Goal: Task Accomplishment & Management: Use online tool/utility

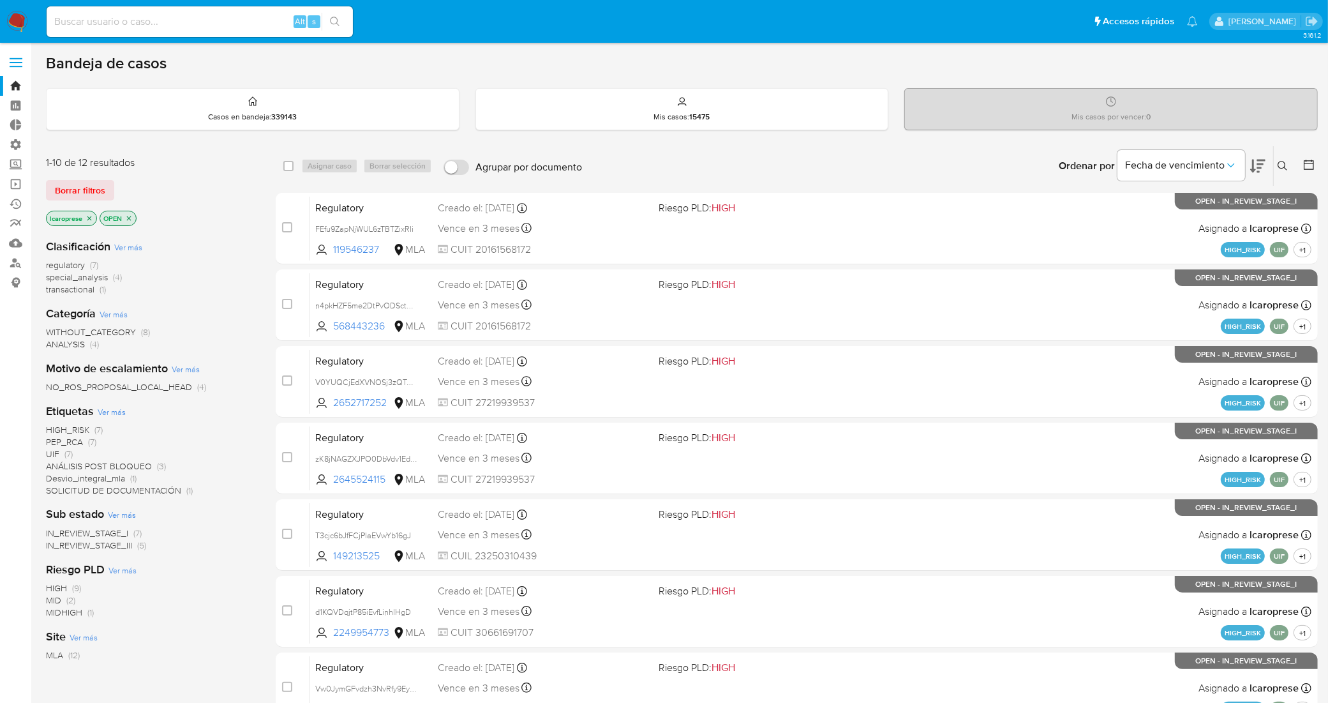
click at [206, 26] on input at bounding box center [200, 21] width 306 height 17
paste input "191254159"
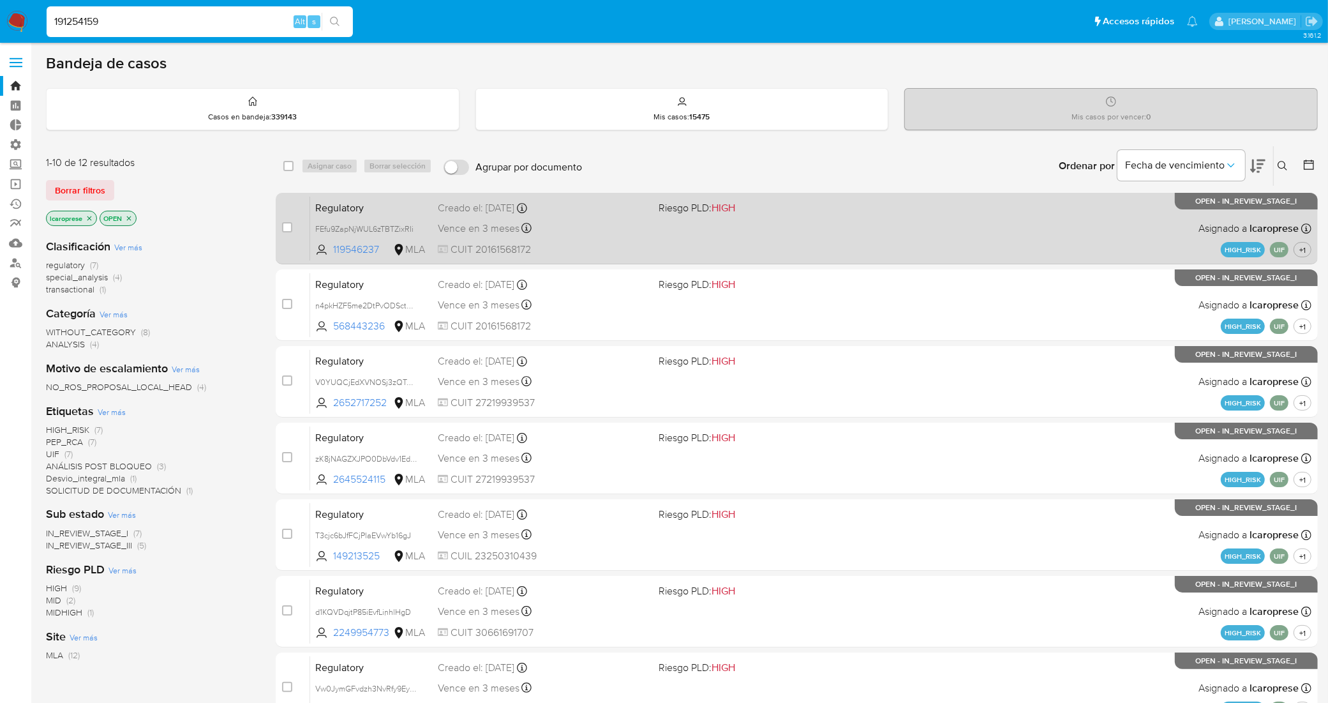
type input "191254159"
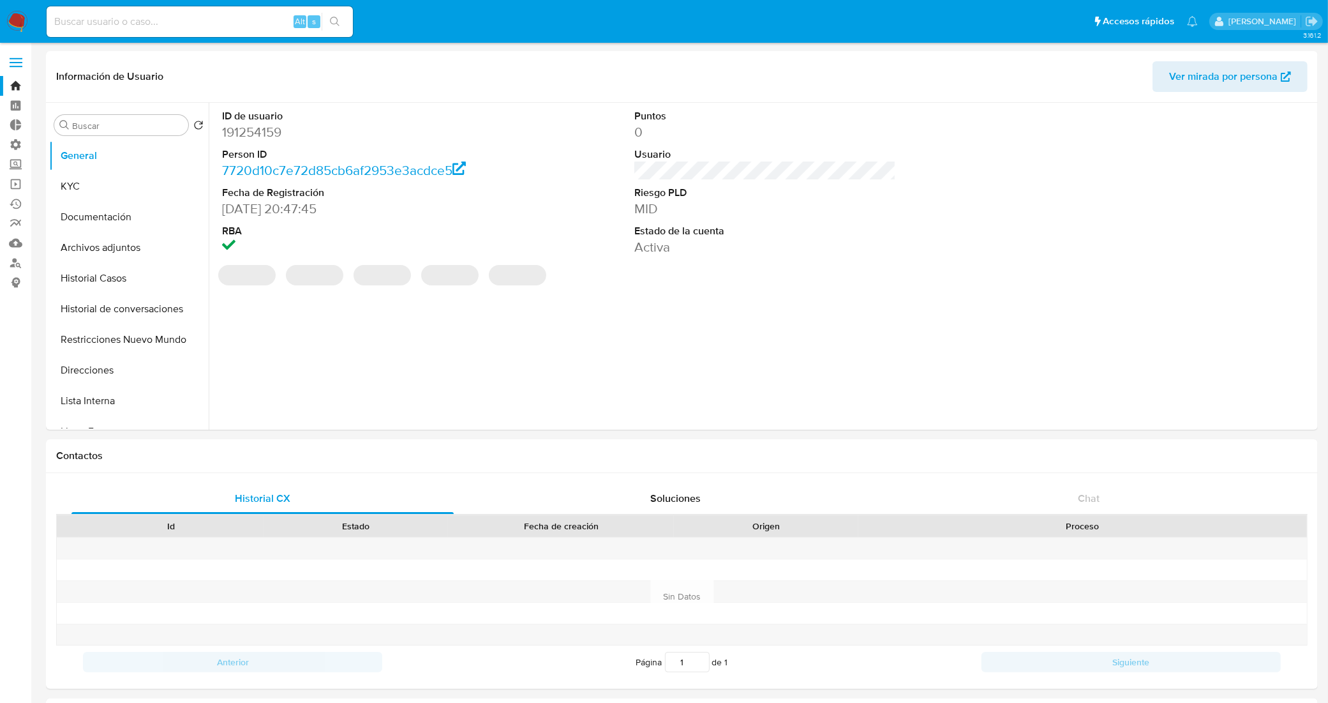
select select "10"
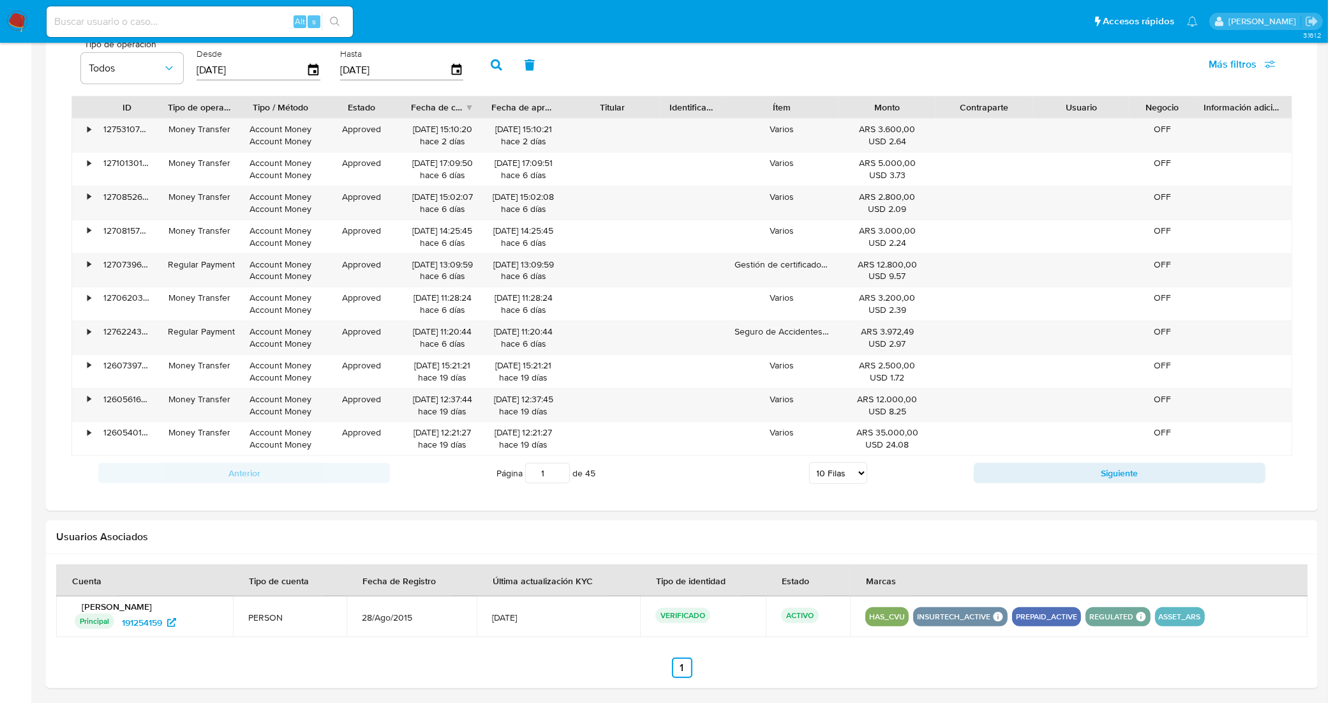
scroll to position [881, 0]
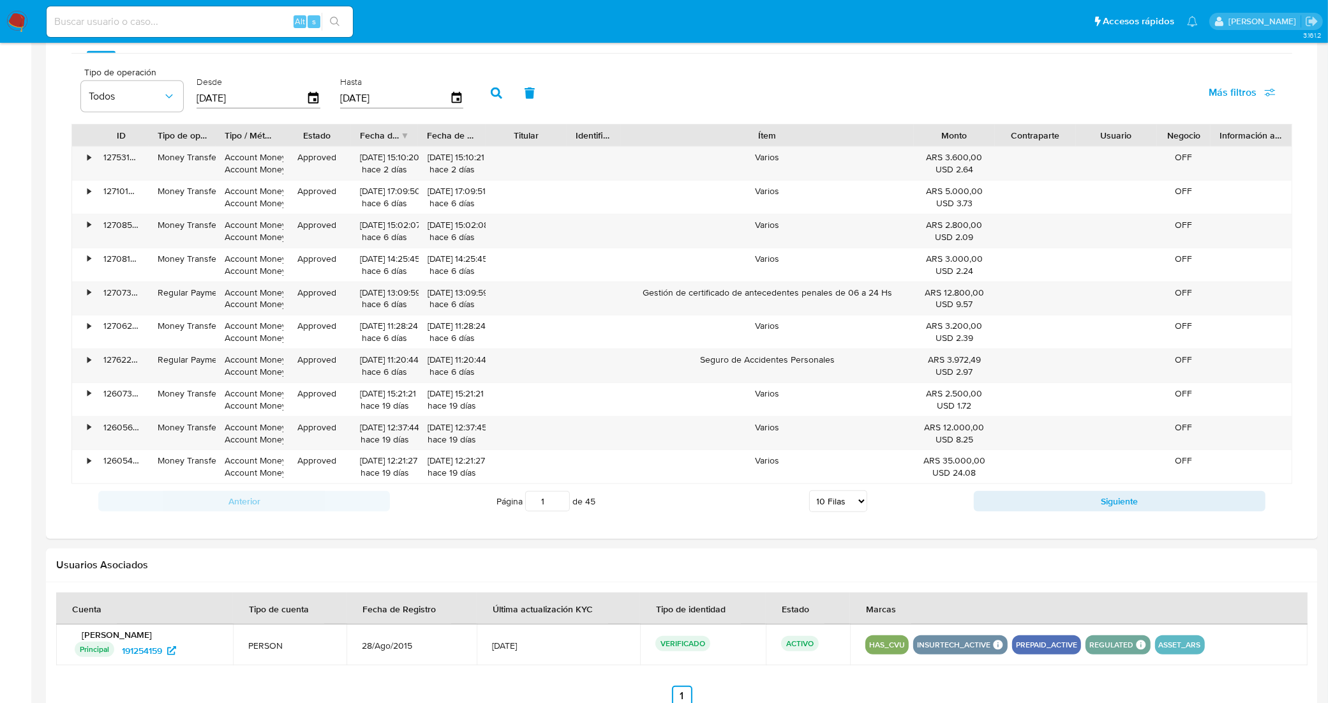
drag, startPoint x: 844, startPoint y: 140, endPoint x: 1024, endPoint y: 138, distance: 180.0
click at [1024, 138] on div "ID Tipo de operación Tipo / Método Estado Fecha de creación Fecha de aprobación…" at bounding box center [682, 135] width 1220 height 22
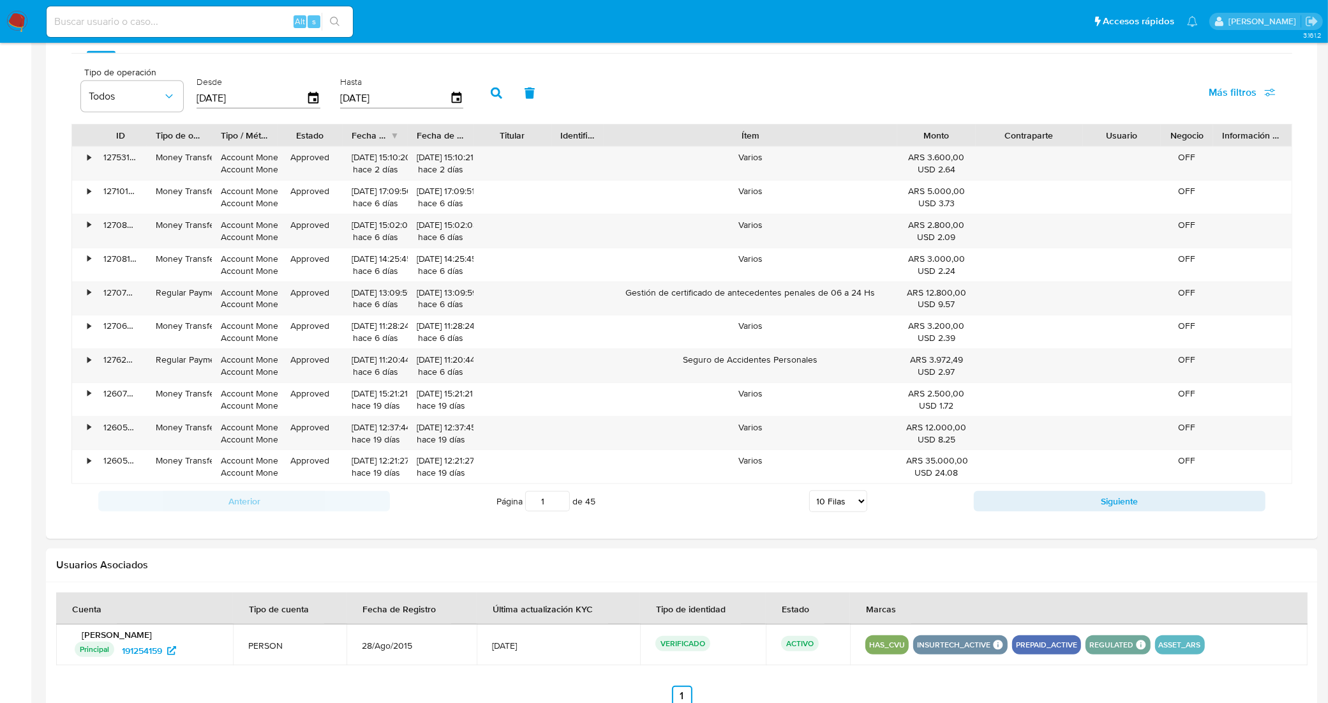
drag, startPoint x: 1086, startPoint y: 139, endPoint x: 1112, endPoint y: 139, distance: 26.2
click at [1112, 139] on div "ID Tipo de operación Tipo / Método Estado Fecha de creación Fecha de aprobación…" at bounding box center [682, 135] width 1220 height 22
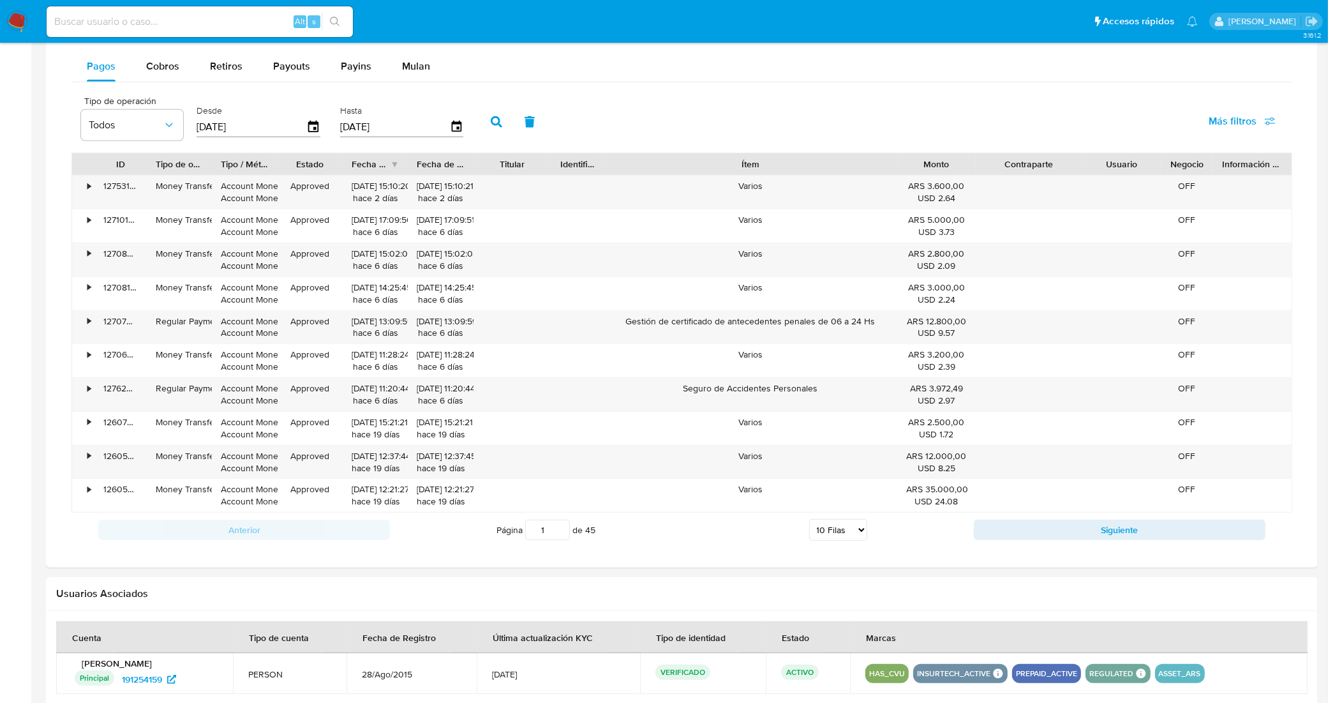
scroll to position [802, 0]
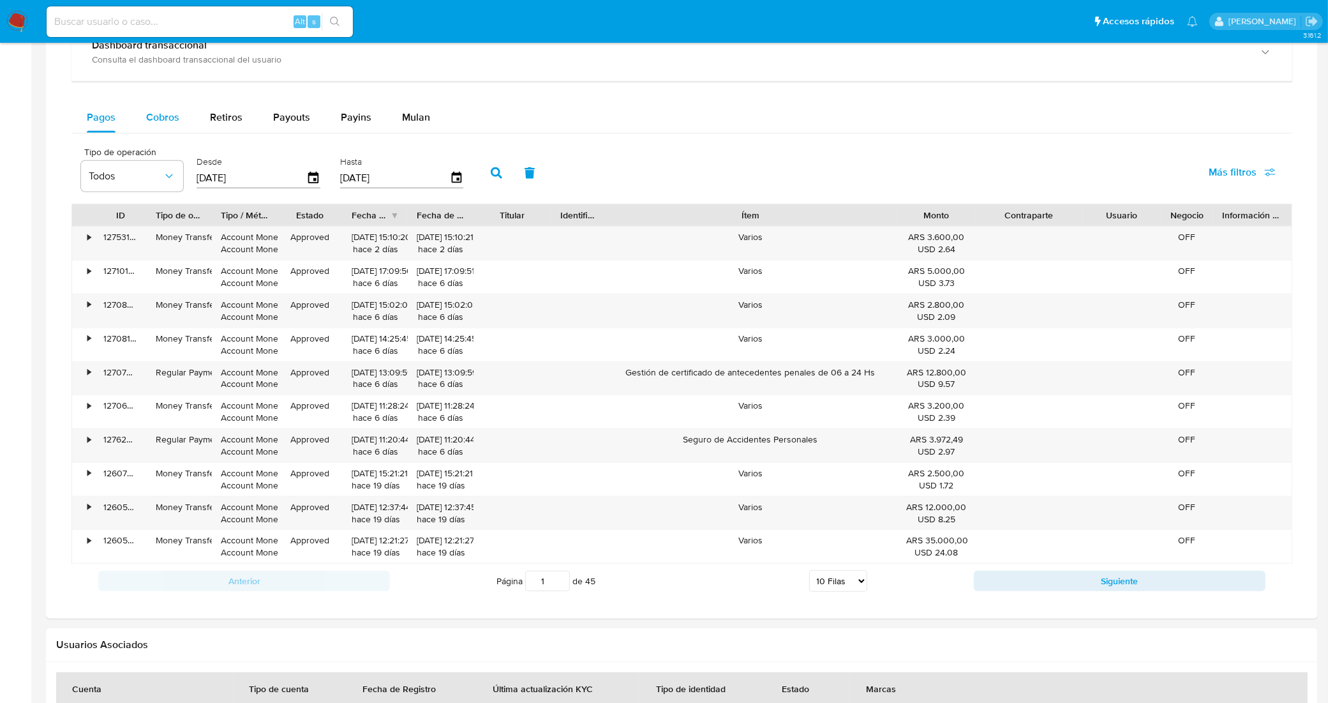
drag, startPoint x: 163, startPoint y: 112, endPoint x: 169, endPoint y: 109, distance: 6.9
click at [166, 112] on span "Cobros" at bounding box center [162, 117] width 33 height 15
select select "10"
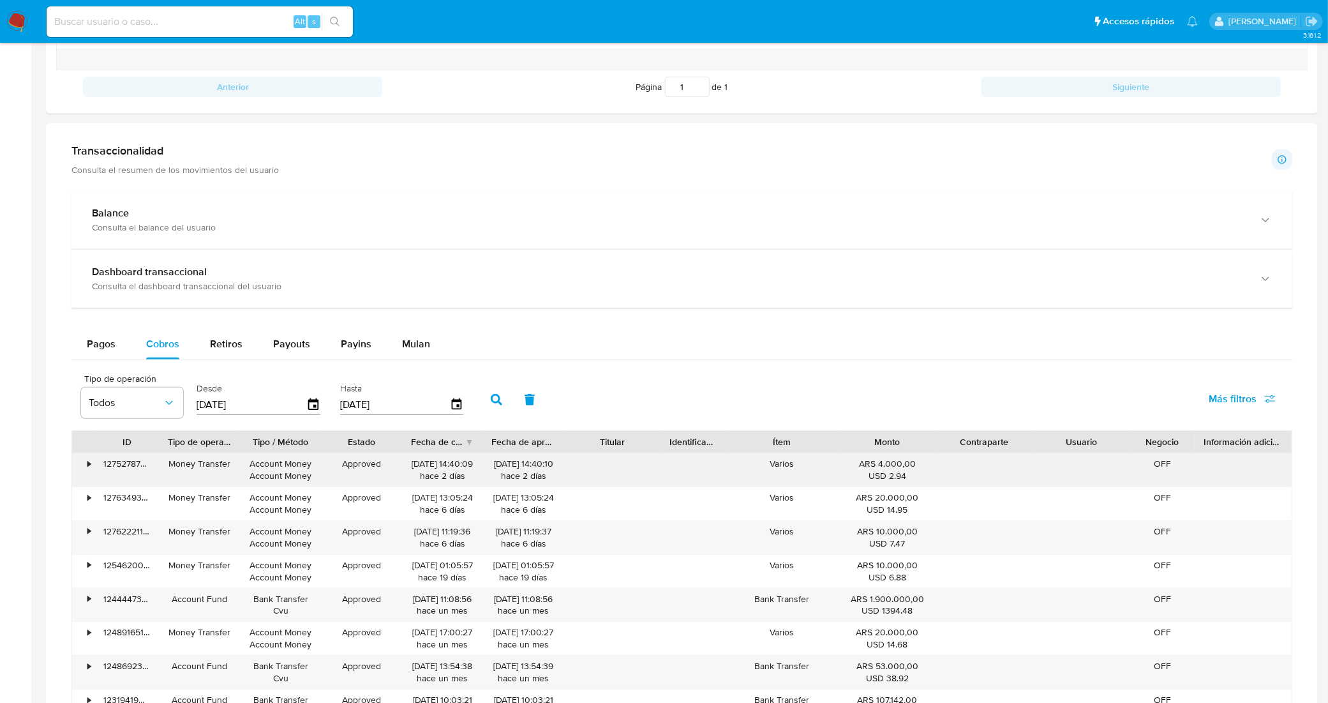
scroll to position [562, 0]
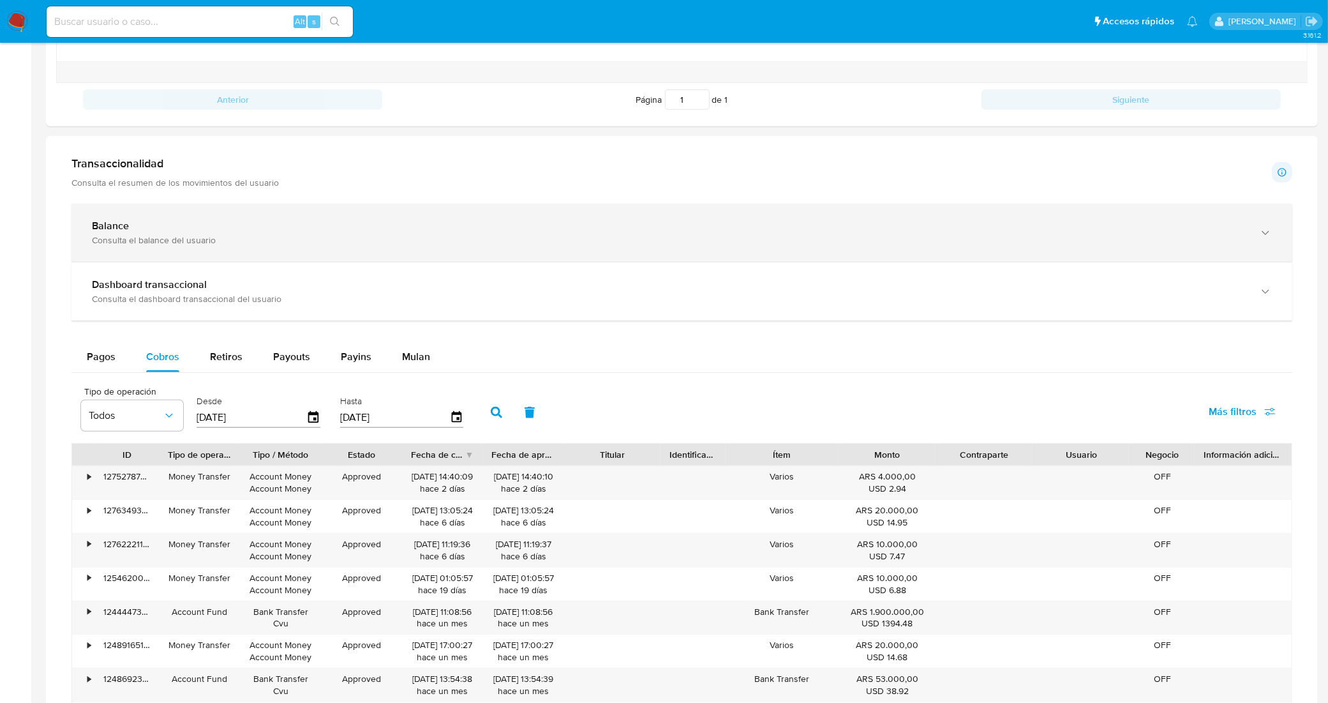
click at [363, 240] on div "Consulta el balance del usuario" at bounding box center [669, 239] width 1155 height 11
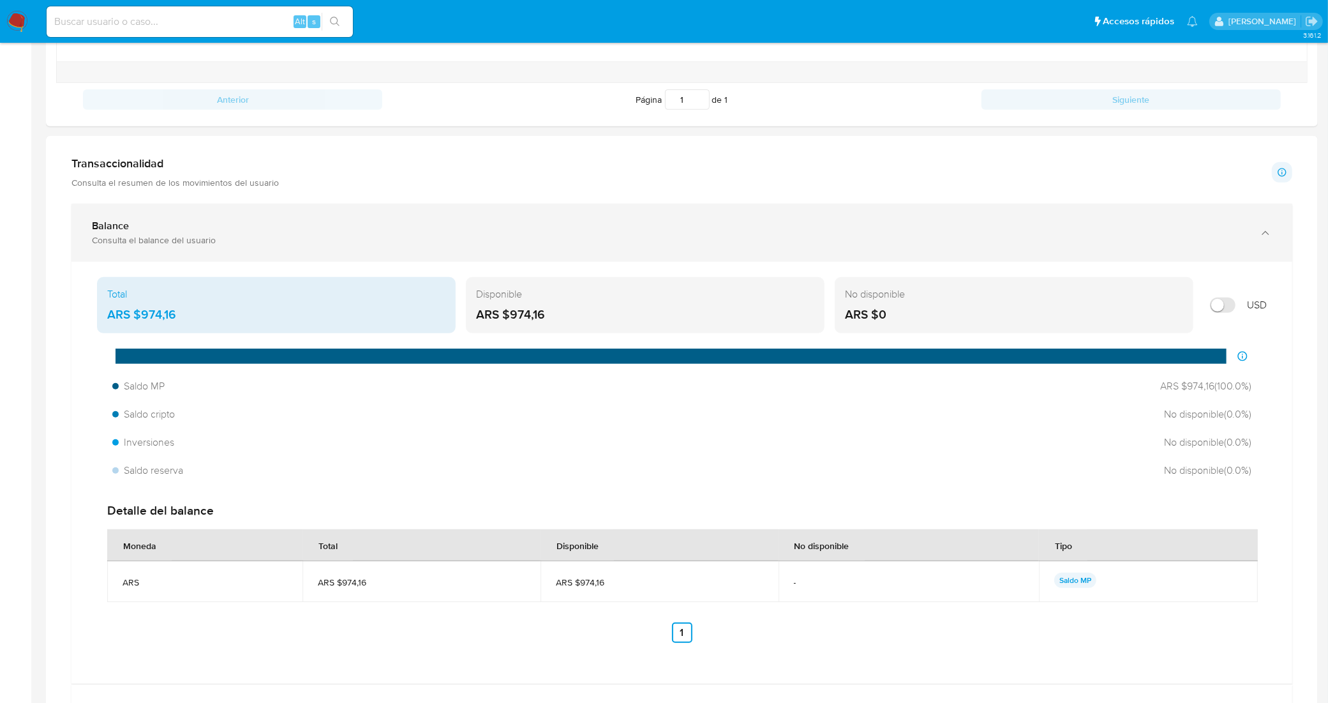
click at [363, 240] on div "Consulta el balance del usuario" at bounding box center [669, 239] width 1155 height 11
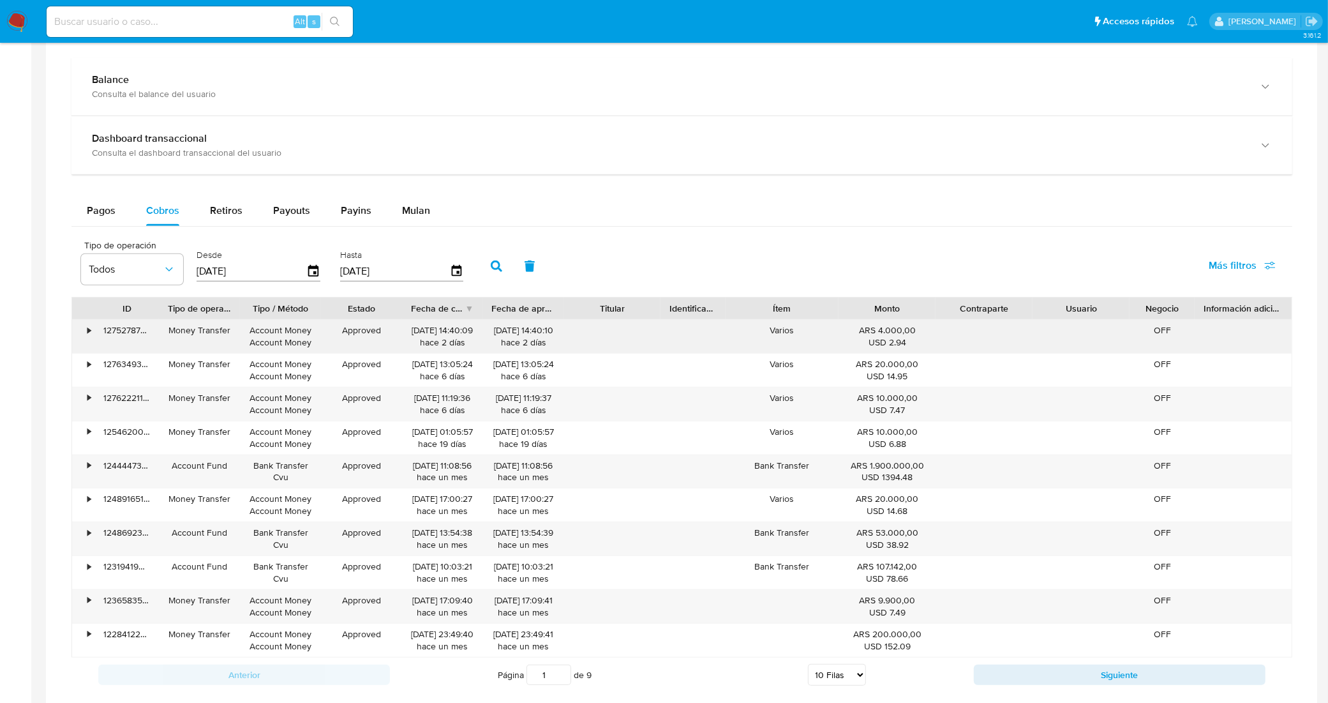
scroll to position [722, 0]
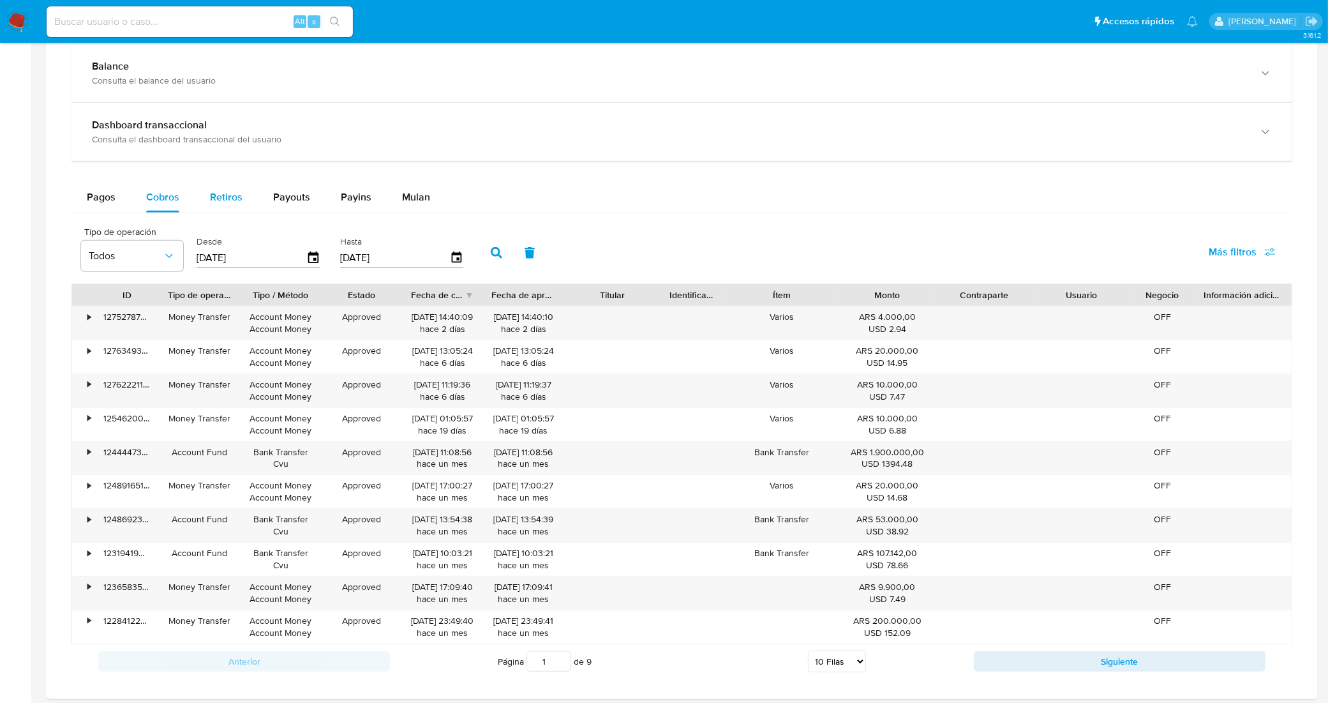
click at [225, 197] on span "Retiros" at bounding box center [226, 197] width 33 height 15
select select "10"
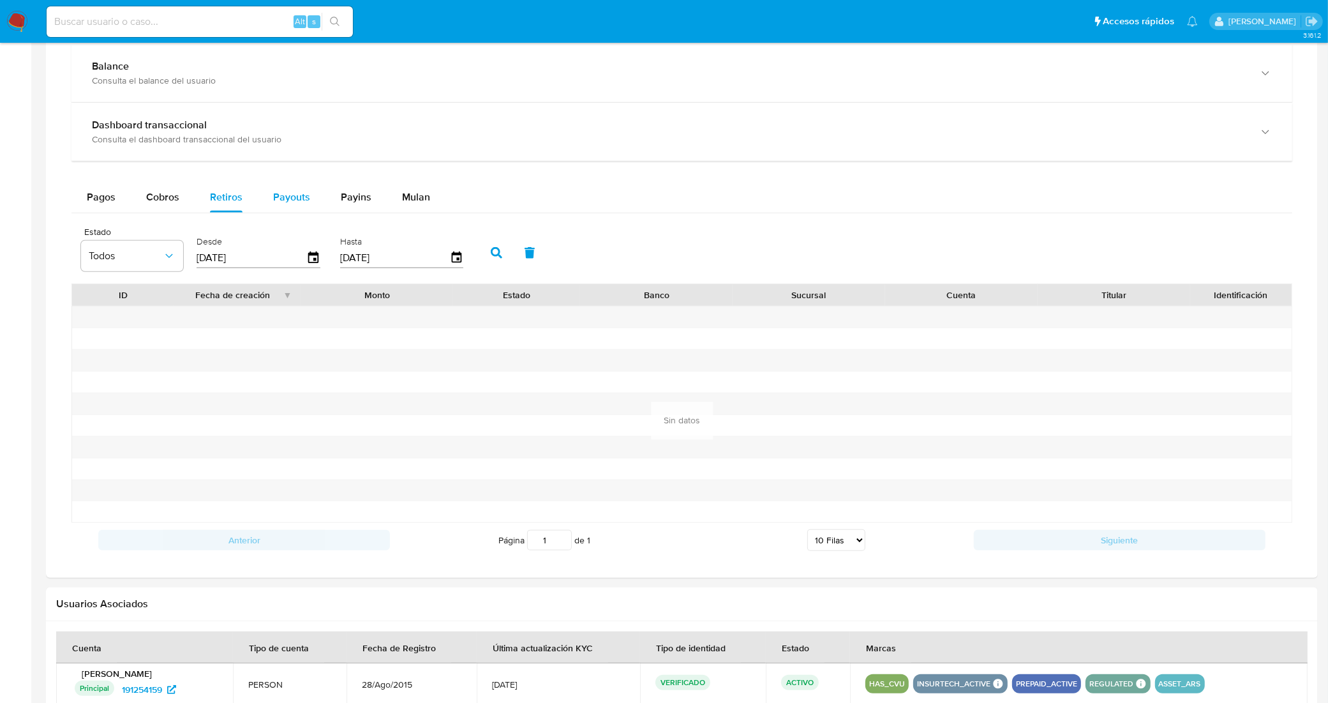
click at [279, 202] on span "Payouts" at bounding box center [291, 197] width 37 height 15
select select "10"
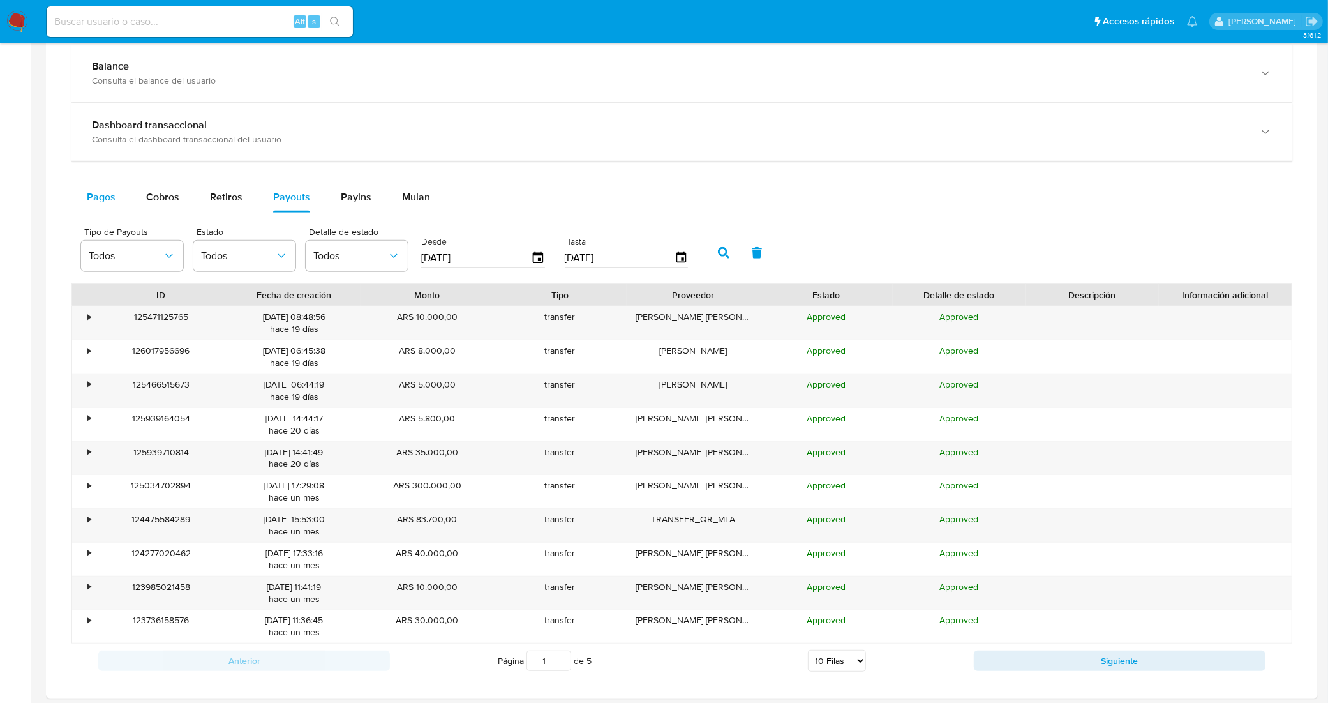
click at [118, 195] on button "Pagos" at bounding box center [100, 197] width 59 height 31
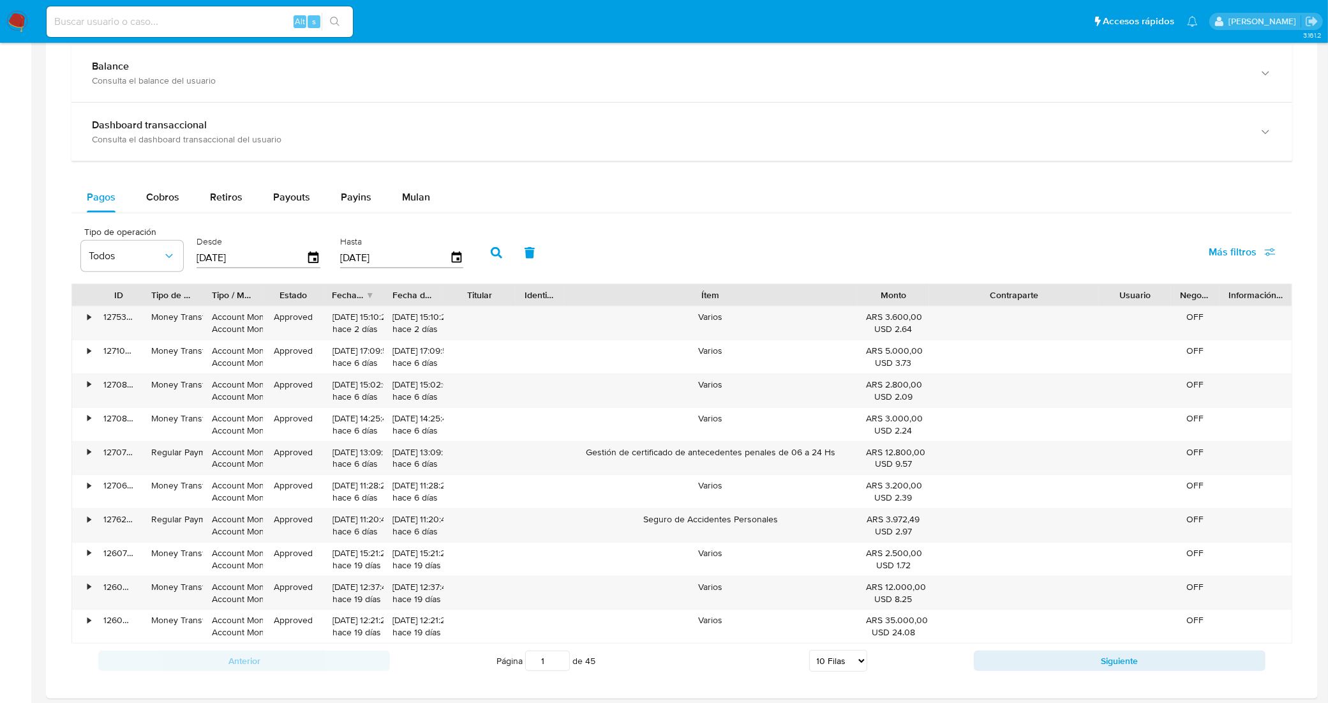
drag, startPoint x: 1077, startPoint y: 302, endPoint x: 1140, endPoint y: 300, distance: 62.6
click at [1140, 300] on div "ID Tipo de operación Tipo / Método Estado Fecha de creación Fecha de aprobación…" at bounding box center [682, 295] width 1220 height 22
drag, startPoint x: 569, startPoint y: 296, endPoint x: 589, endPoint y: 297, distance: 19.9
click at [589, 297] on div "ID Tipo de operación Tipo / Método Estado Fecha de creación Fecha de aprobación…" at bounding box center [682, 295] width 1220 height 22
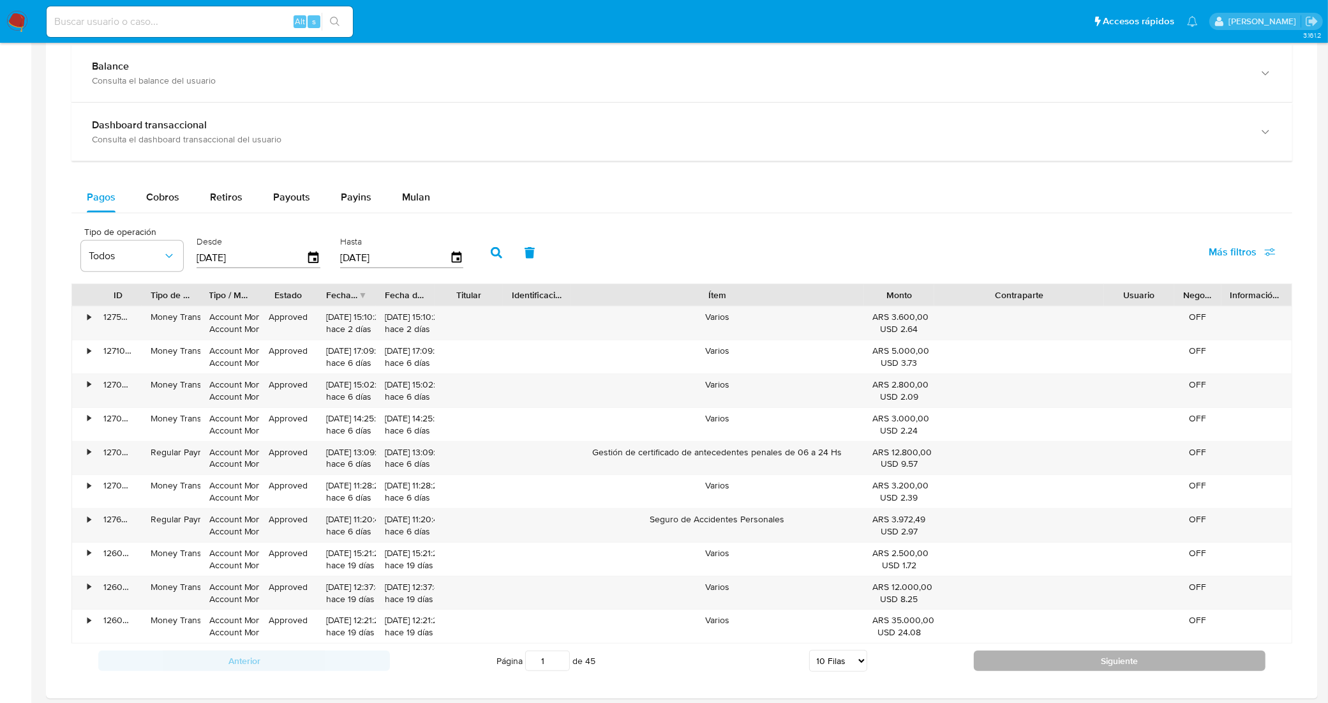
click at [991, 669] on button "Siguiente" at bounding box center [1120, 660] width 292 height 20
click at [989, 662] on button "Siguiente" at bounding box center [1120, 660] width 292 height 20
click at [999, 662] on button "Siguiente" at bounding box center [1120, 660] width 292 height 20
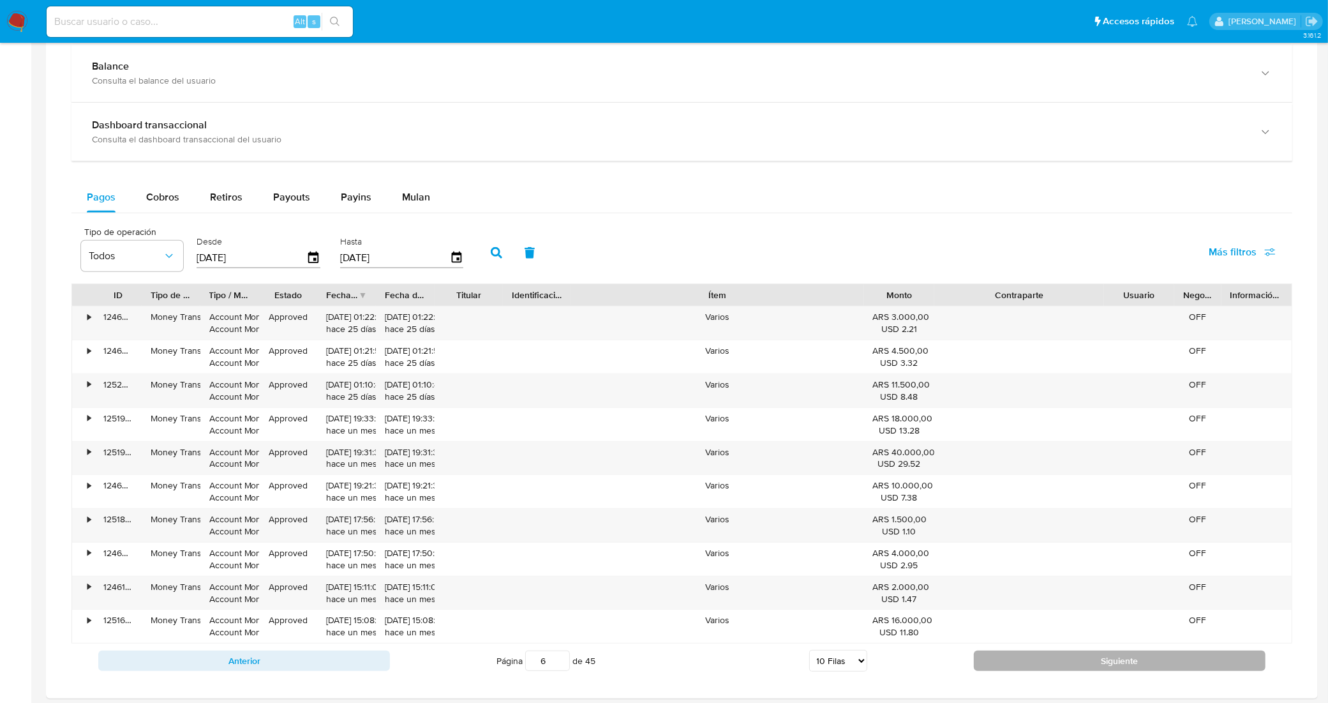
click at [999, 662] on button "Siguiente" at bounding box center [1120, 660] width 292 height 20
click at [996, 661] on button "Siguiente" at bounding box center [1120, 660] width 292 height 20
drag, startPoint x: 557, startPoint y: 668, endPoint x: 528, endPoint y: 661, distance: 29.6
click at [528, 661] on input "12" at bounding box center [547, 661] width 45 height 20
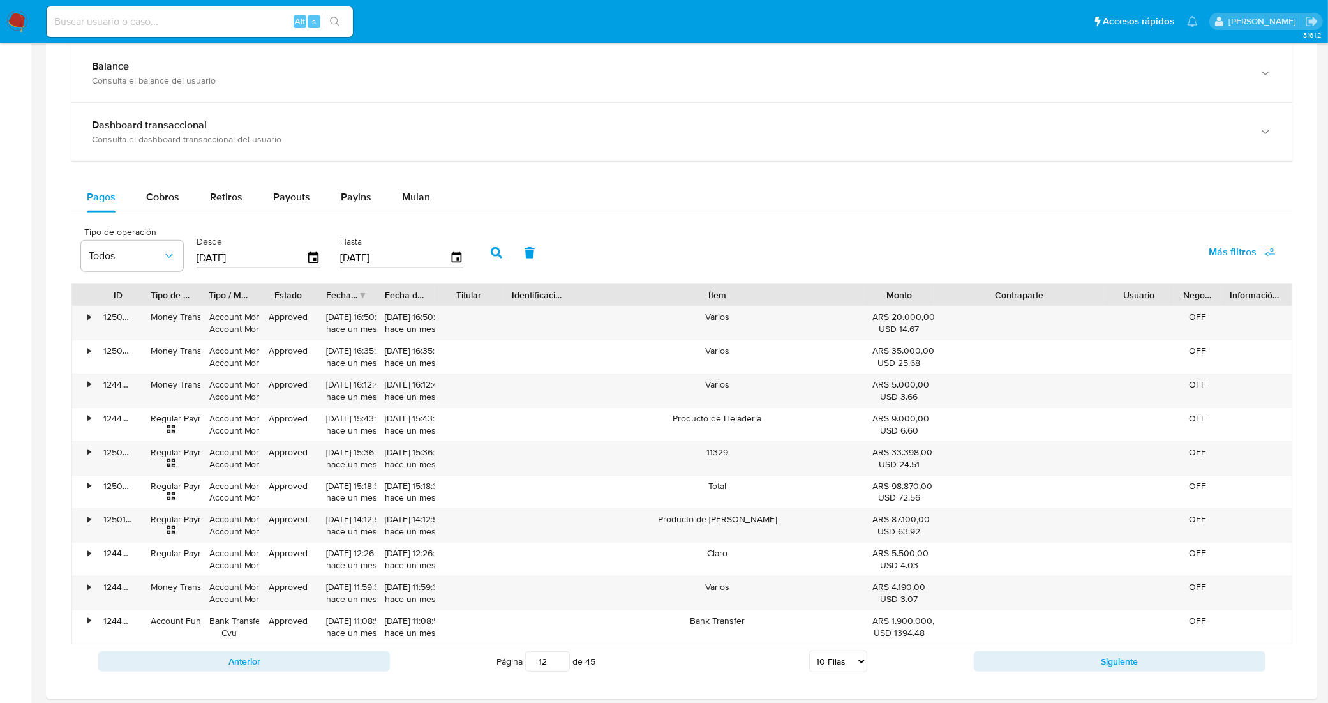
drag, startPoint x: 546, startPoint y: 664, endPoint x: 534, endPoint y: 664, distance: 12.1
click at [534, 664] on input "12" at bounding box center [547, 661] width 45 height 20
type input "1"
click at [686, 668] on div "Información de Usuario Ver mirada por persona Buscar Volver al orden por defect…" at bounding box center [682, 102] width 1272 height 1547
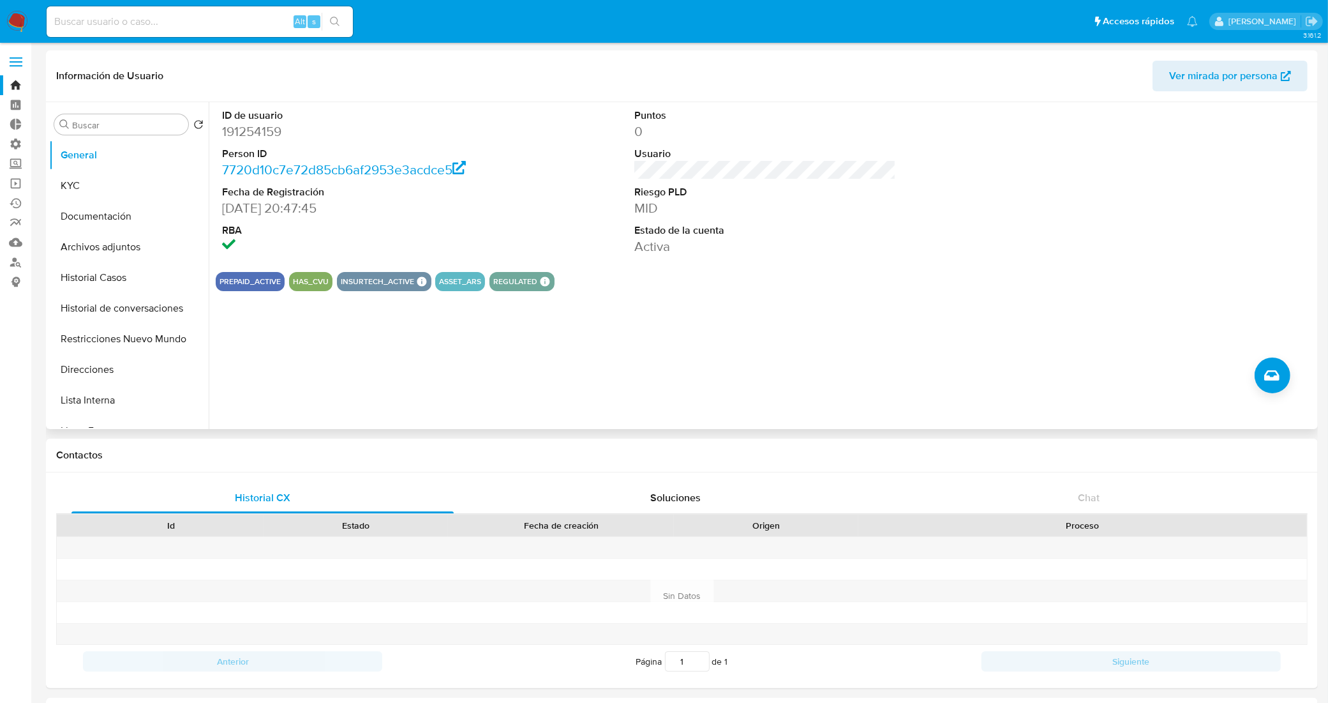
scroll to position [0, 0]
click at [84, 233] on button "Archivos adjuntos" at bounding box center [129, 247] width 160 height 31
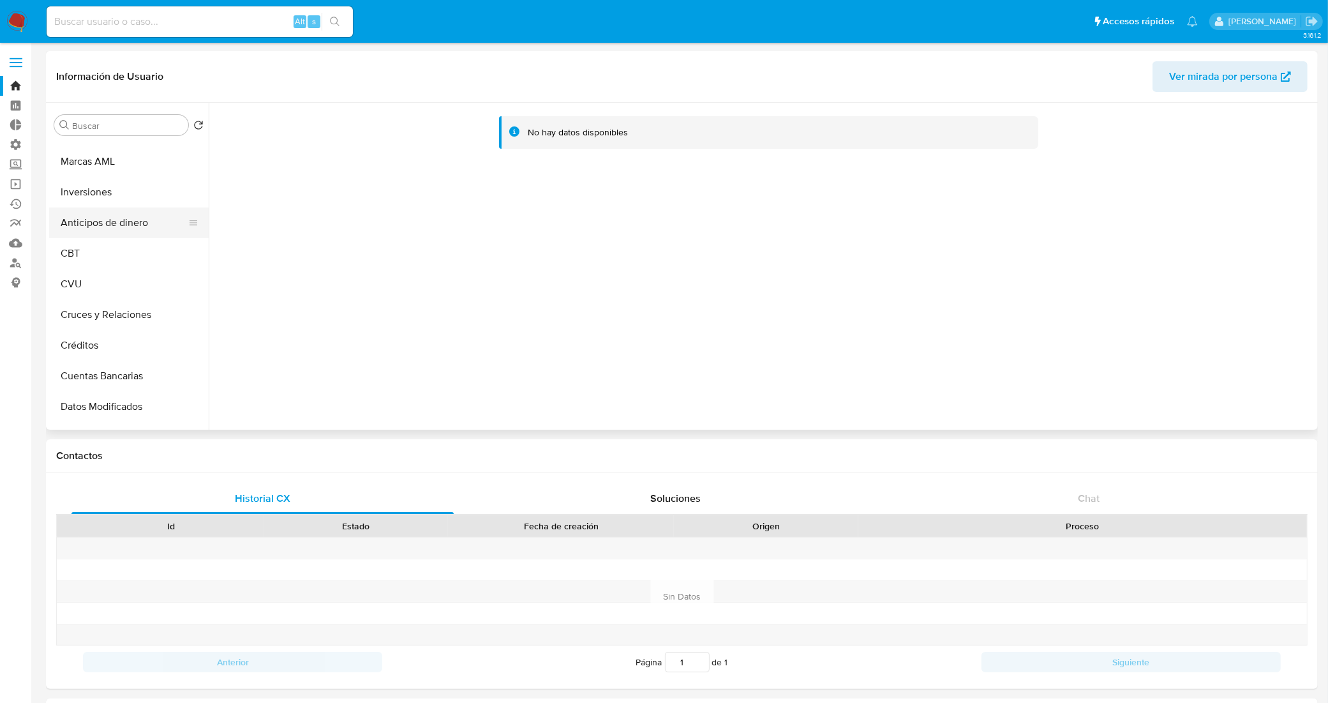
scroll to position [399, 0]
click at [114, 246] on button "Créditos" at bounding box center [123, 247] width 149 height 31
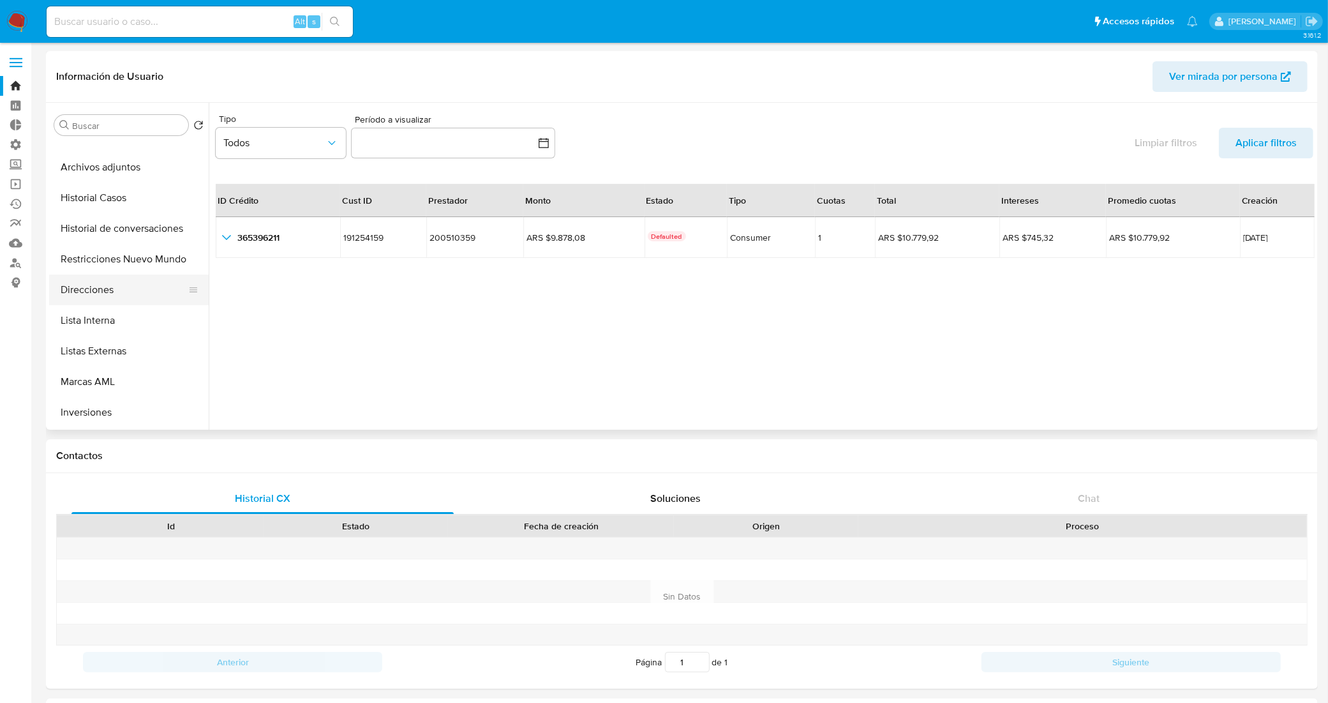
scroll to position [80, 0]
click at [96, 254] on button "Restricciones Nuevo Mundo" at bounding box center [123, 259] width 149 height 31
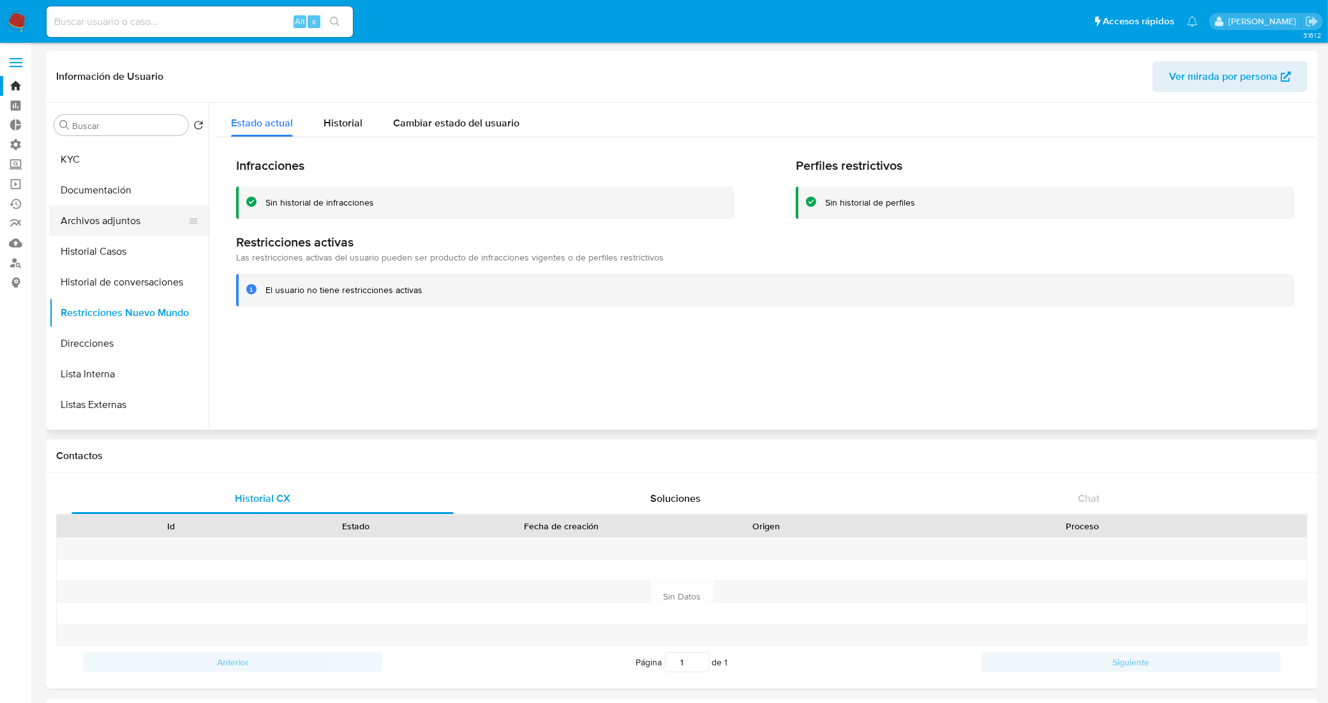
scroll to position [0, 0]
click at [24, 82] on link "Bandeja" at bounding box center [76, 86] width 152 height 20
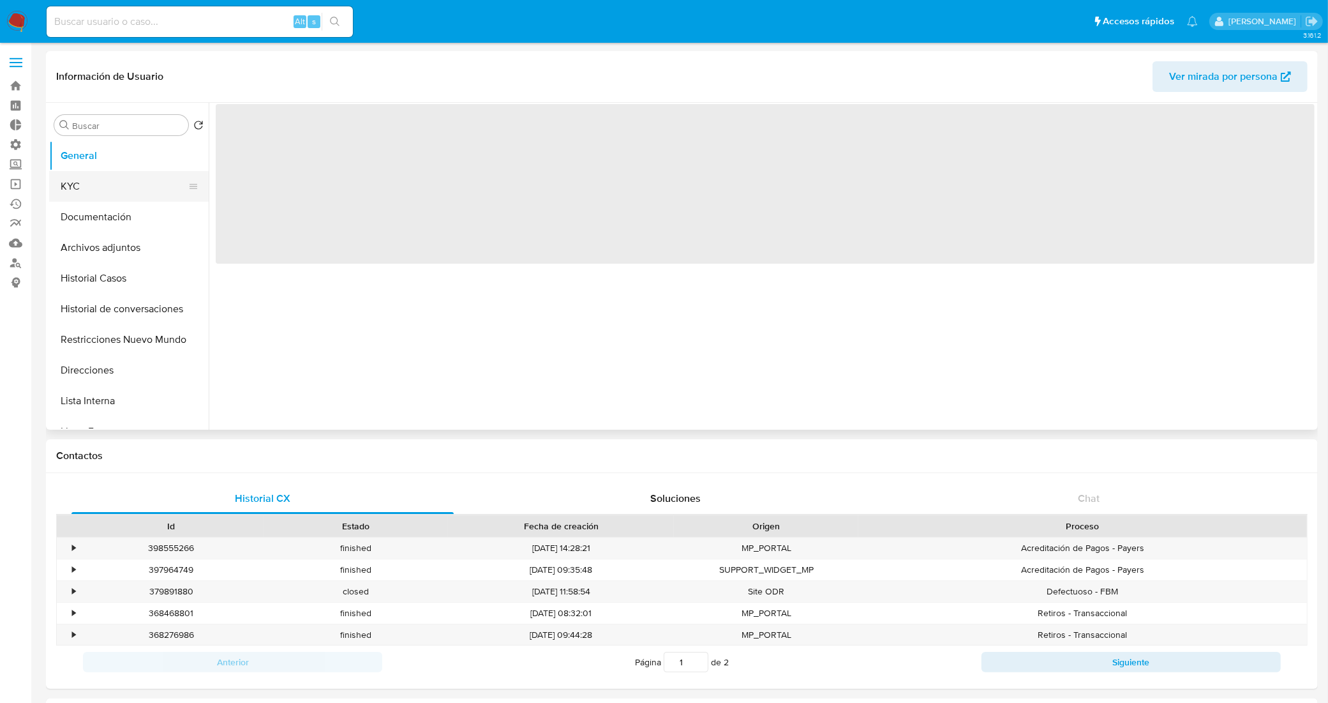
click at [136, 188] on button "KYC" at bounding box center [123, 186] width 149 height 31
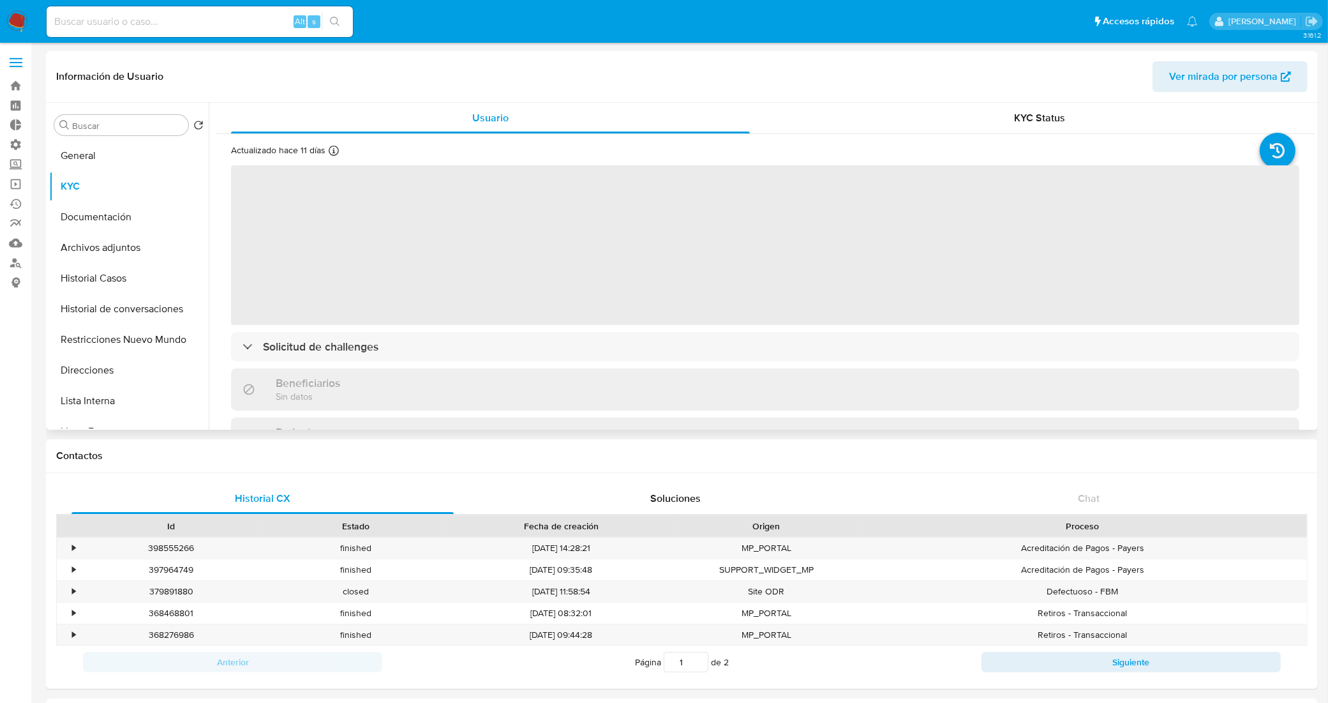
select select "10"
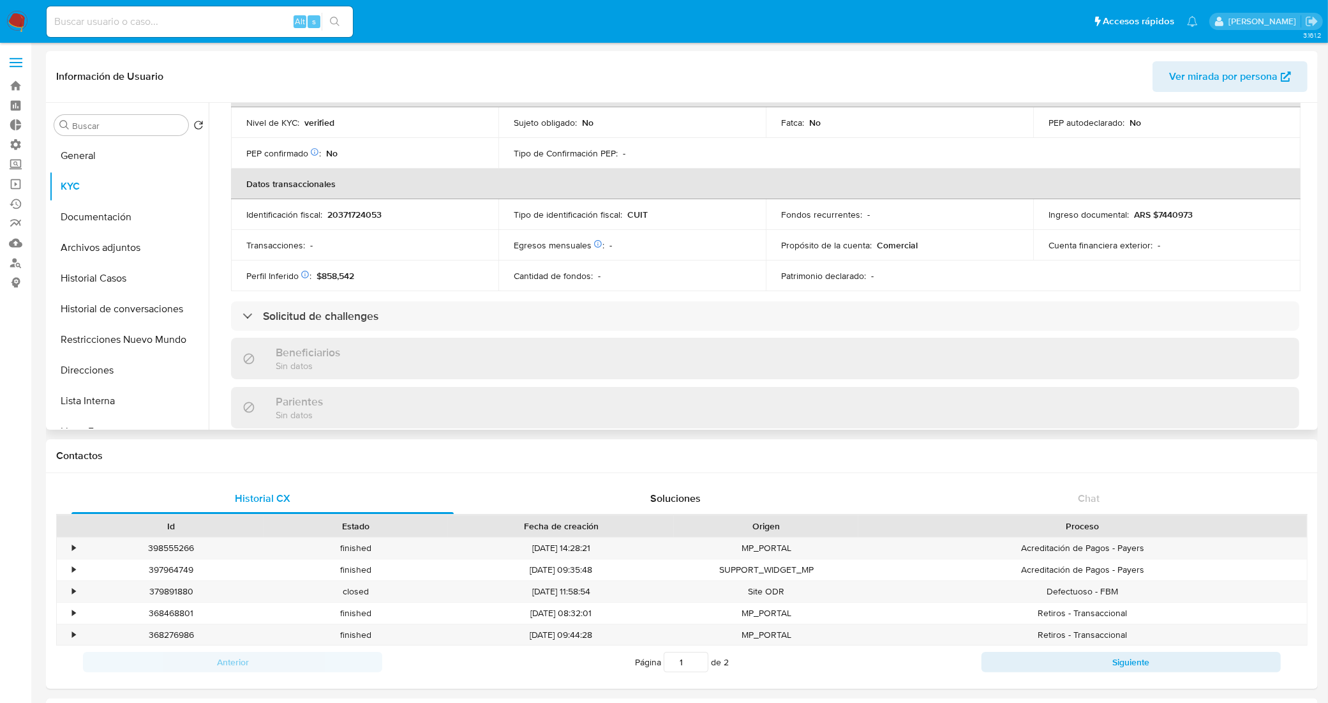
scroll to position [160, 0]
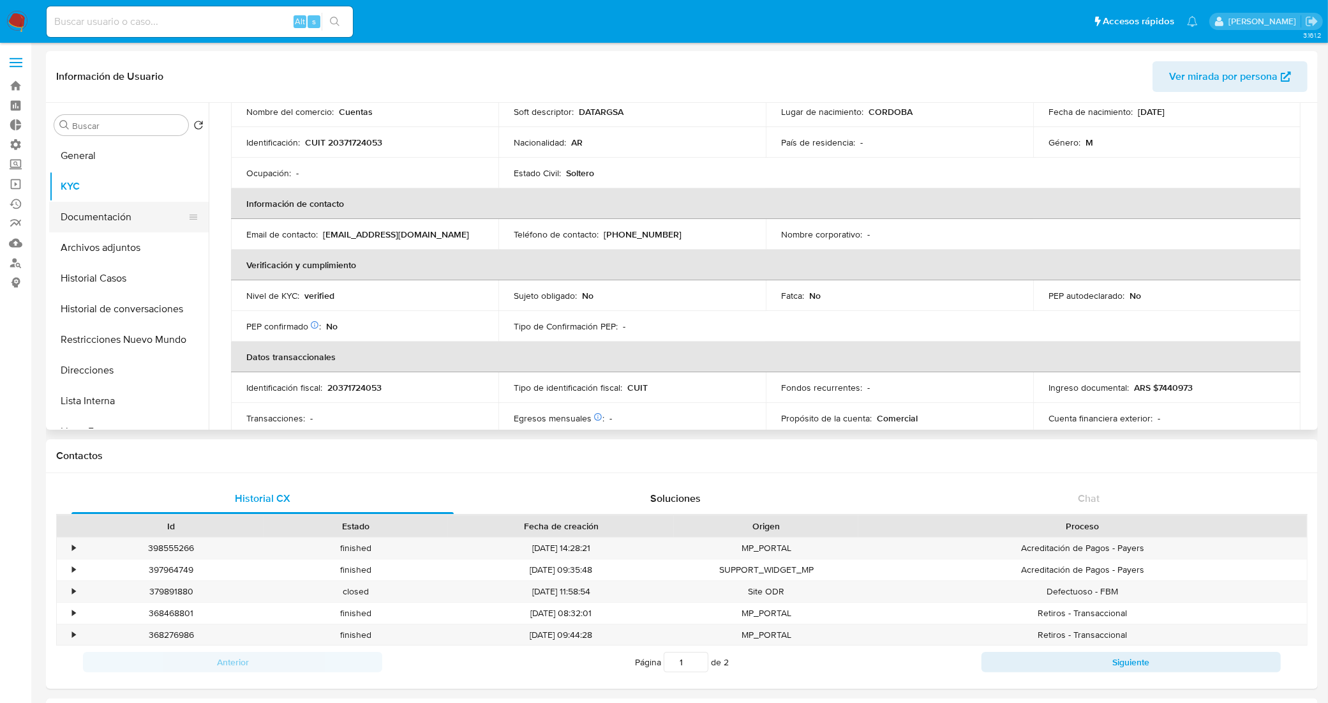
click at [110, 209] on button "Documentación" at bounding box center [123, 217] width 149 height 31
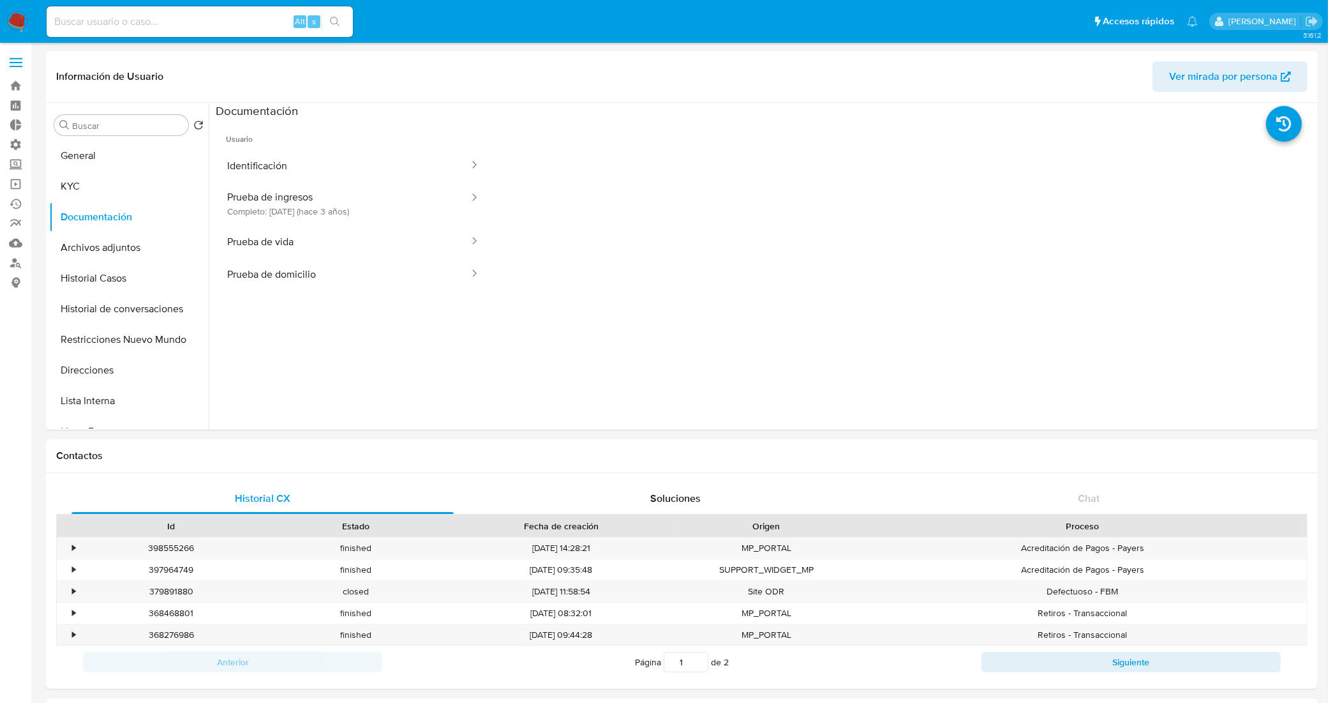
click at [317, 179] on button "Identificación" at bounding box center [343, 165] width 255 height 33
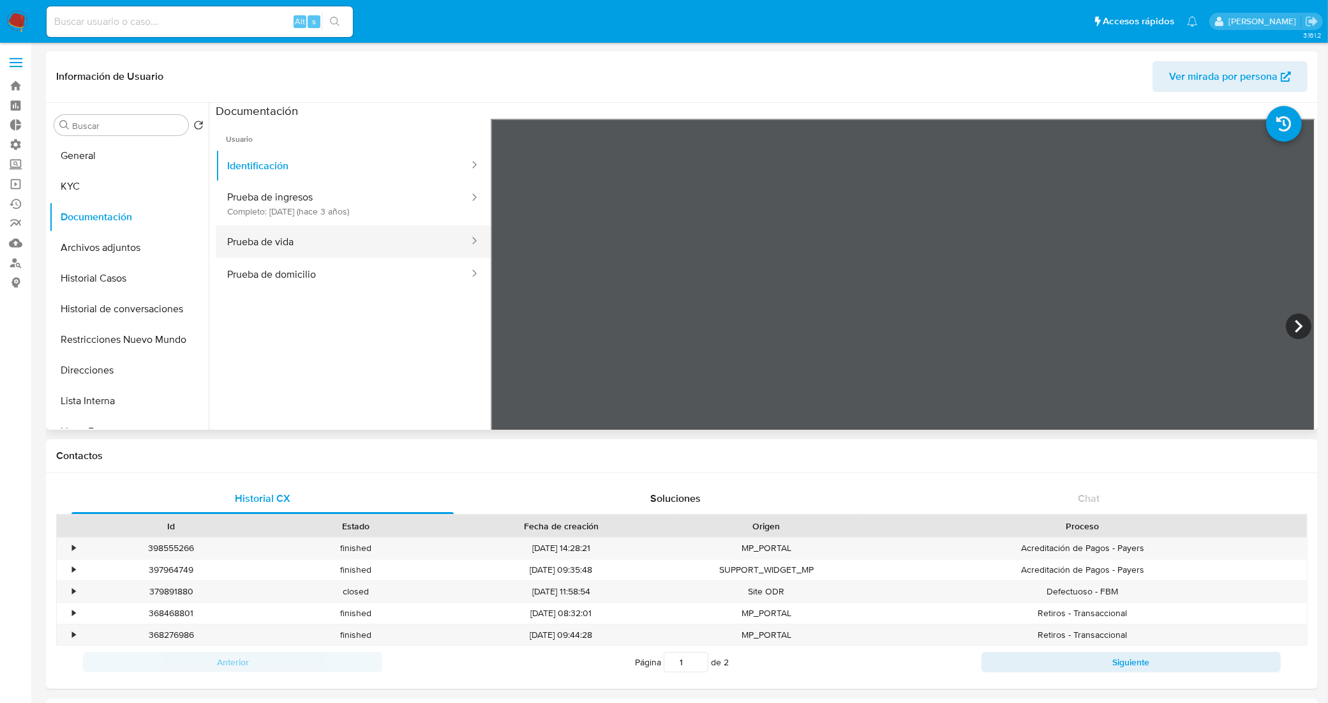
click at [346, 241] on button "Prueba de vida" at bounding box center [343, 241] width 255 height 33
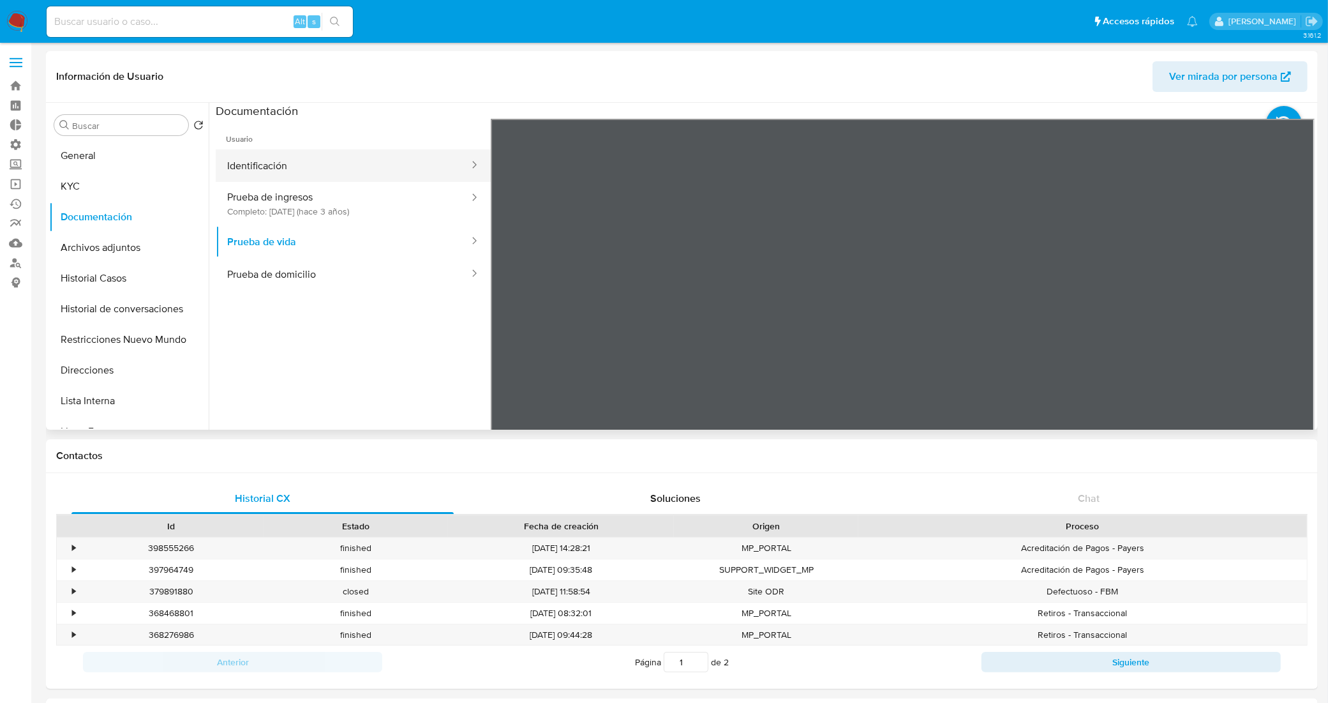
click at [345, 166] on button "Identificación" at bounding box center [343, 165] width 255 height 33
click at [1296, 326] on icon at bounding box center [1299, 326] width 8 height 13
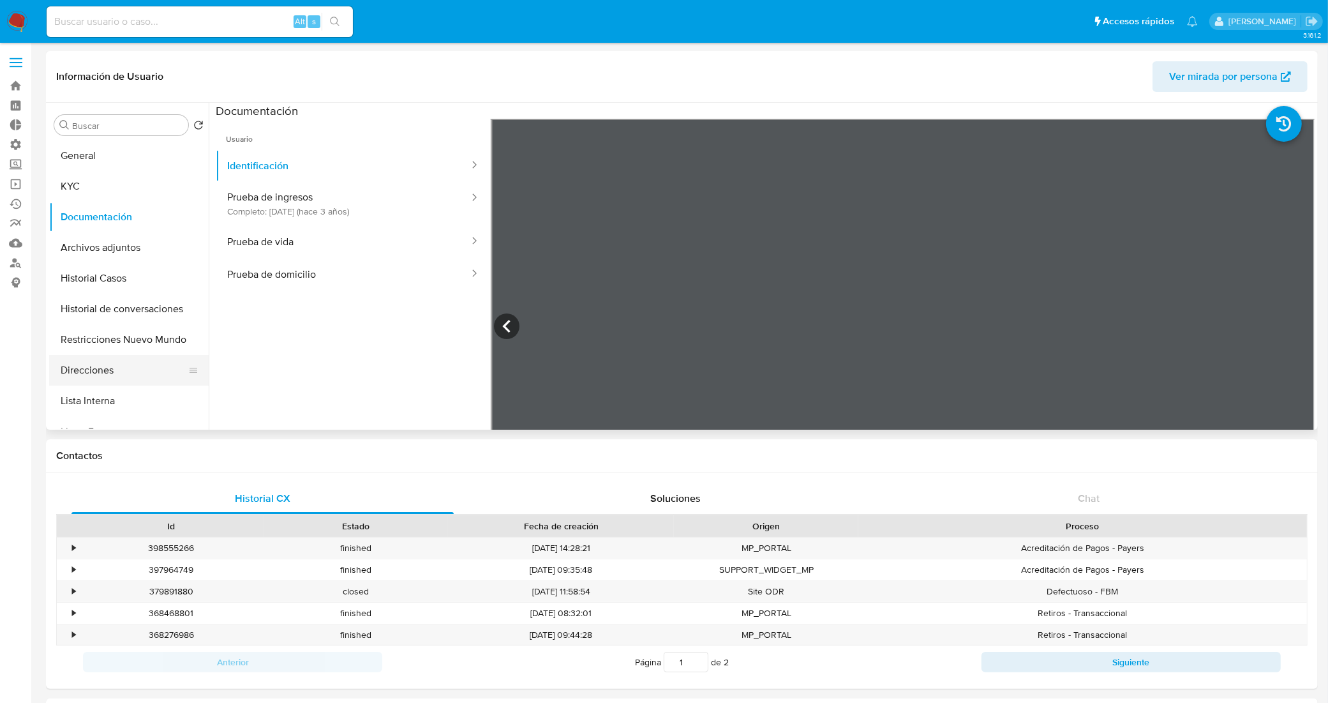
click at [131, 363] on button "Direcciones" at bounding box center [123, 370] width 149 height 31
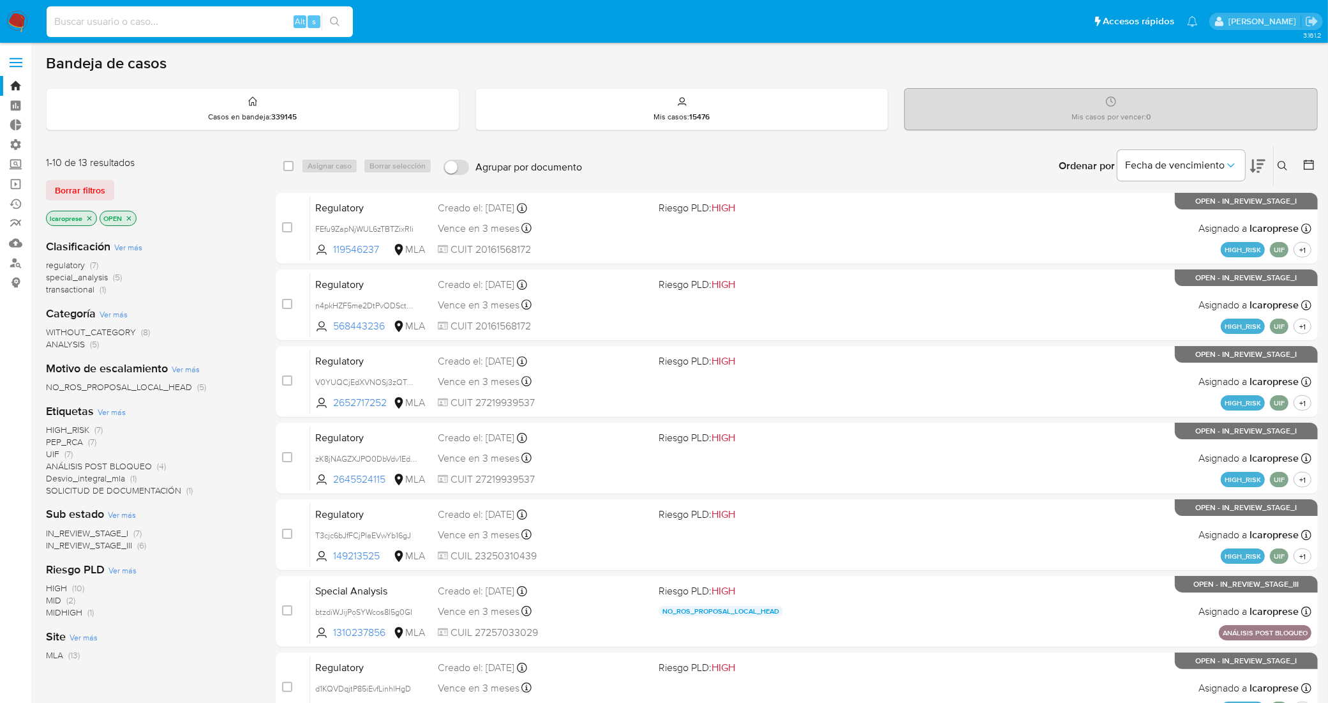
click at [256, 21] on input at bounding box center [200, 21] width 306 height 17
paste input "85131545"
type input "85131545"
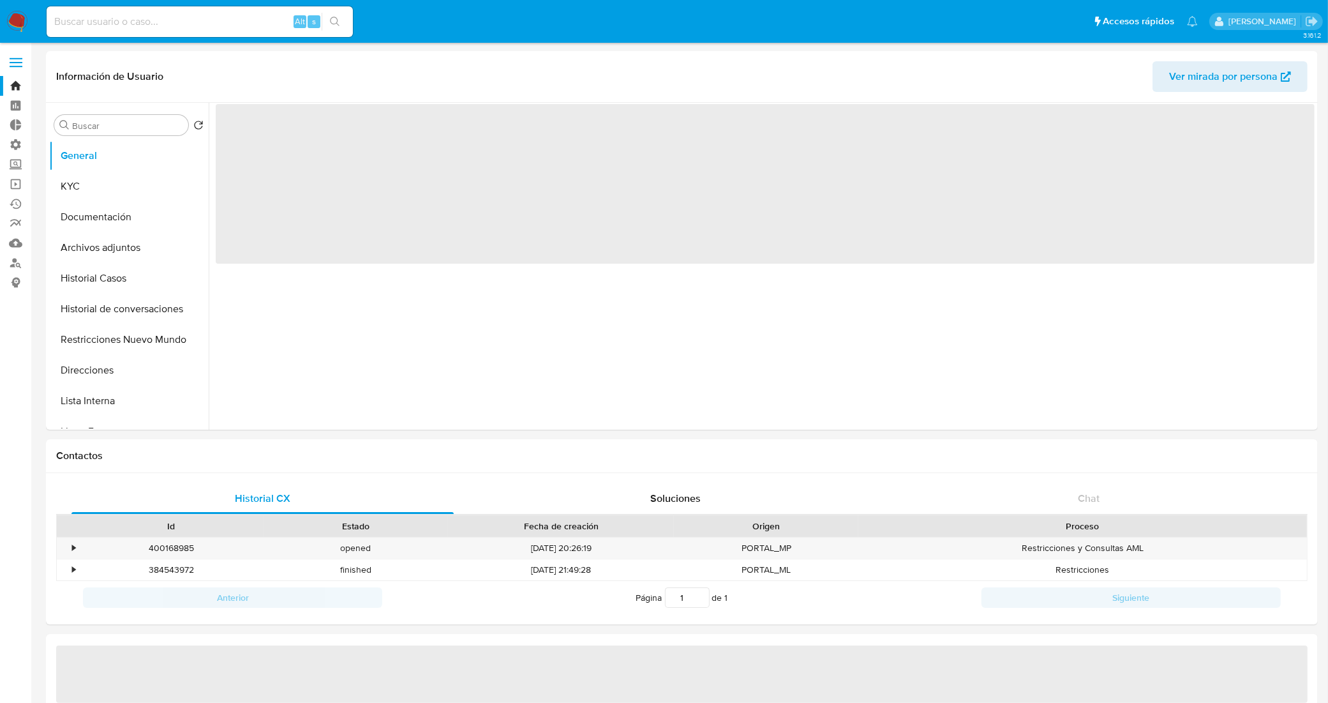
select select "10"
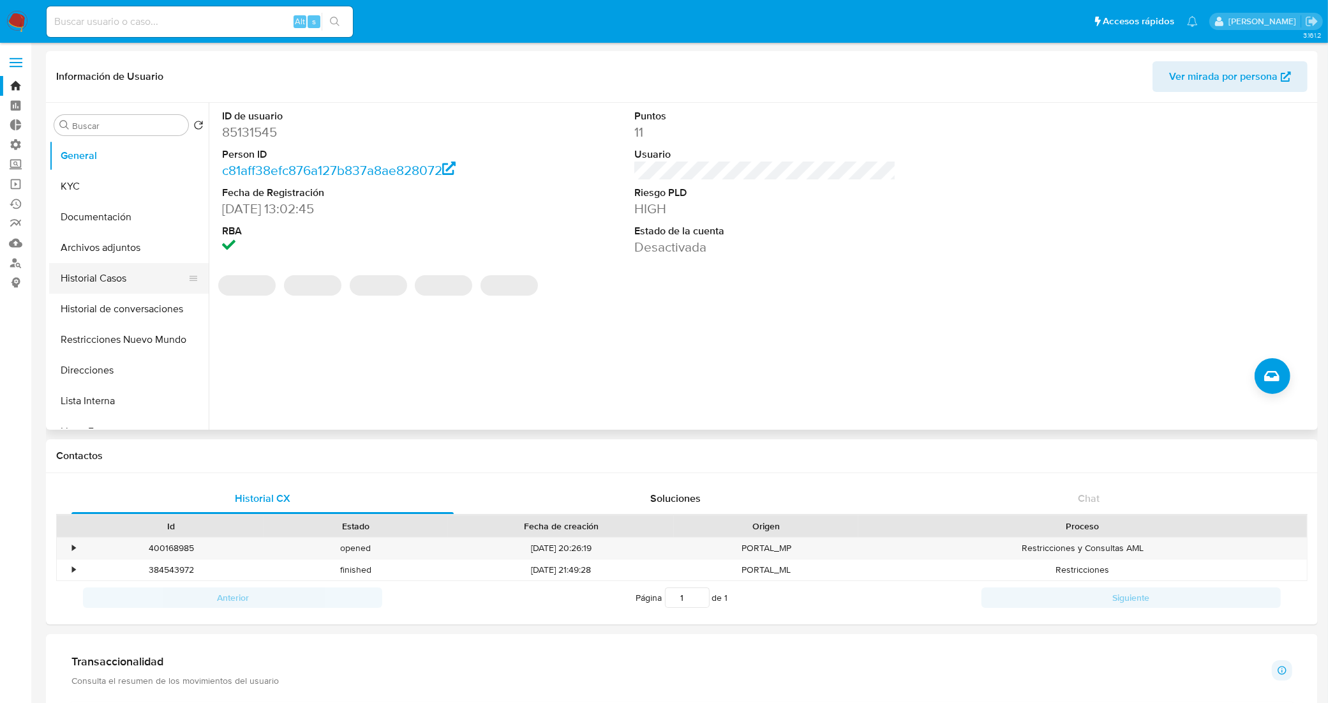
click at [116, 281] on button "Historial Casos" at bounding box center [123, 278] width 149 height 31
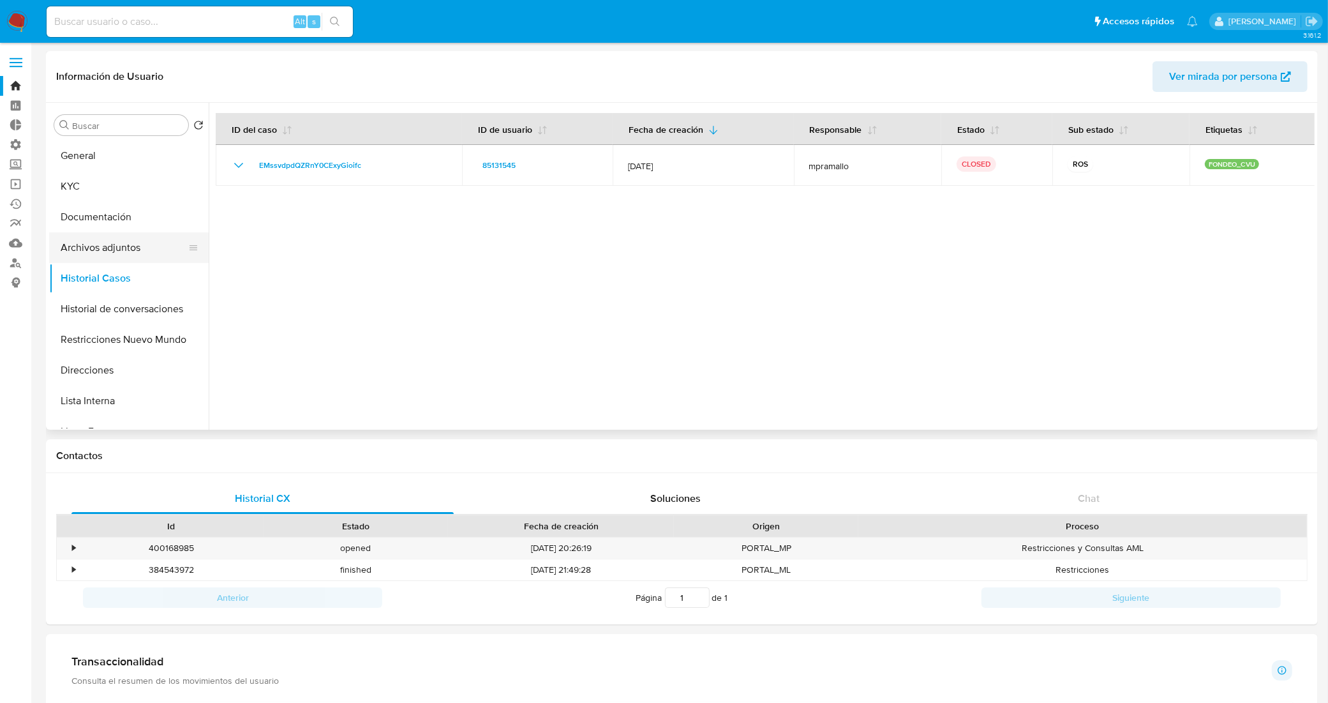
click at [131, 244] on button "Archivos adjuntos" at bounding box center [123, 247] width 149 height 31
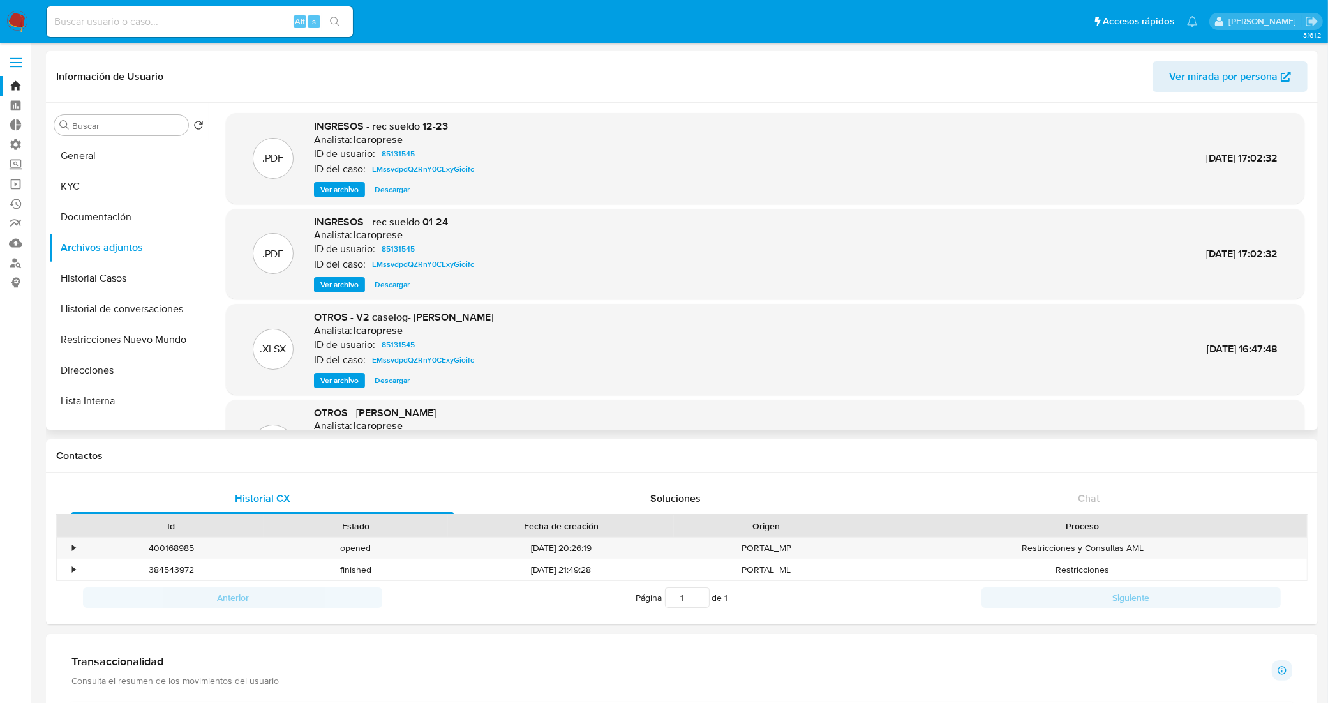
click at [391, 382] on span "Descargar" at bounding box center [392, 380] width 35 height 13
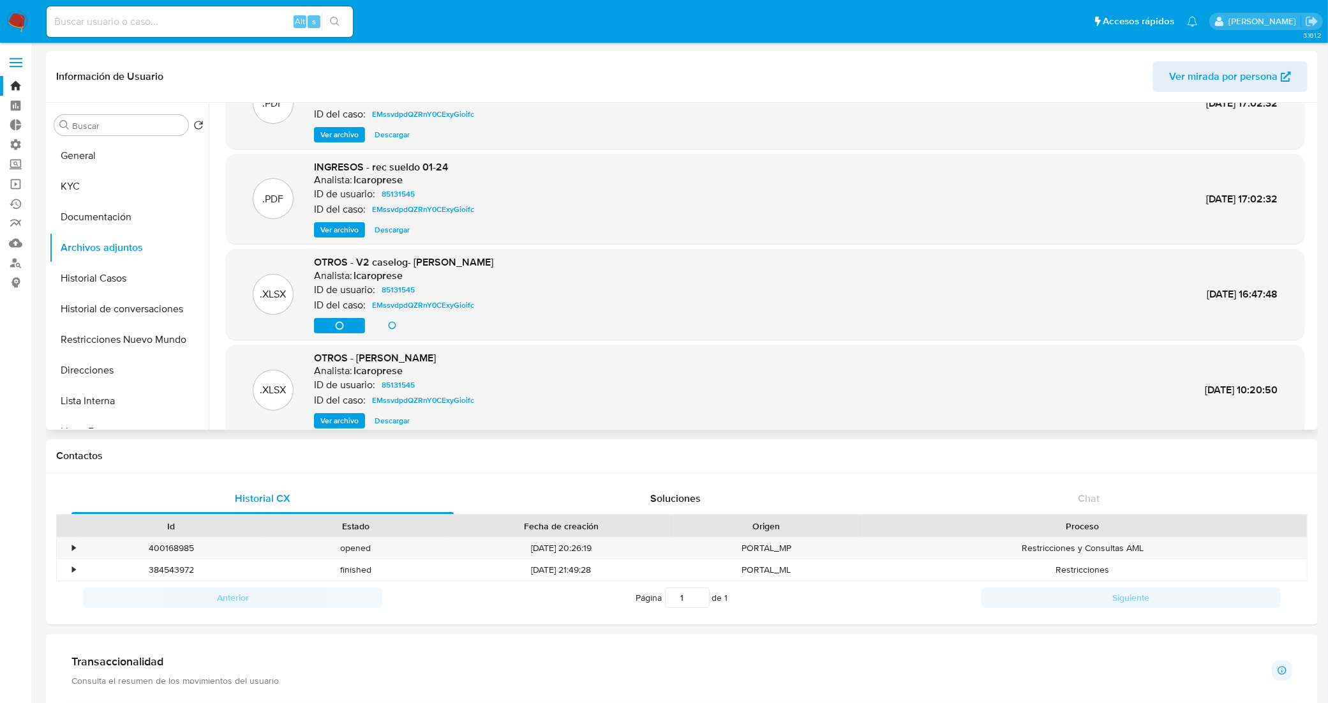
scroll to position [80, 0]
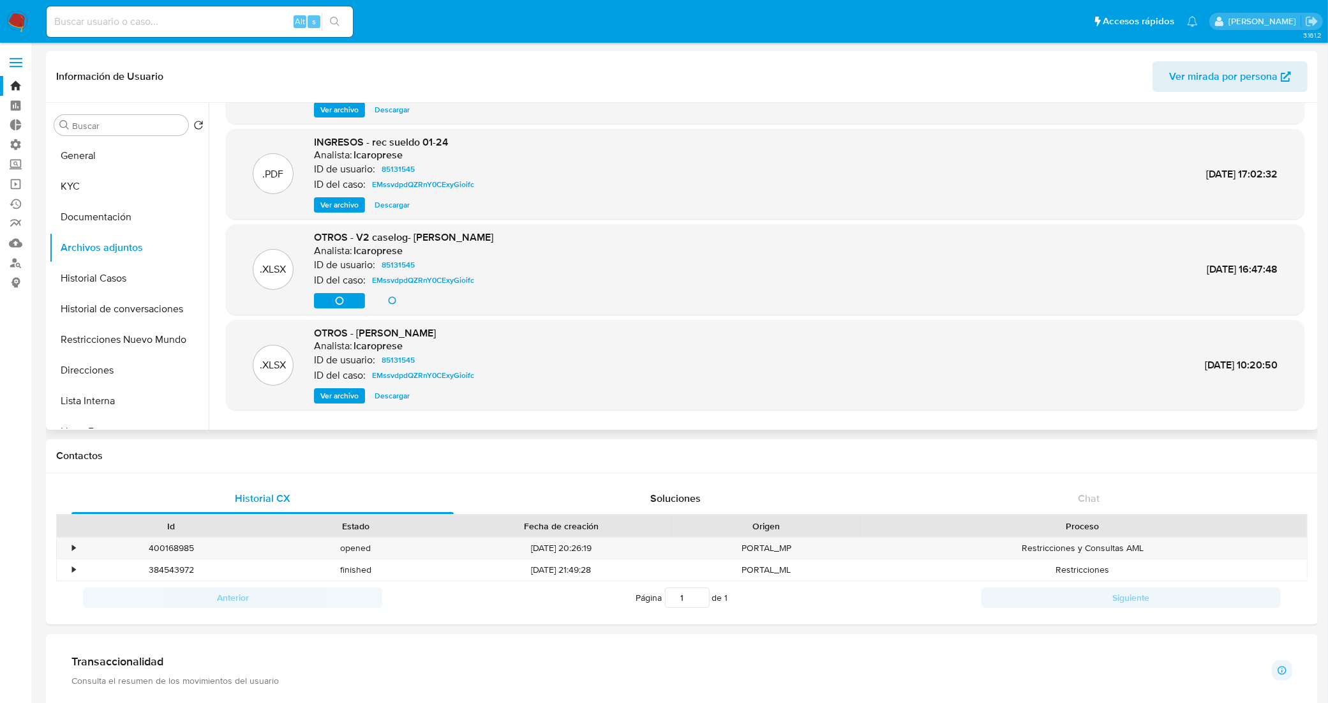
click at [400, 394] on span "Descargar" at bounding box center [392, 395] width 35 height 13
click at [176, 548] on div "400168985" at bounding box center [171, 547] width 184 height 21
copy div "400168985"
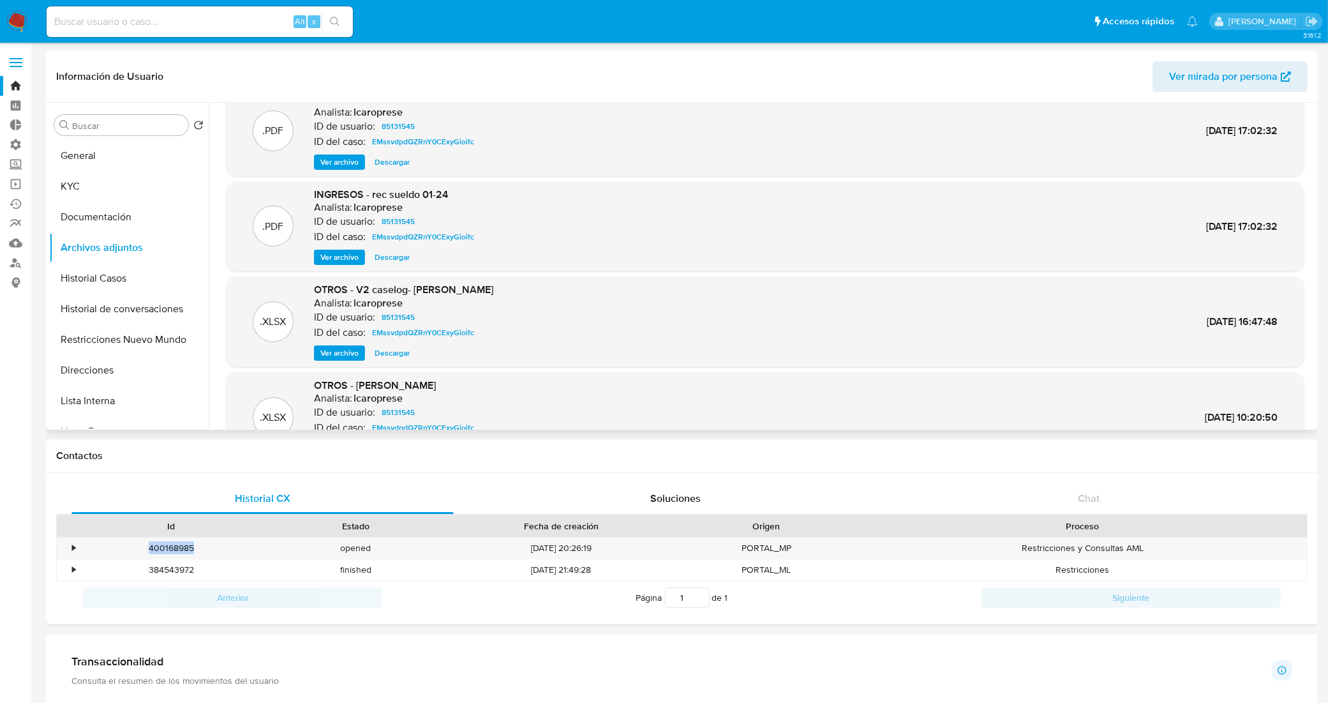
scroll to position [0, 0]
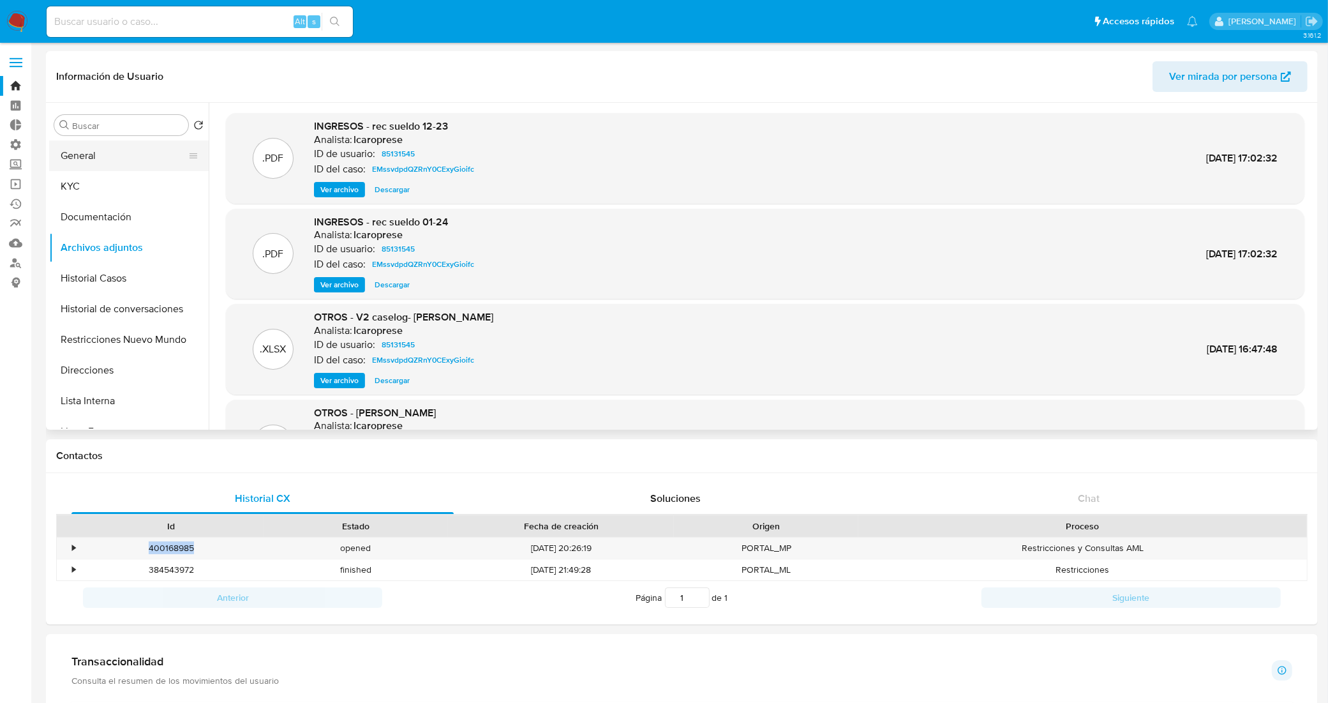
click at [107, 150] on button "General" at bounding box center [123, 155] width 149 height 31
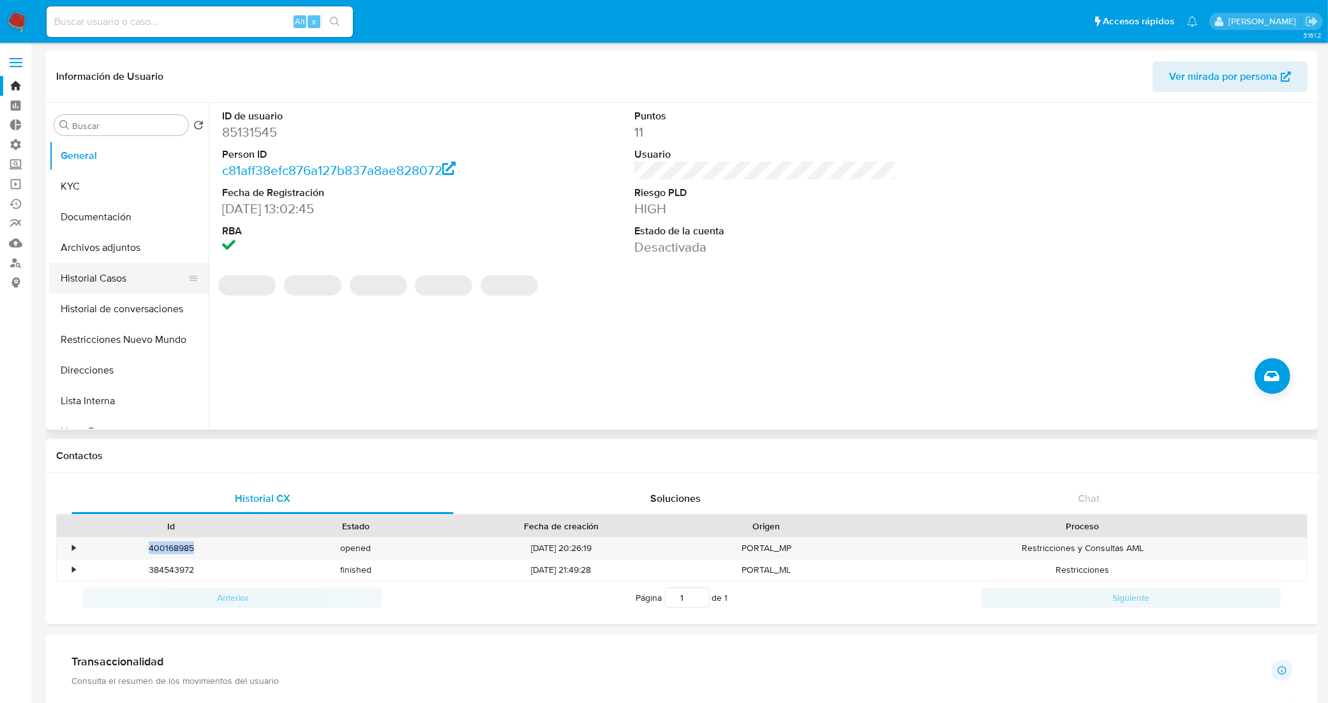
click at [126, 278] on button "Historial Casos" at bounding box center [123, 278] width 149 height 31
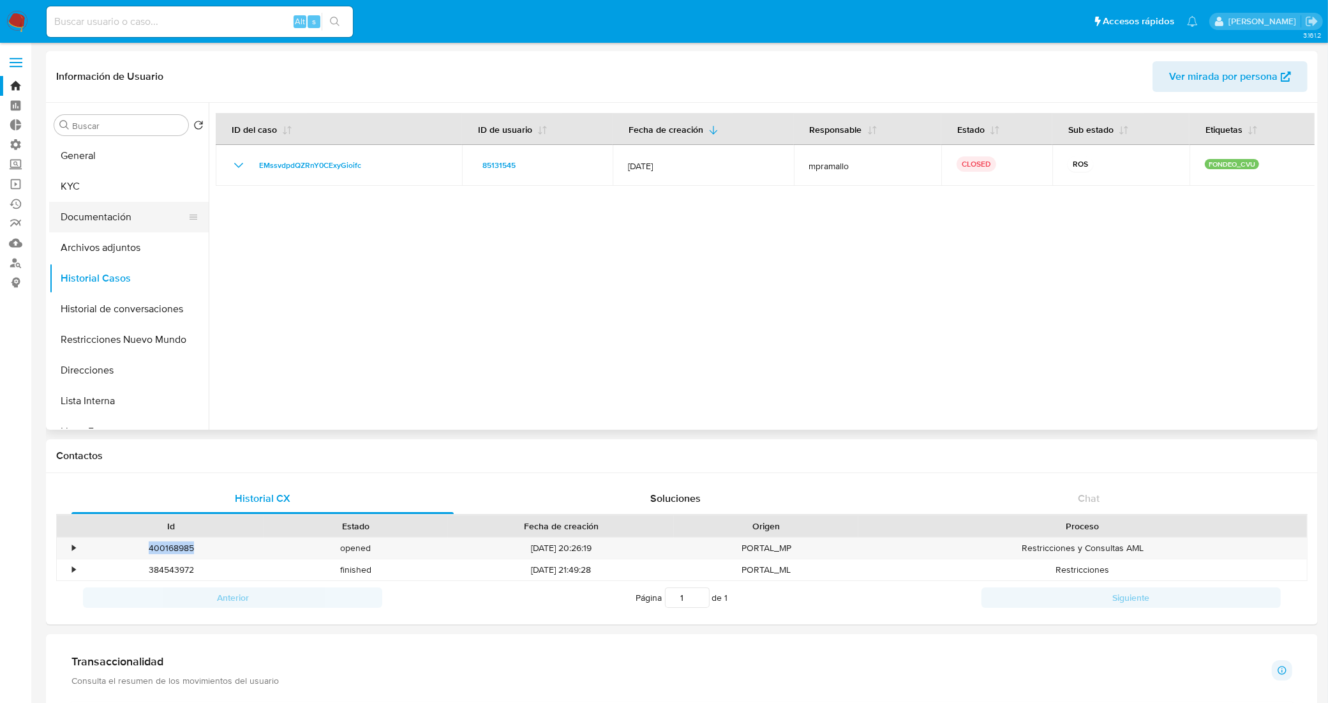
click at [128, 221] on button "Documentación" at bounding box center [123, 217] width 149 height 31
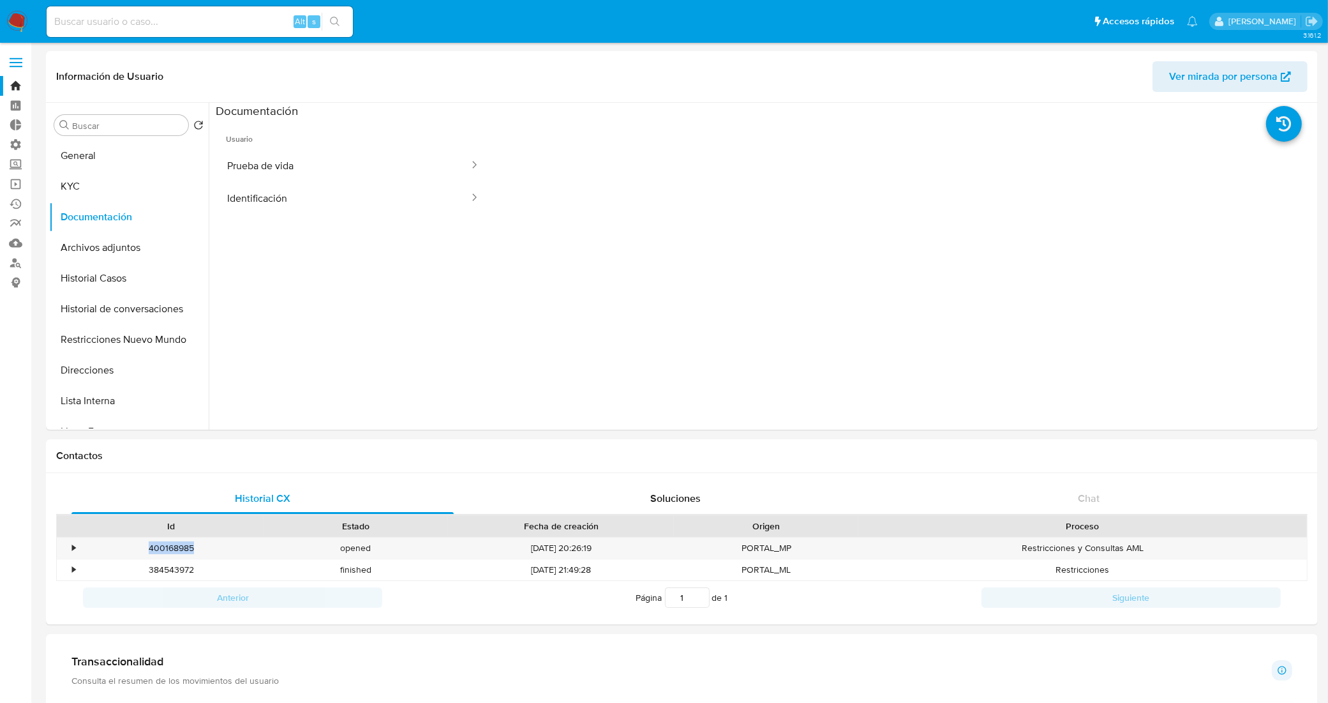
click at [321, 169] on button "Prueba de vida" at bounding box center [343, 165] width 255 height 33
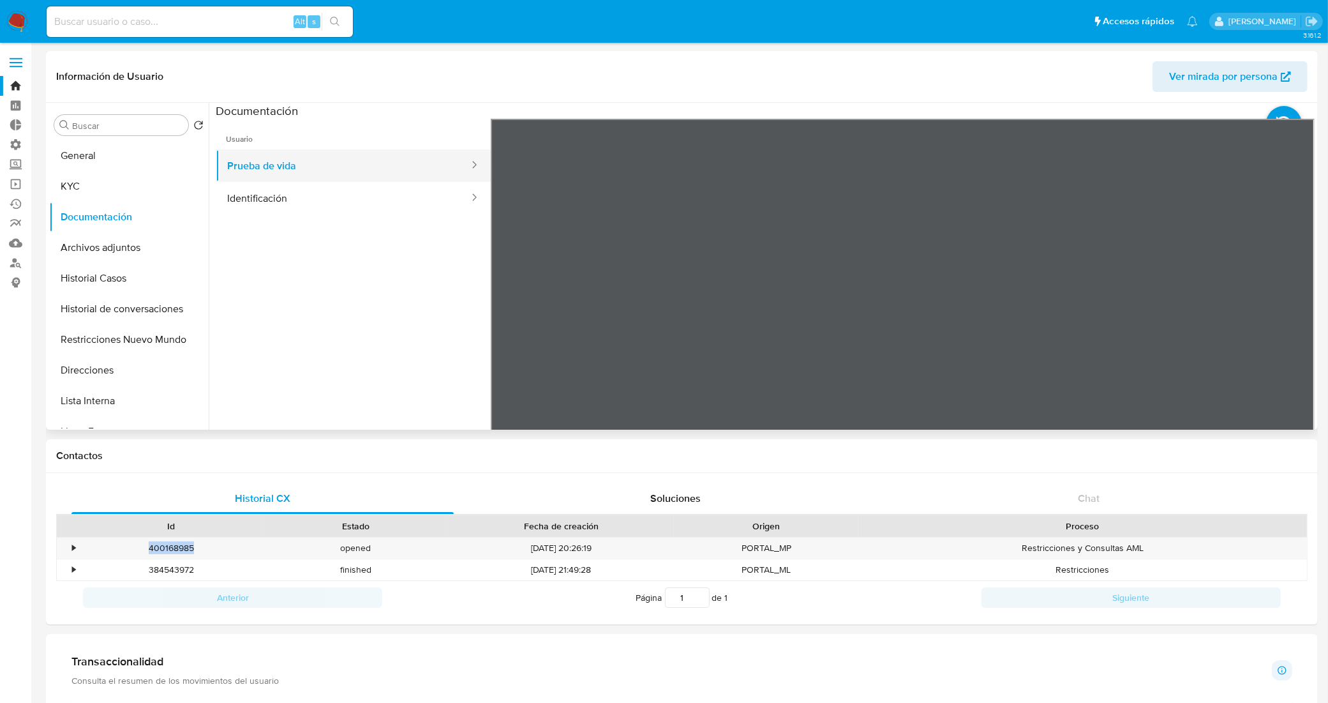
click at [317, 176] on button "Prueba de vida" at bounding box center [343, 165] width 255 height 33
click at [324, 197] on button "Identificación" at bounding box center [343, 198] width 255 height 33
click at [1291, 327] on icon at bounding box center [1299, 326] width 26 height 26
click at [280, 170] on button "Prueba de vida" at bounding box center [343, 165] width 255 height 33
click at [105, 167] on button "General" at bounding box center [123, 155] width 149 height 31
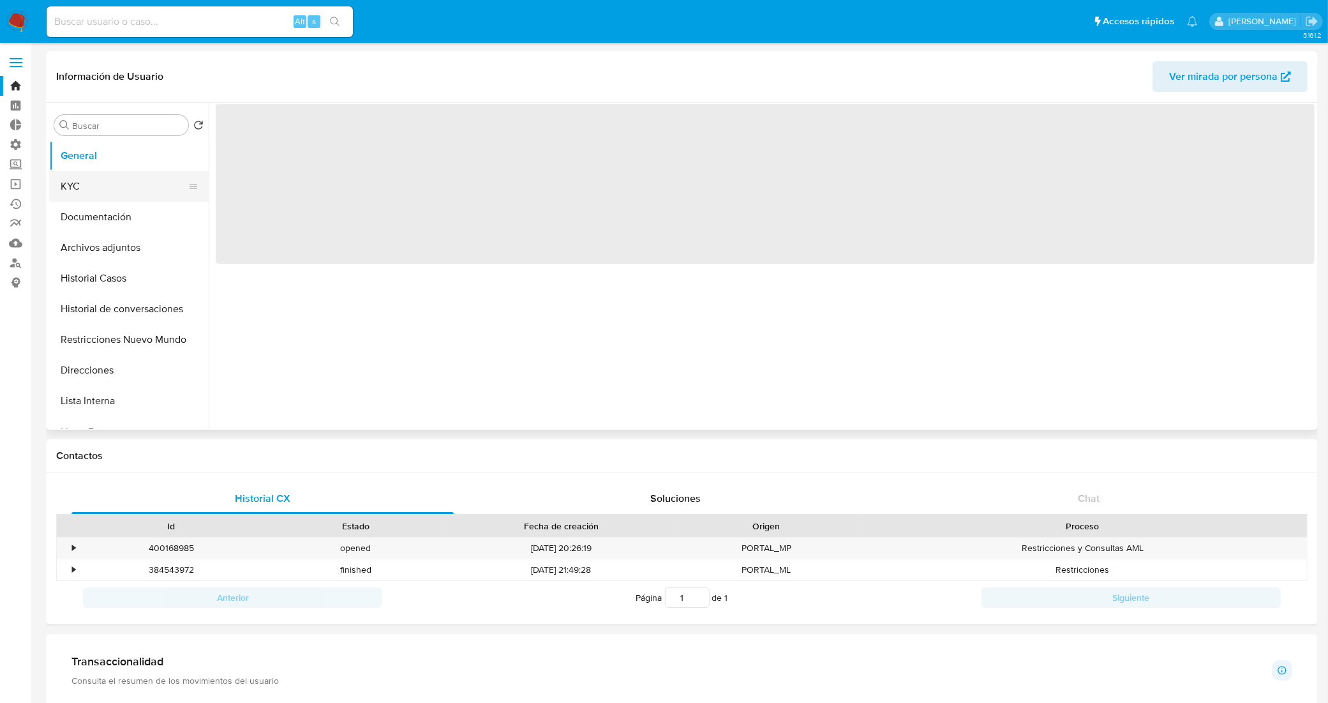
click at [107, 174] on button "KYC" at bounding box center [123, 186] width 149 height 31
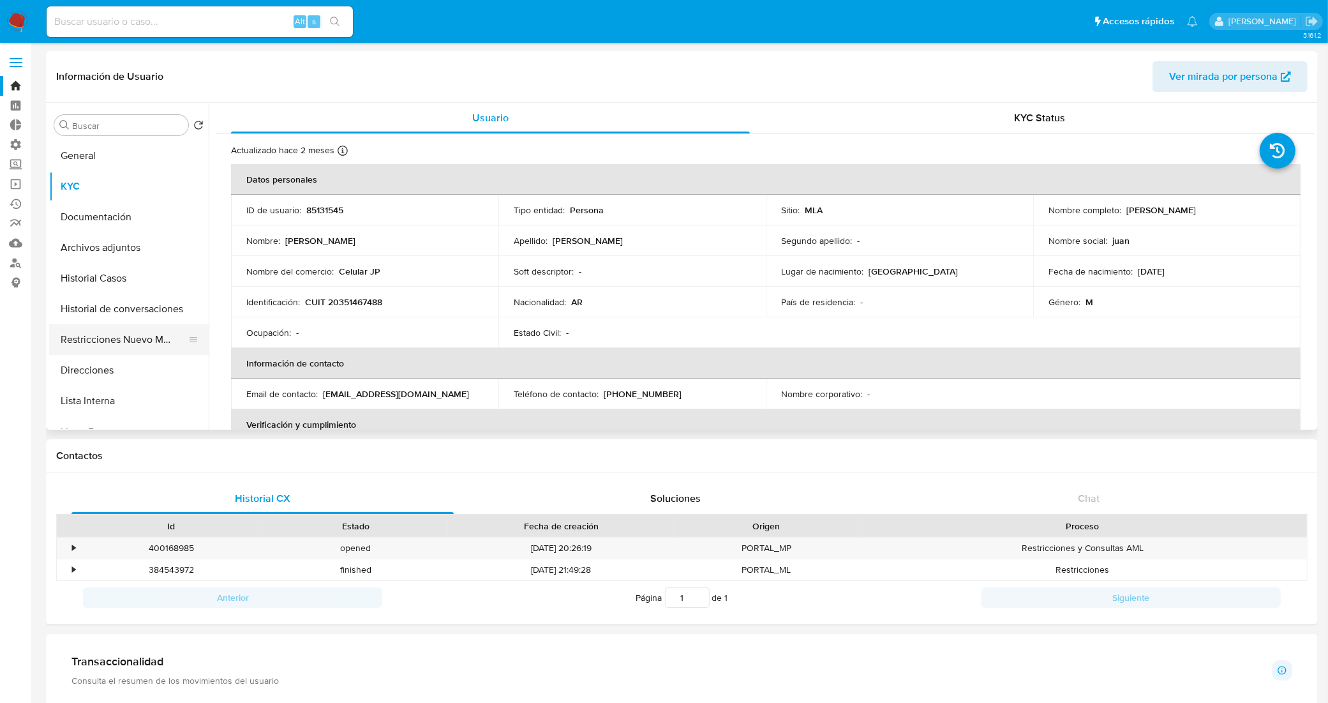
click at [123, 332] on button "Restricciones Nuevo Mundo" at bounding box center [123, 339] width 149 height 31
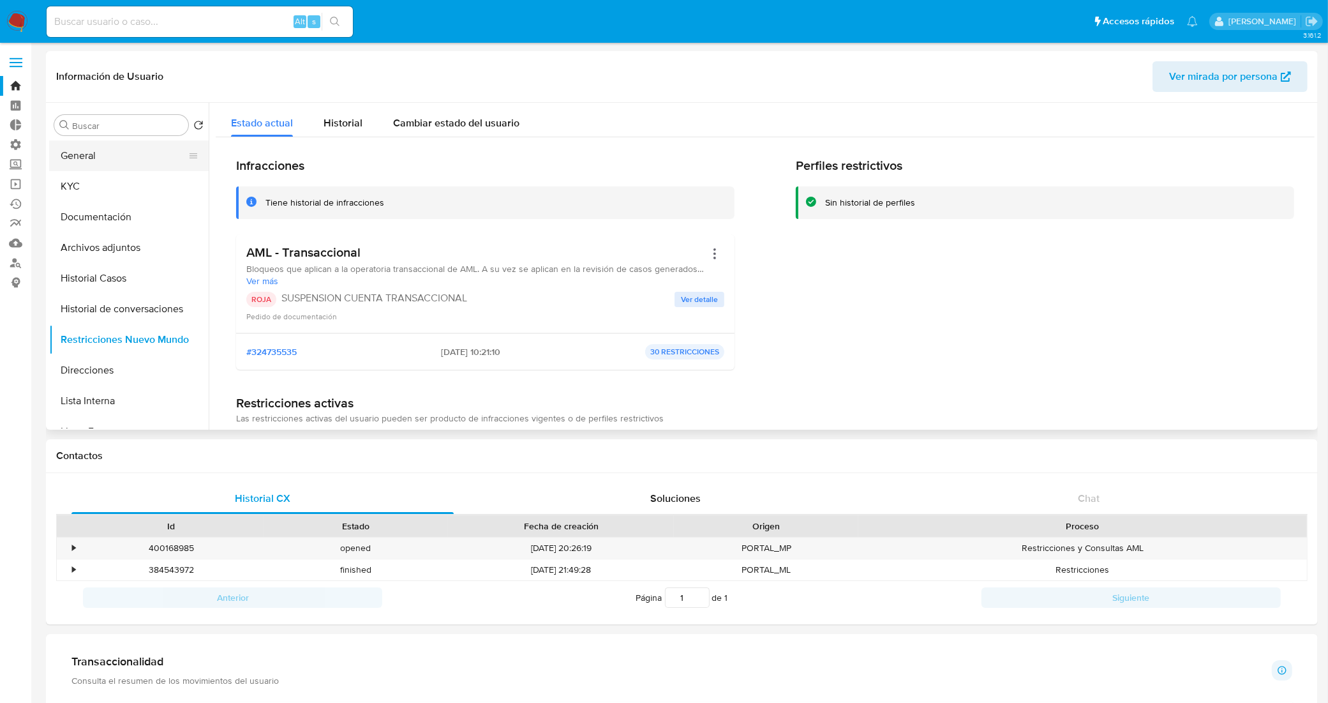
click at [77, 167] on button "General" at bounding box center [123, 155] width 149 height 31
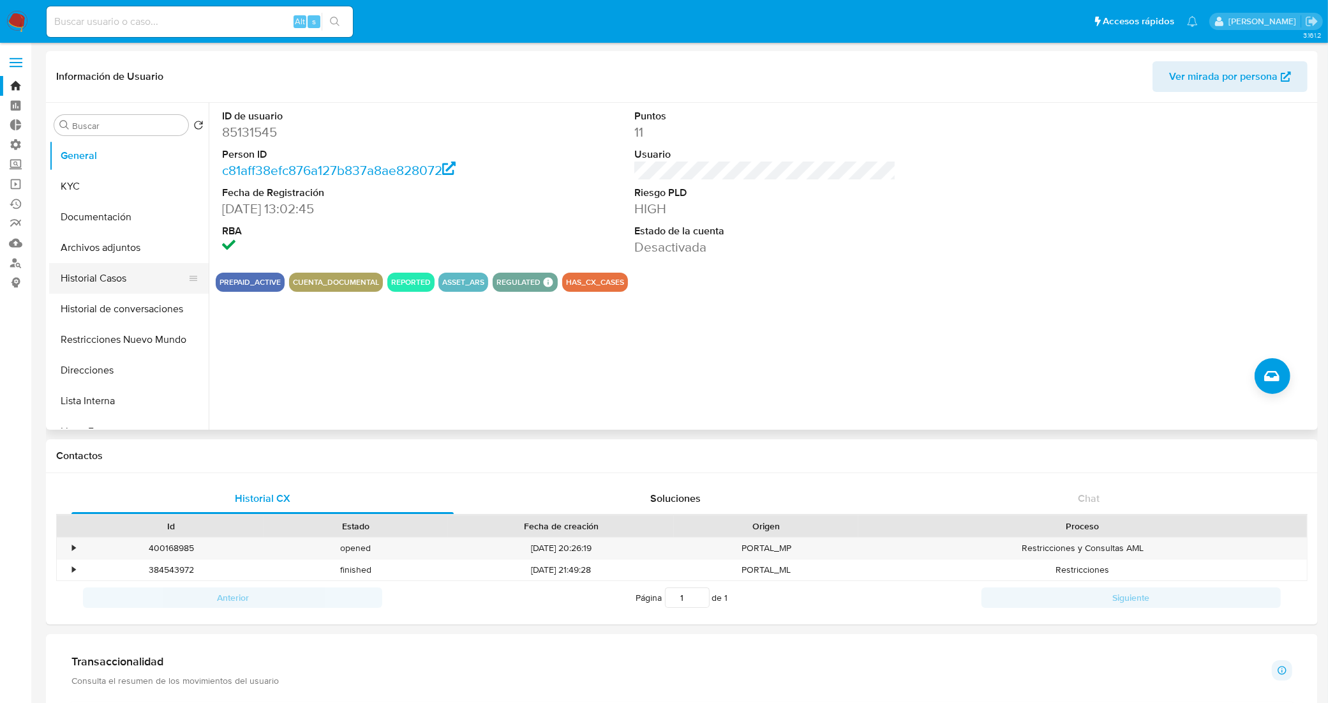
click at [96, 273] on button "Historial Casos" at bounding box center [123, 278] width 149 height 31
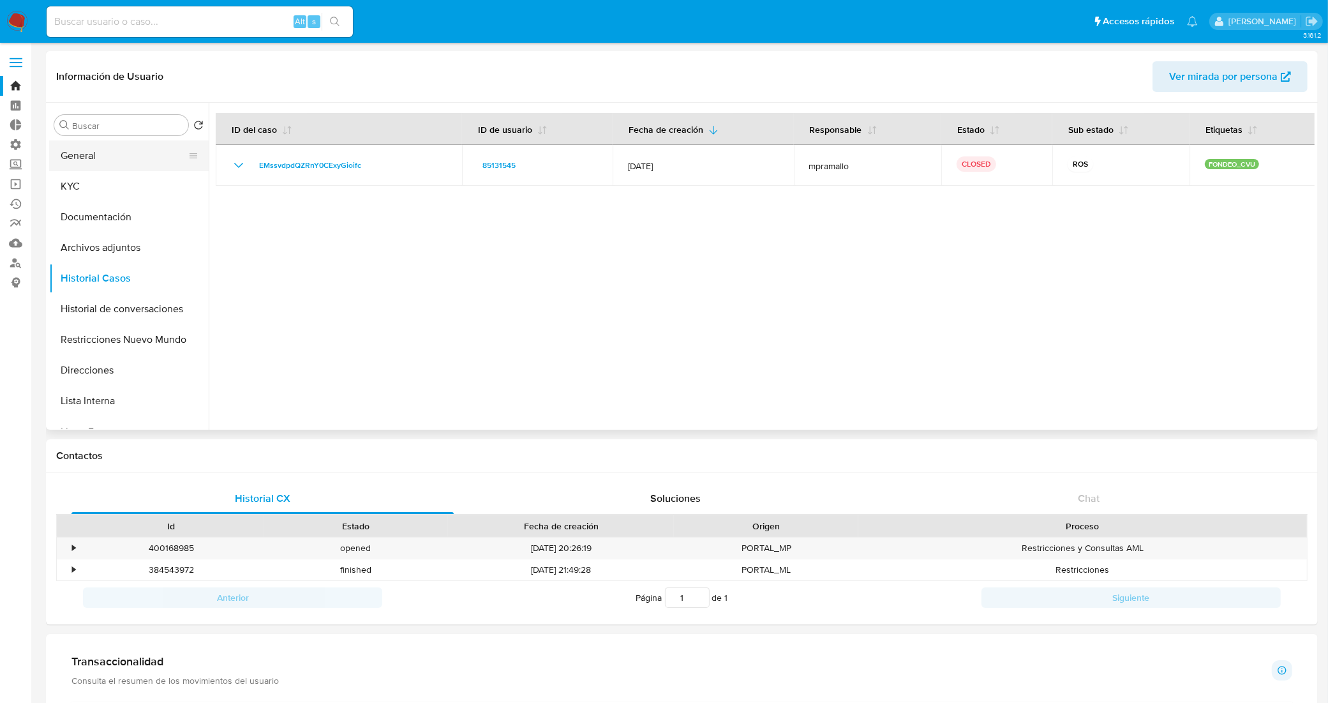
click at [124, 160] on button "General" at bounding box center [123, 155] width 149 height 31
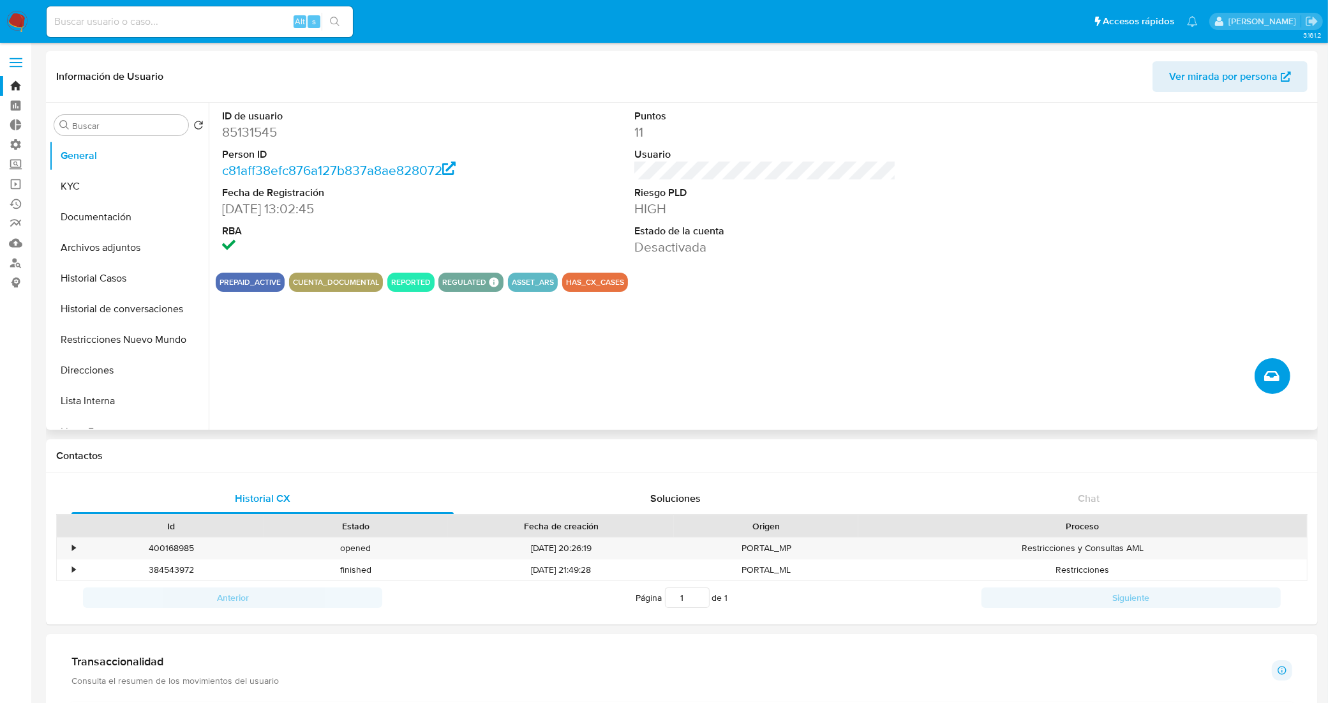
click at [1276, 381] on icon "Crear caso manual" at bounding box center [1271, 375] width 15 height 15
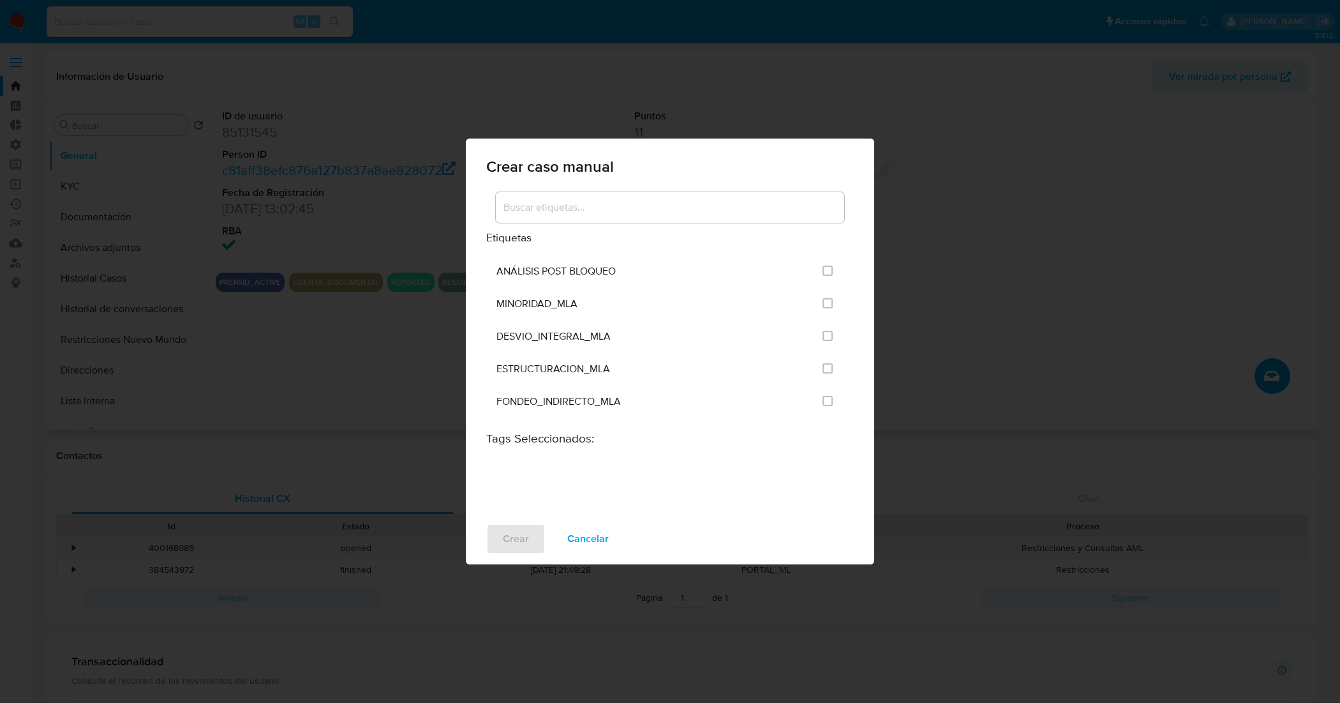
scroll to position [2554, 0]
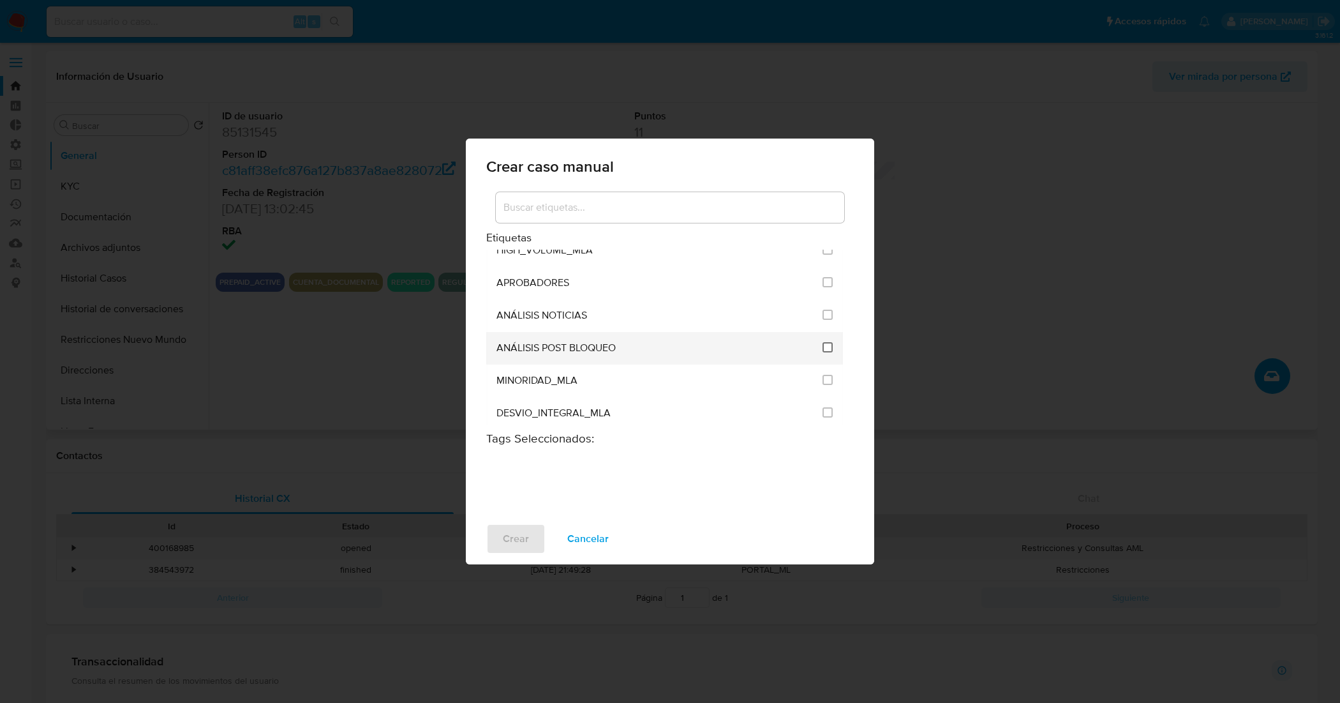
click at [823, 345] on input "3249" at bounding box center [828, 347] width 10 height 10
checkbox input "true"
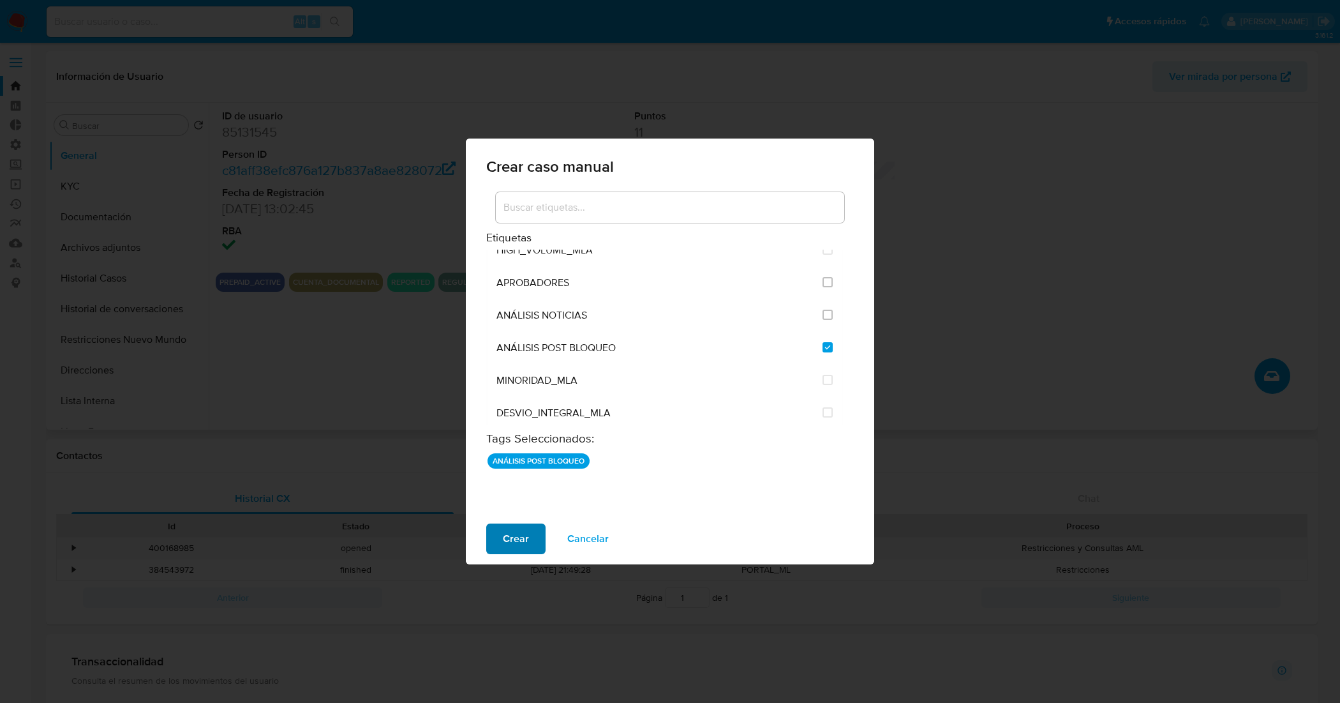
click at [517, 537] on span "Crear" at bounding box center [516, 539] width 26 height 28
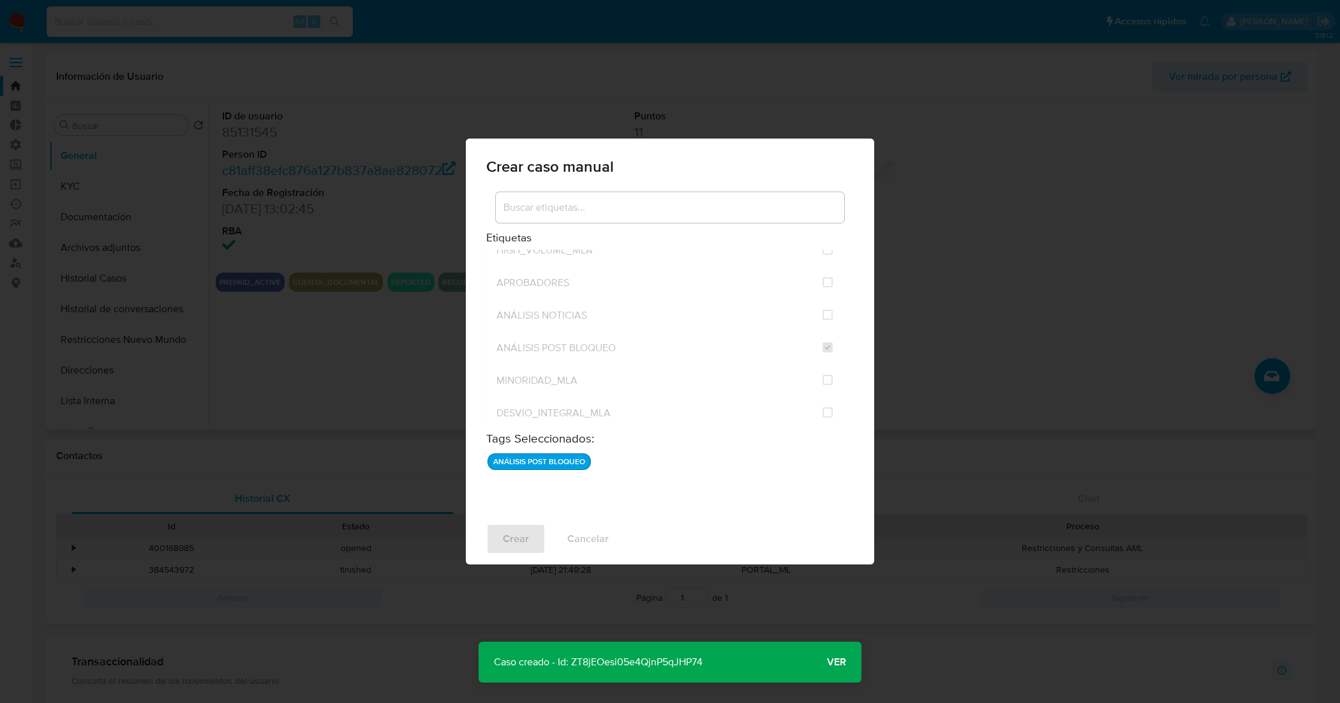
click at [831, 662] on span "Ver" at bounding box center [836, 662] width 19 height 0
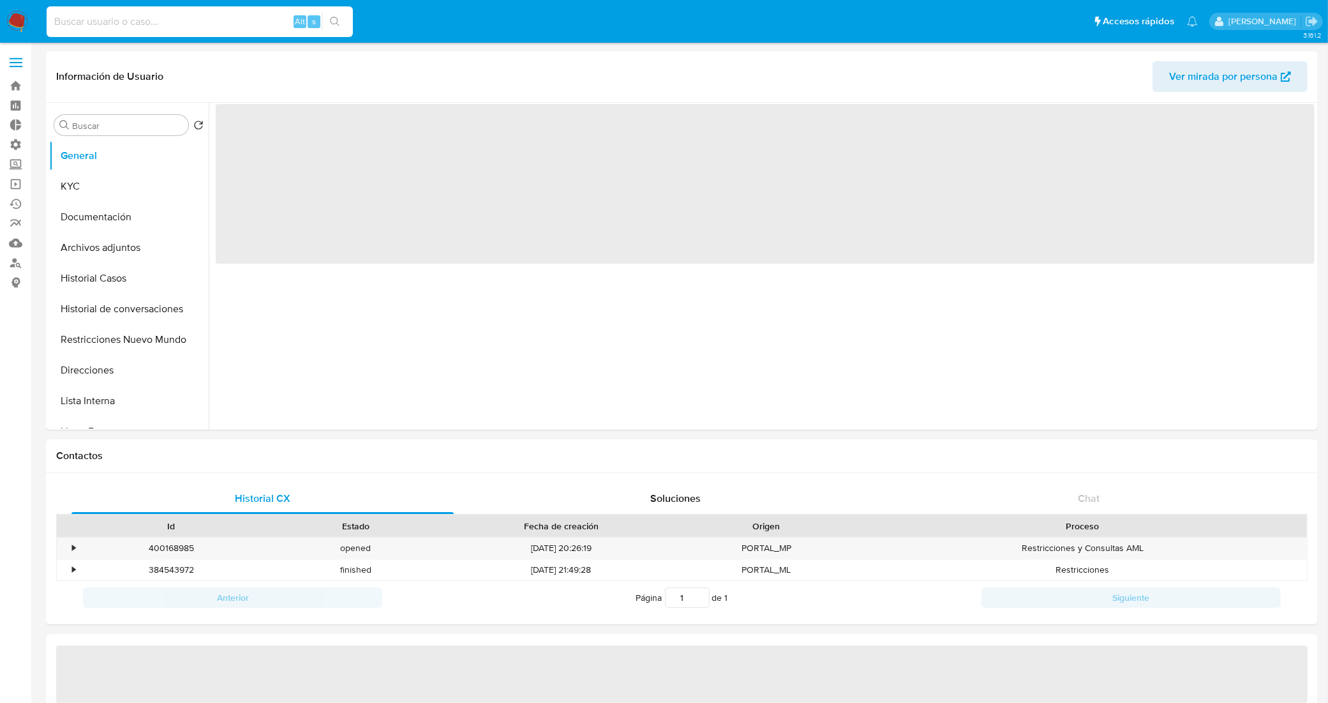
click at [208, 23] on input at bounding box center [200, 21] width 306 height 17
paste input "AewJ5UkCg1k6i9Vn62iU1MCe"
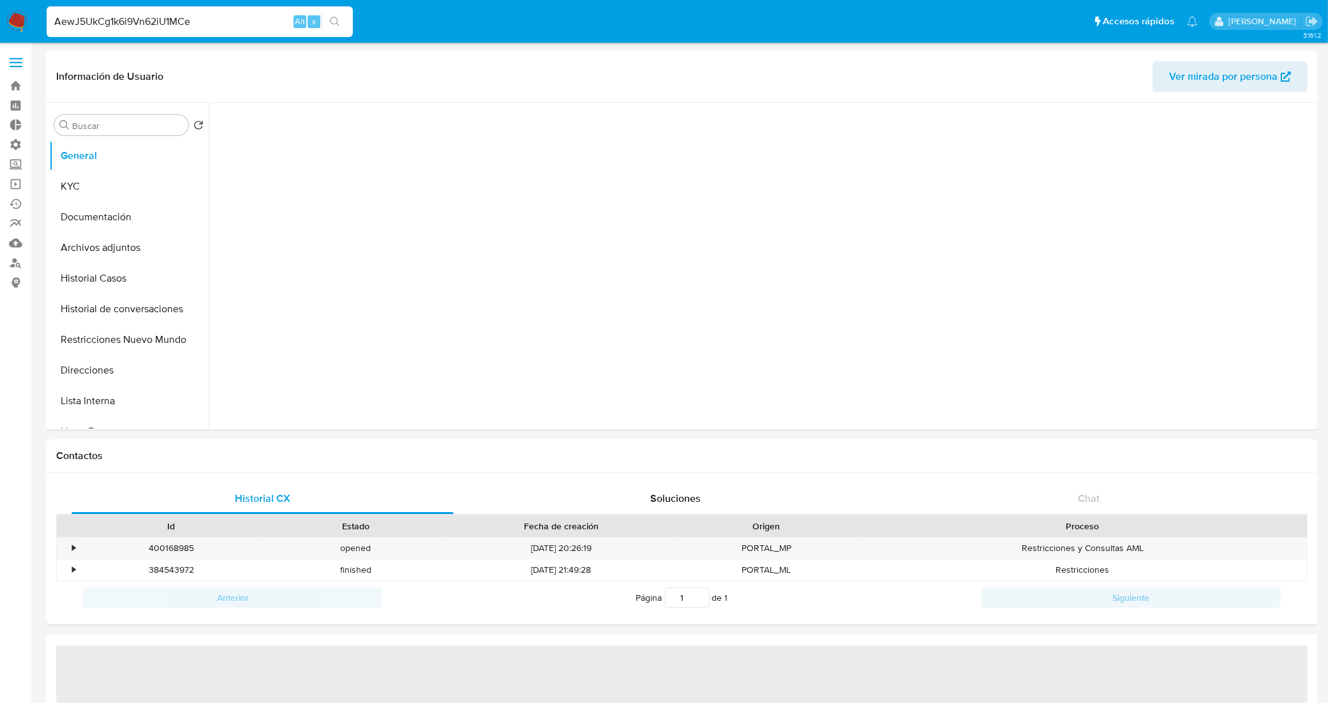
type input "AewJ5UkCg1k6i9Vn62iU1MCe"
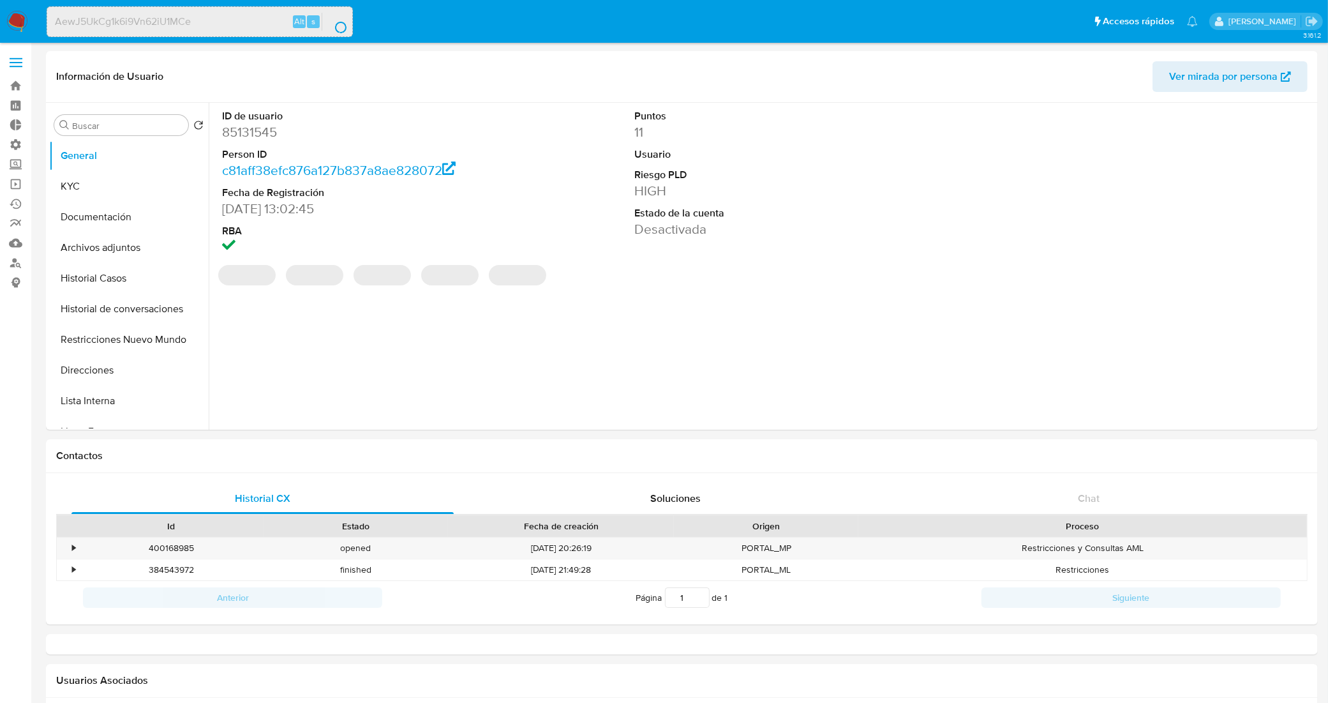
select select "10"
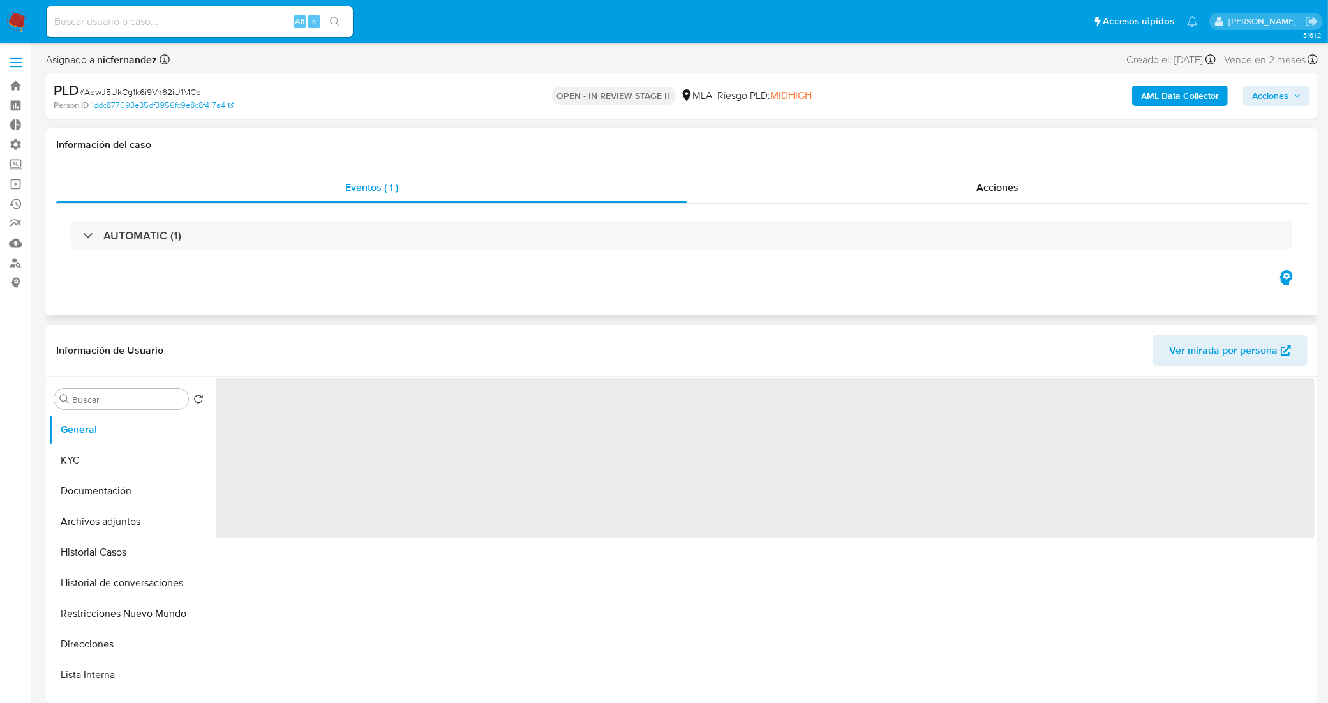
select select "10"
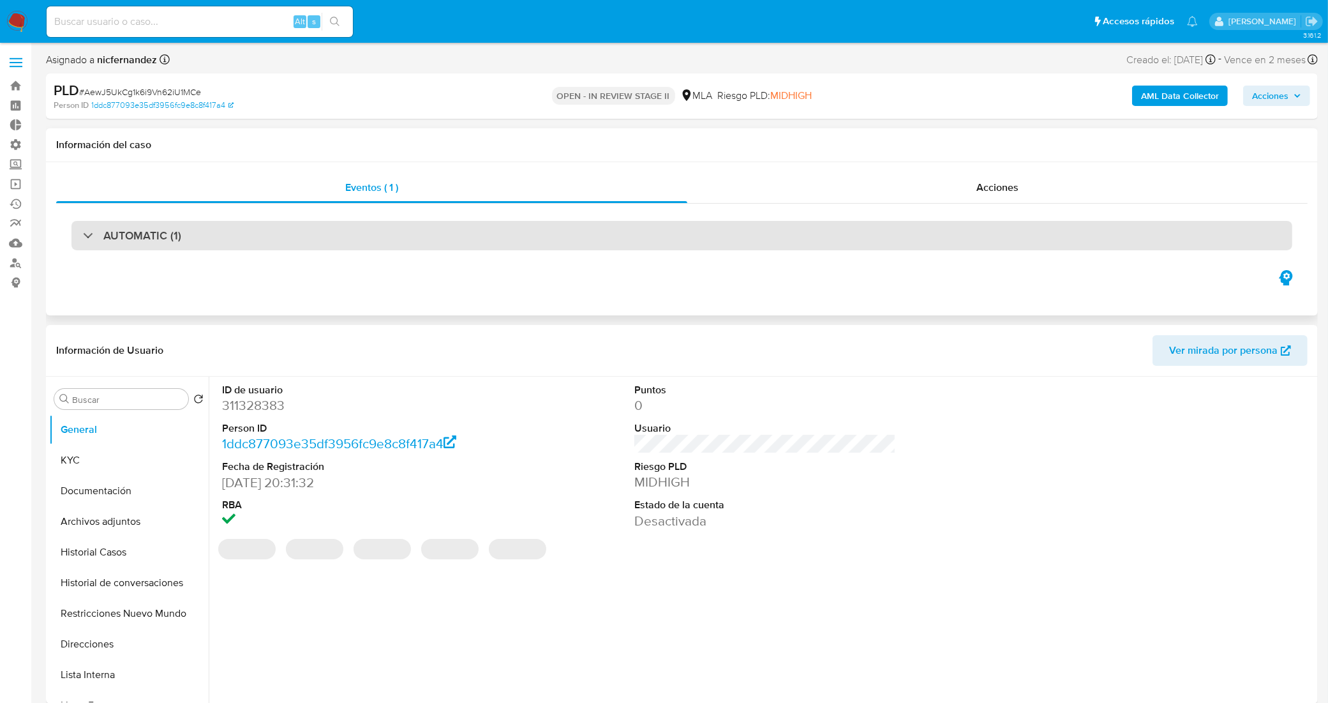
click at [331, 234] on div "AUTOMATIC (1)" at bounding box center [681, 235] width 1221 height 29
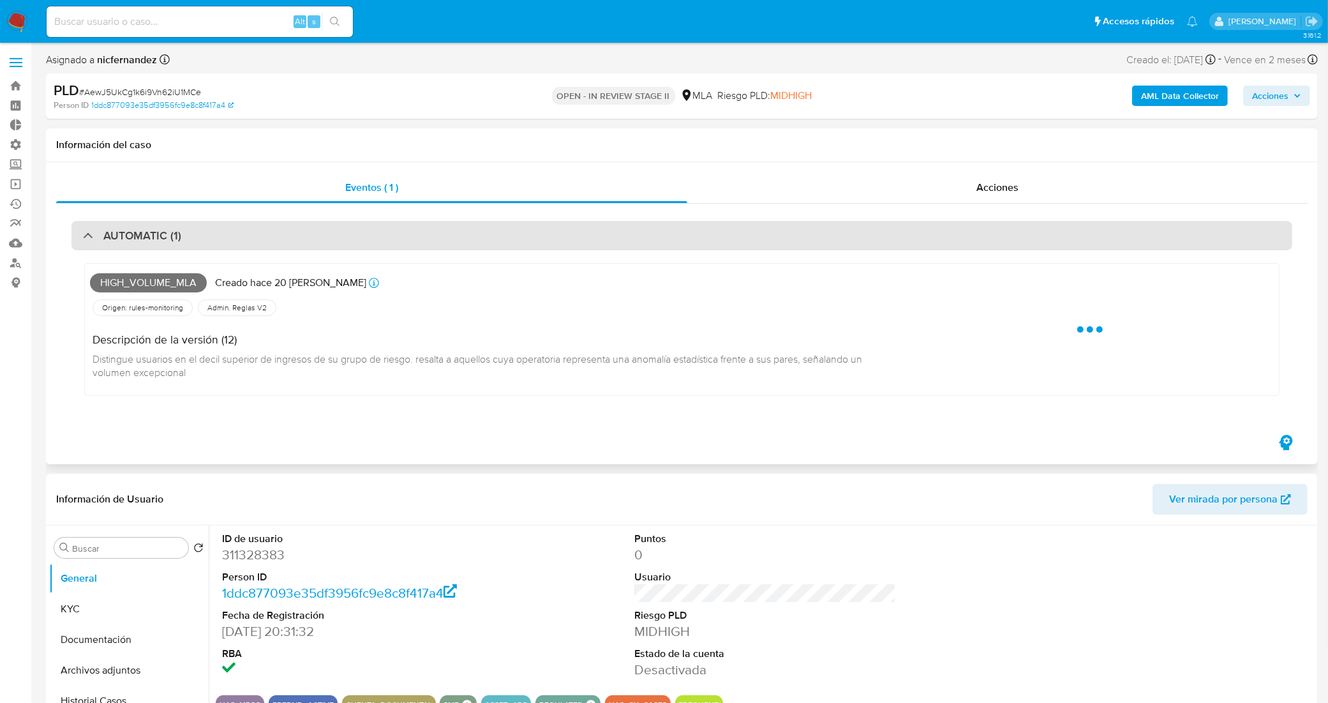
click at [331, 234] on div "AUTOMATIC (1)" at bounding box center [681, 235] width 1221 height 29
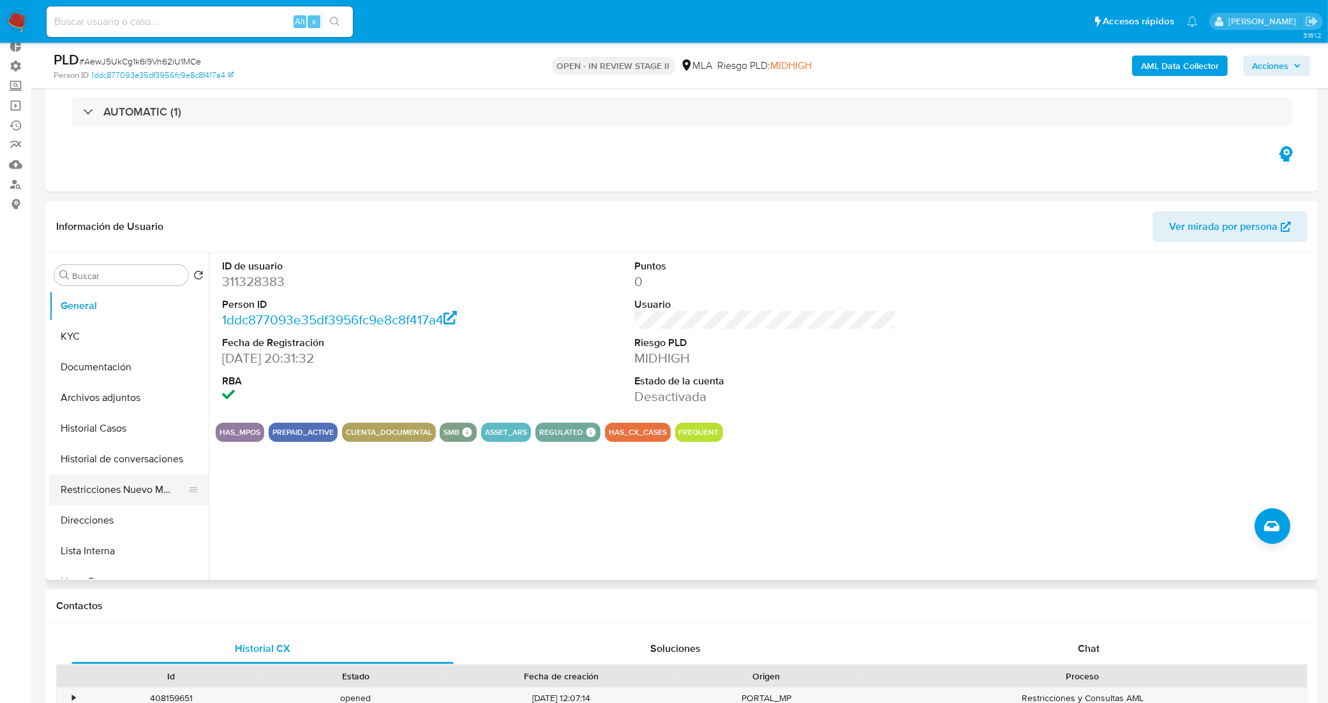
scroll to position [80, 0]
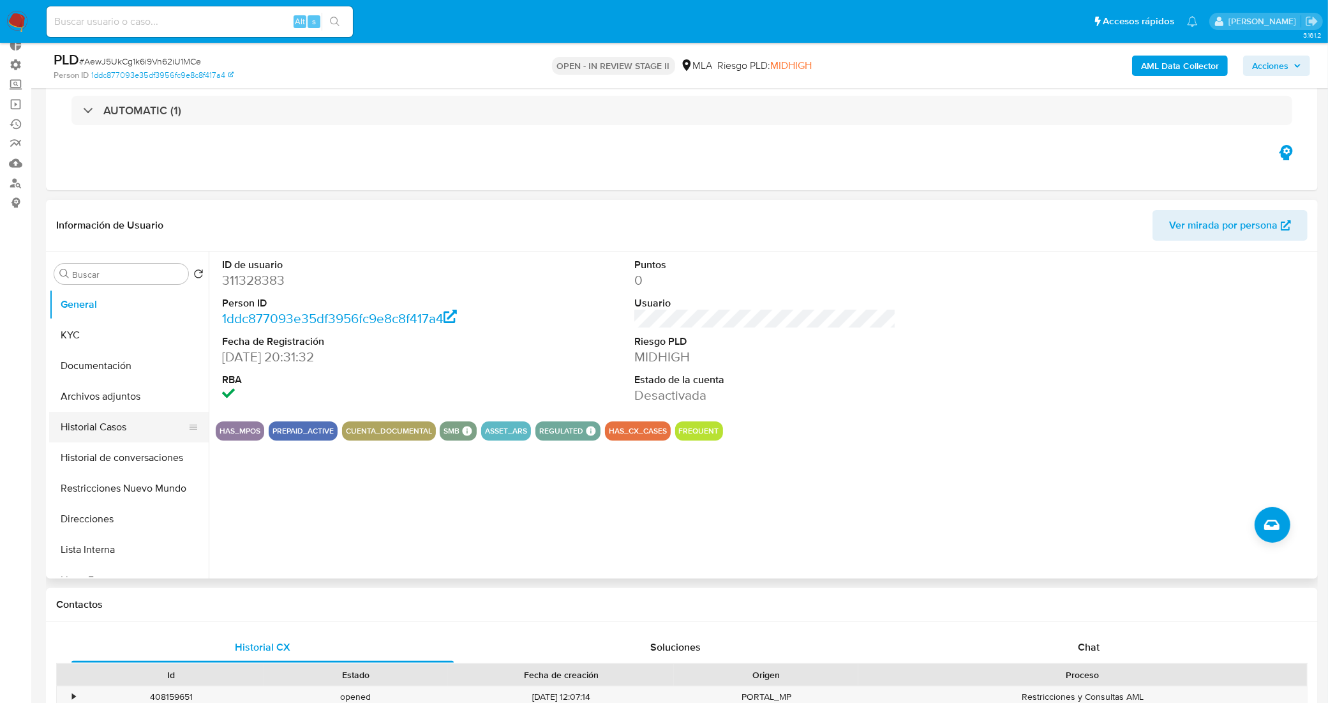
click at [97, 426] on button "Historial Casos" at bounding box center [123, 427] width 149 height 31
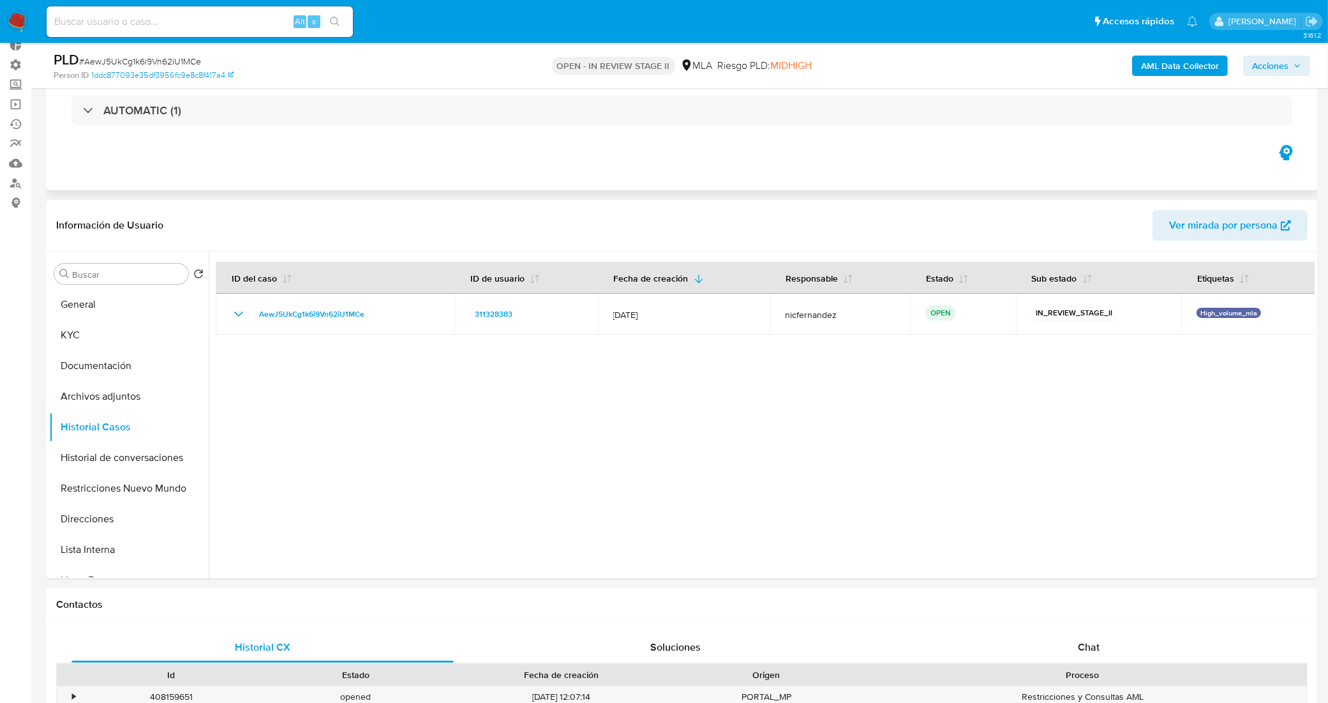
scroll to position [0, 0]
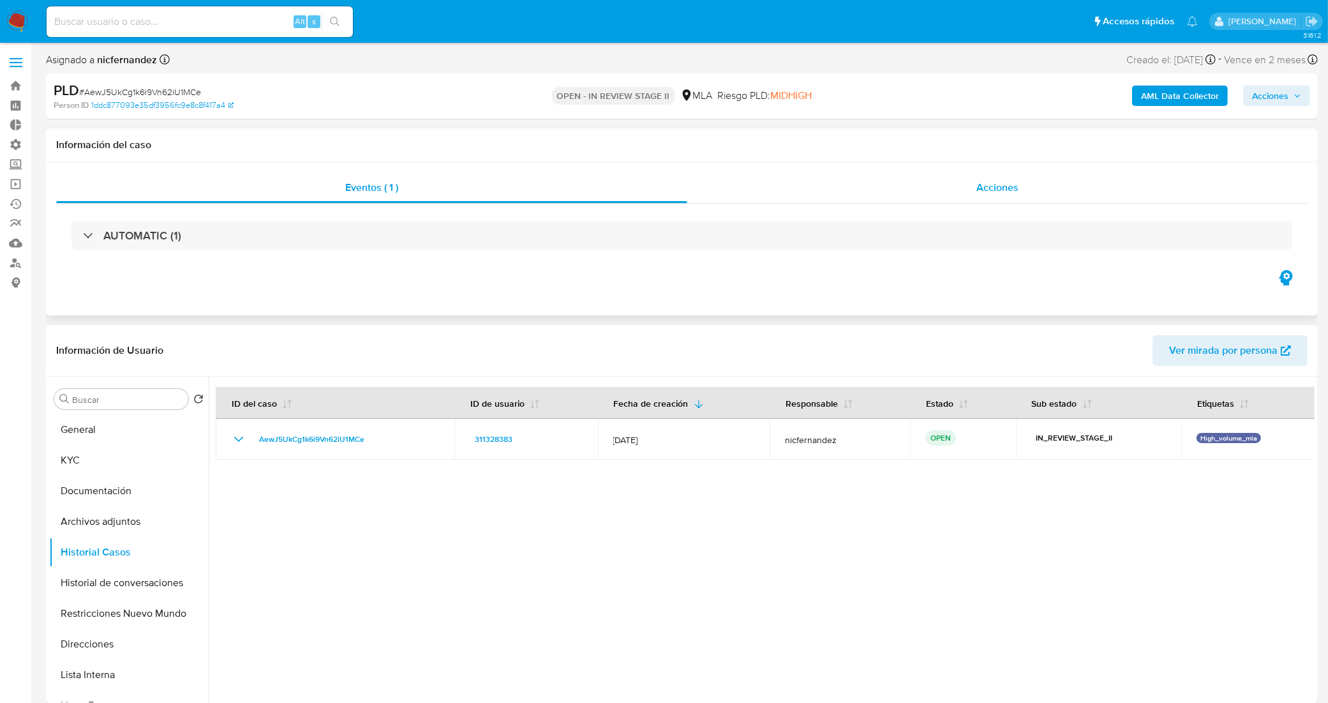
click at [841, 177] on div "Acciones" at bounding box center [997, 187] width 620 height 31
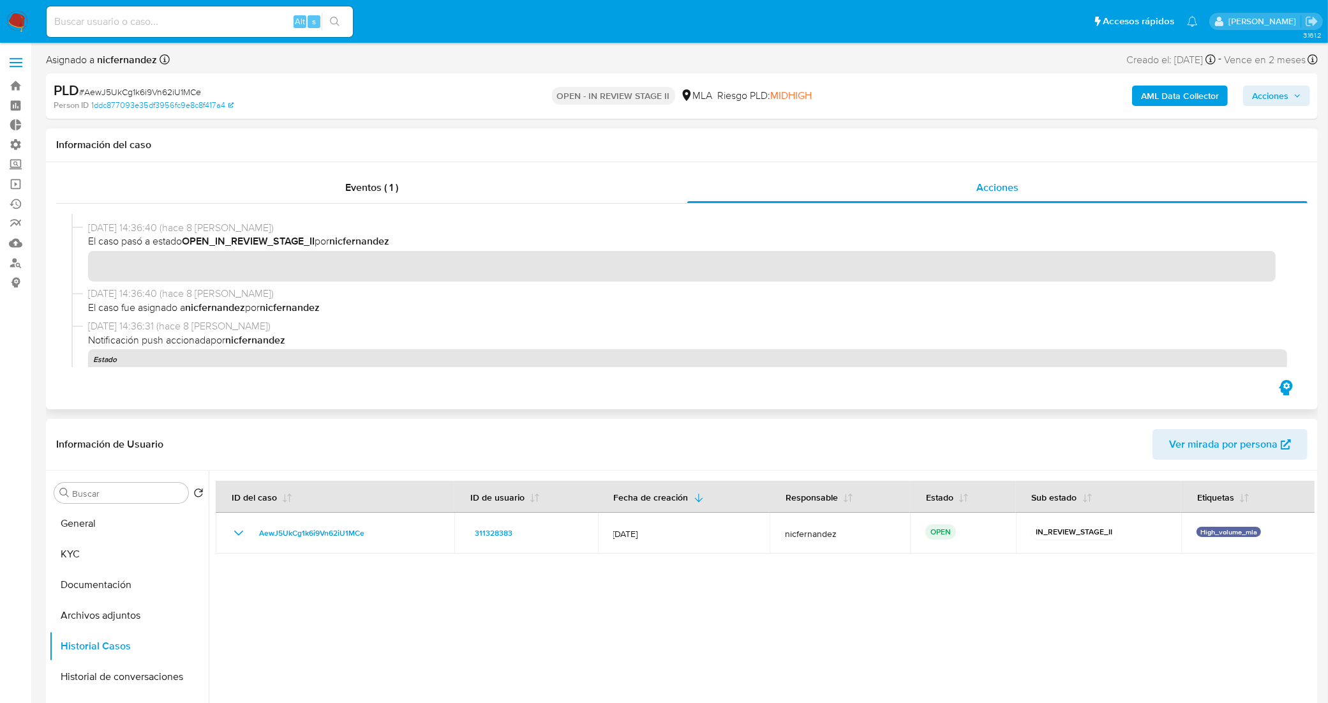
scroll to position [558, 0]
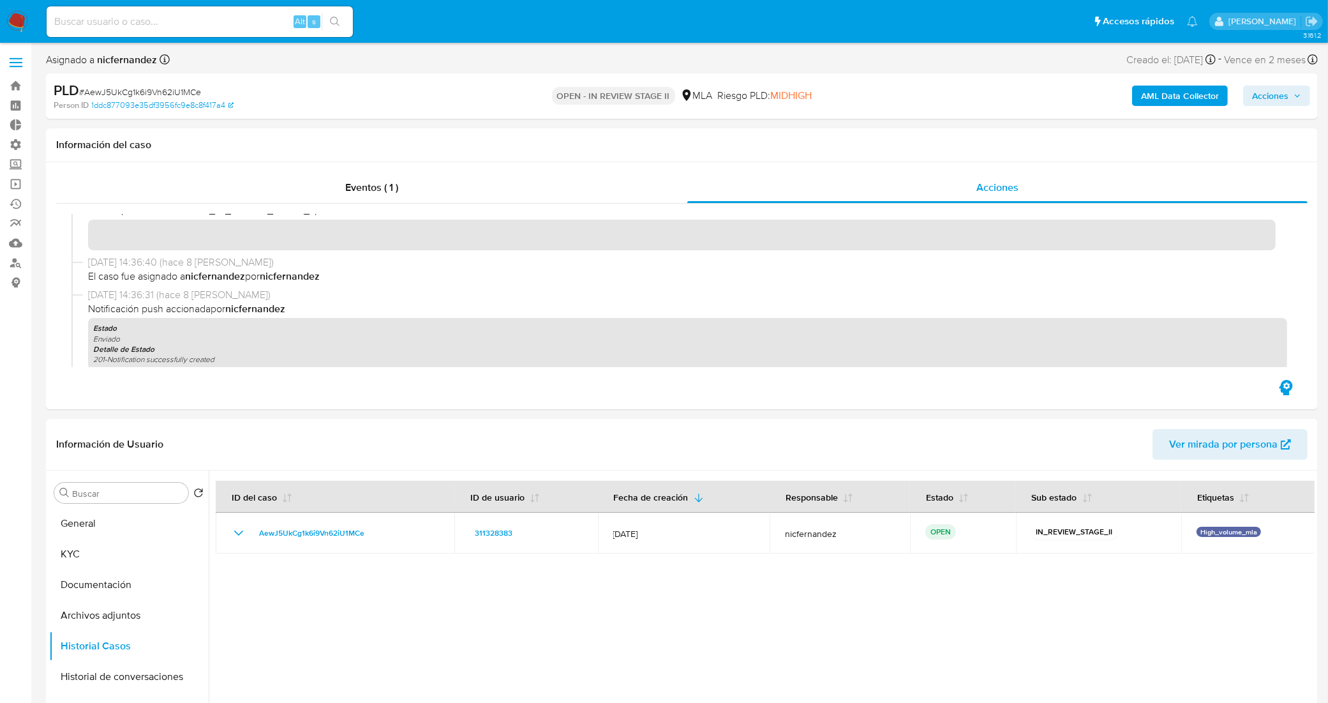
click at [170, 91] on span "# AewJ5UkCg1k6i9Vn62iU1MCe" at bounding box center [140, 92] width 122 height 13
copy span "AewJ5UkCg1k6i9Vn62iU1MCe"
click at [15, 86] on link "Bandeja" at bounding box center [76, 86] width 152 height 20
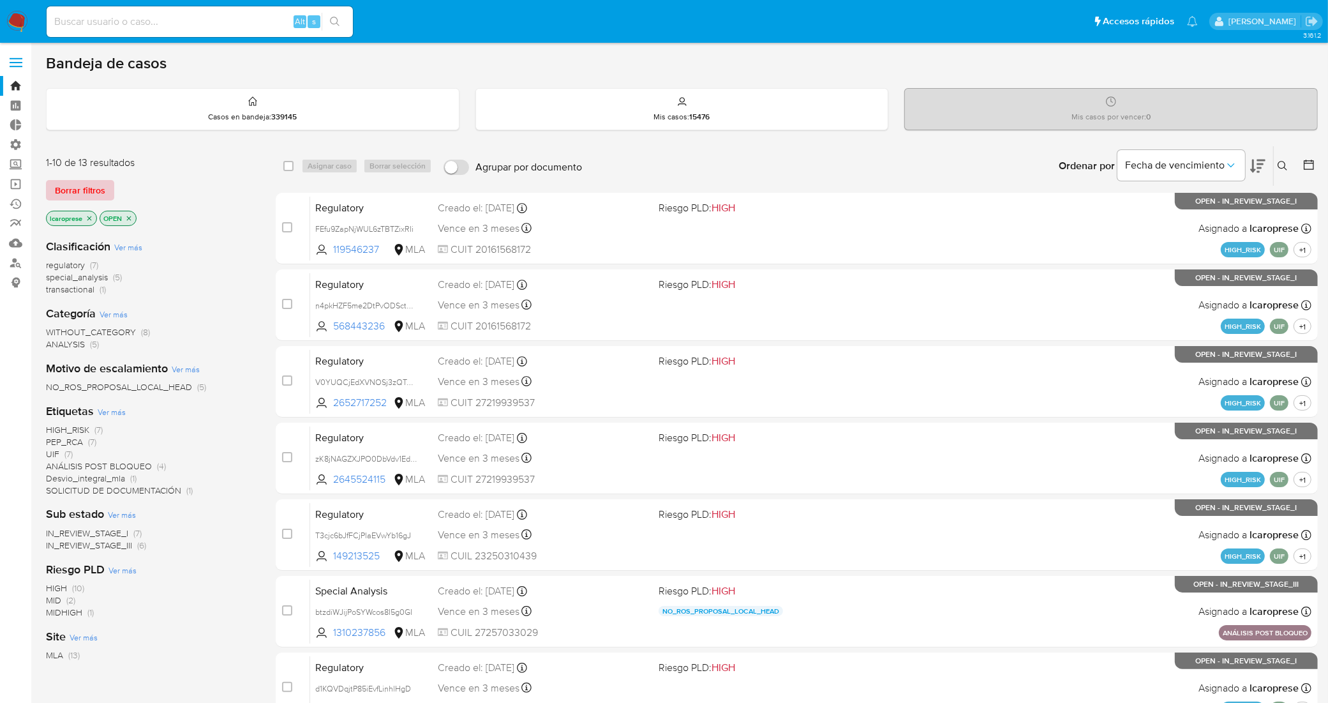
click at [93, 187] on span "Borrar filtros" at bounding box center [80, 190] width 50 height 18
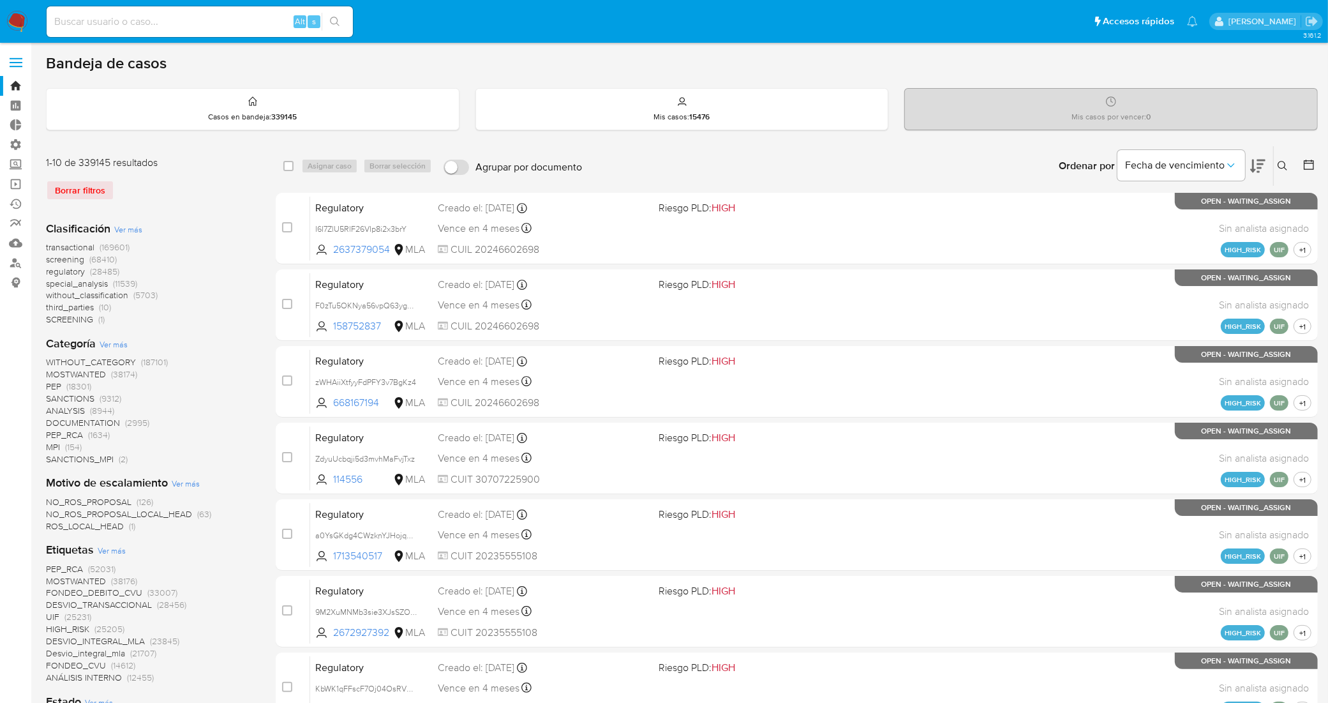
click at [1287, 170] on button at bounding box center [1284, 165] width 21 height 15
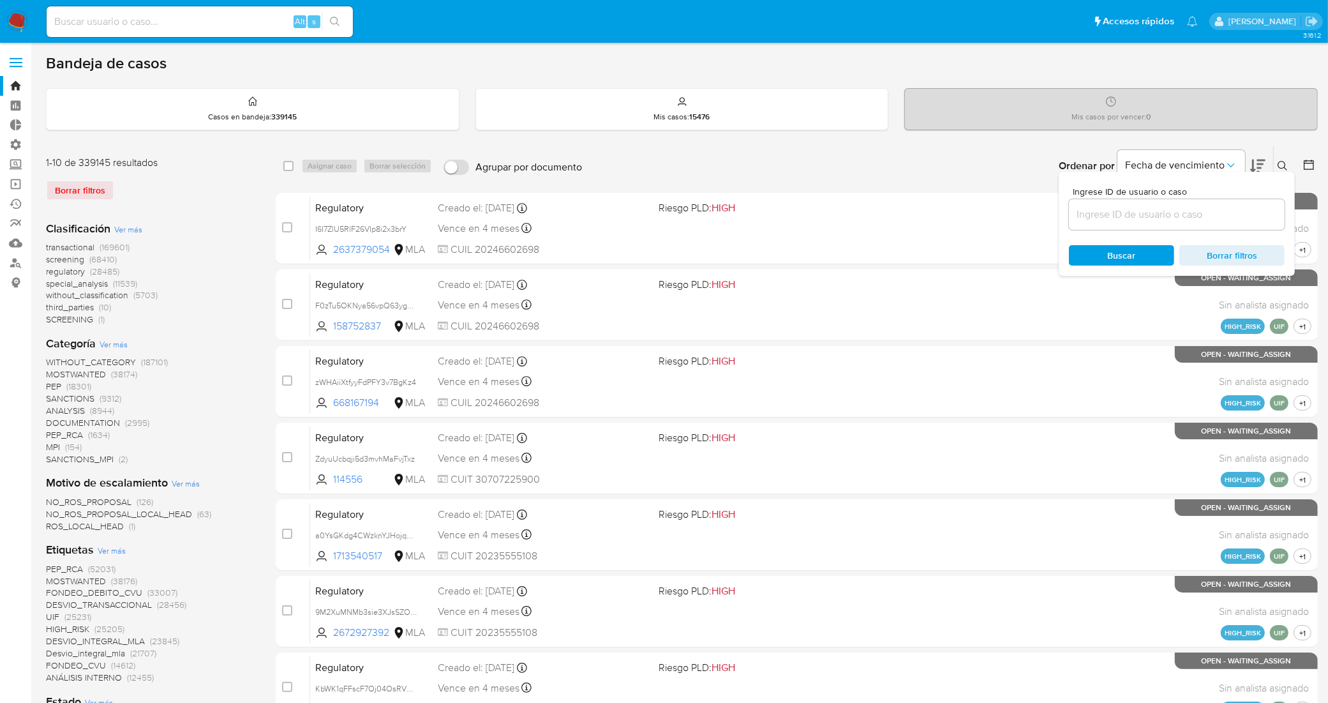
click at [1125, 217] on input at bounding box center [1177, 214] width 216 height 17
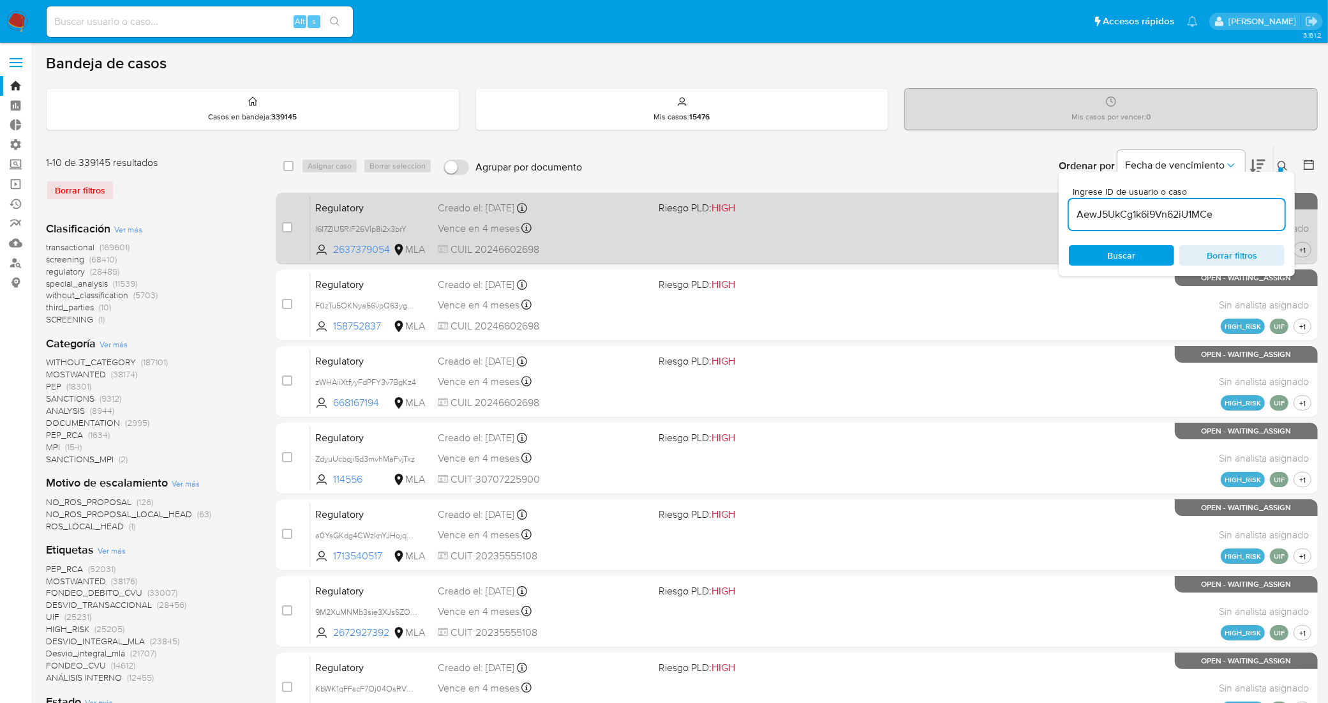
type input "AewJ5UkCg1k6i9Vn62iU1MCe"
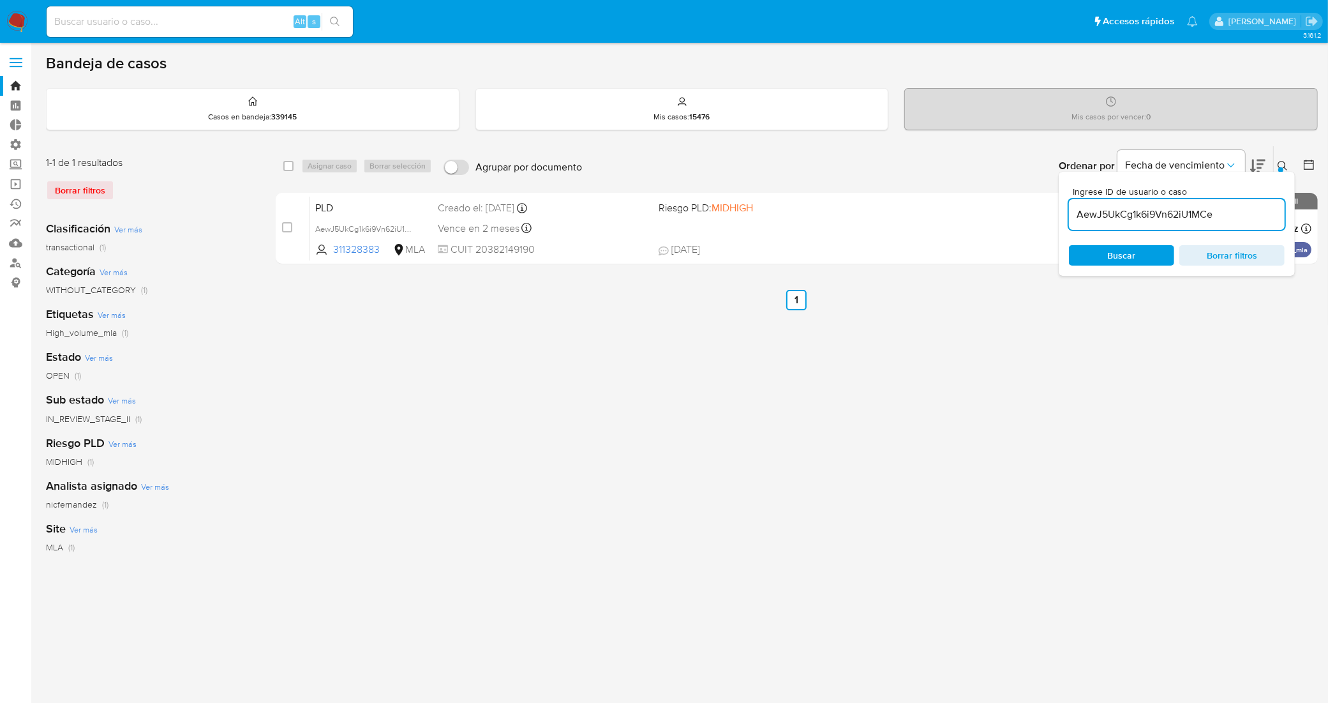
click at [289, 170] on div "select-all-cases-checkbox" at bounding box center [288, 166] width 10 height 13
click at [314, 161] on div "Asignar caso Borrar selección" at bounding box center [369, 165] width 136 height 15
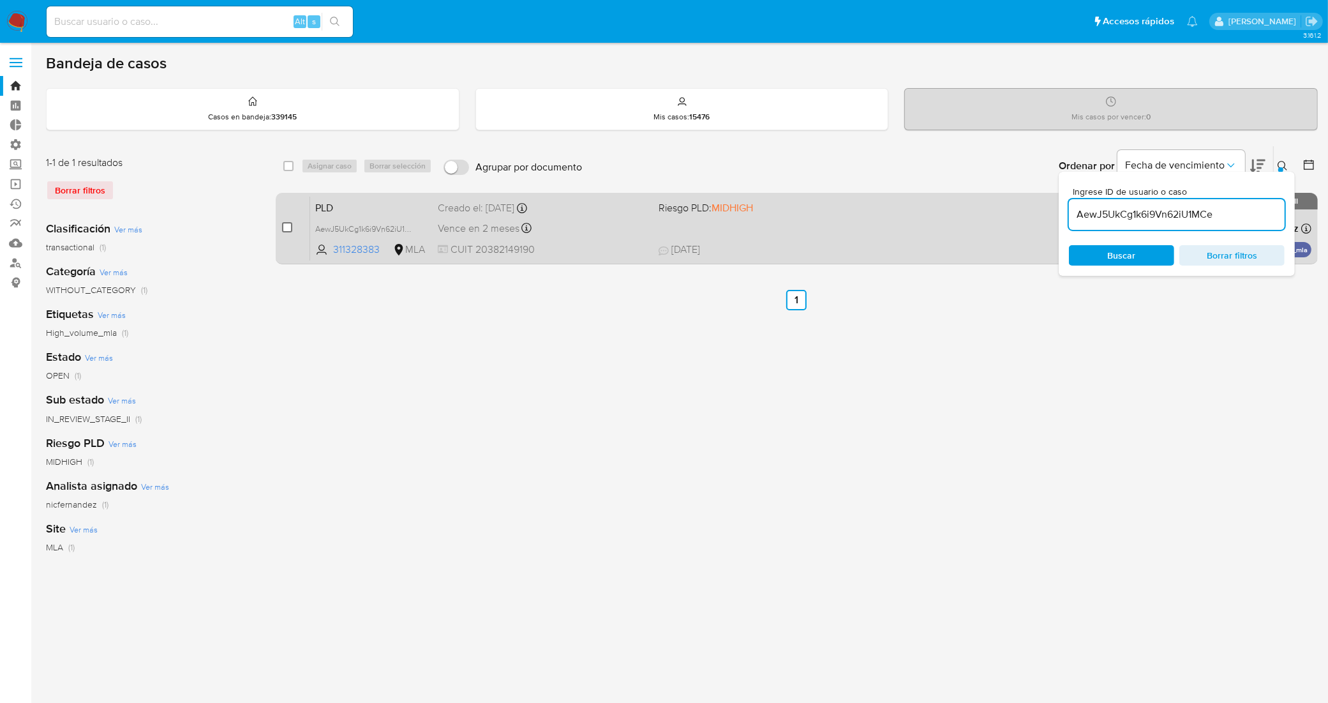
click at [289, 224] on input "checkbox" at bounding box center [287, 227] width 10 height 10
checkbox input "true"
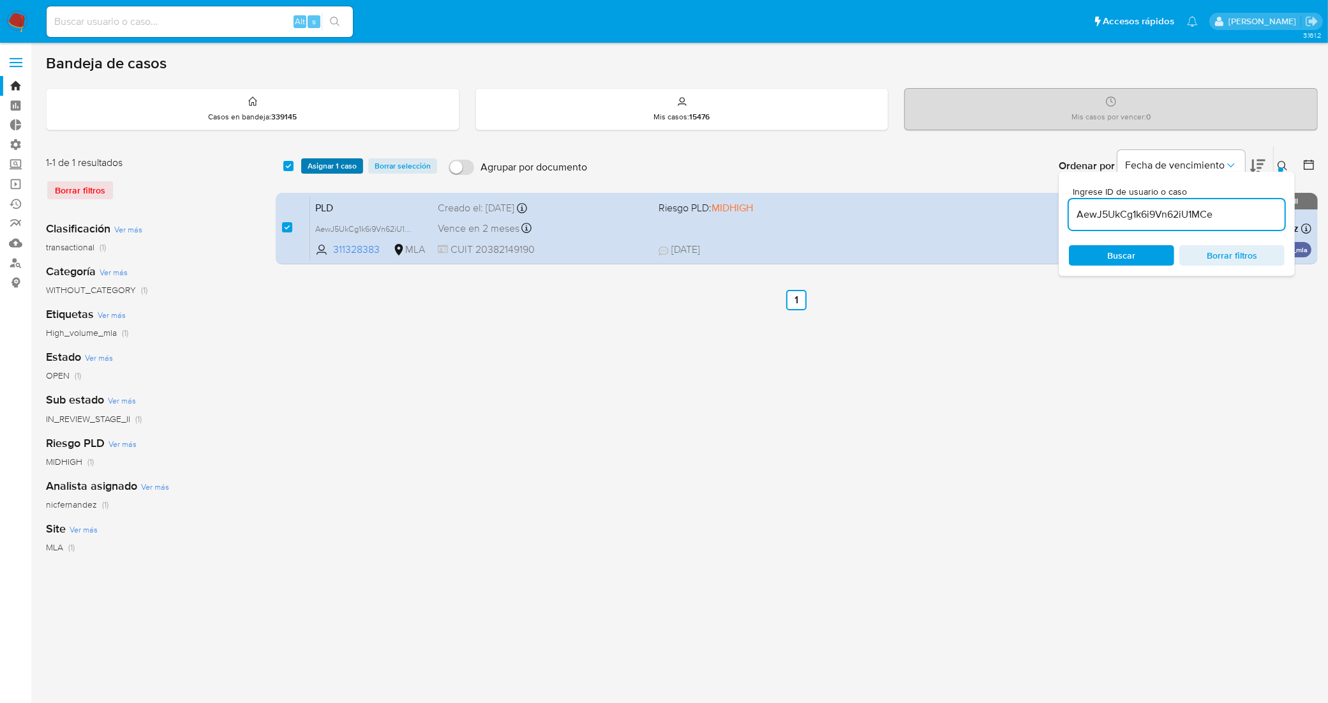
click at [348, 161] on span "Asignar 1 caso" at bounding box center [332, 166] width 49 height 13
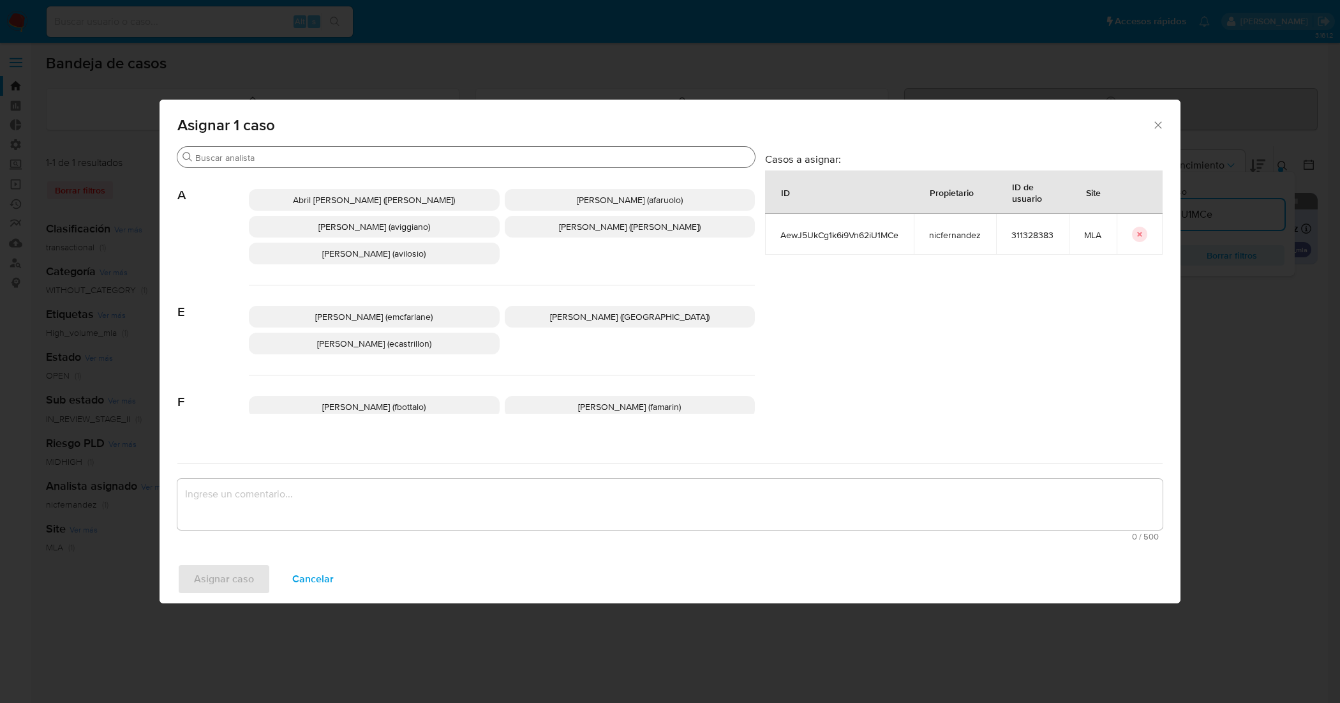
click at [307, 156] on input "Buscar" at bounding box center [472, 157] width 555 height 11
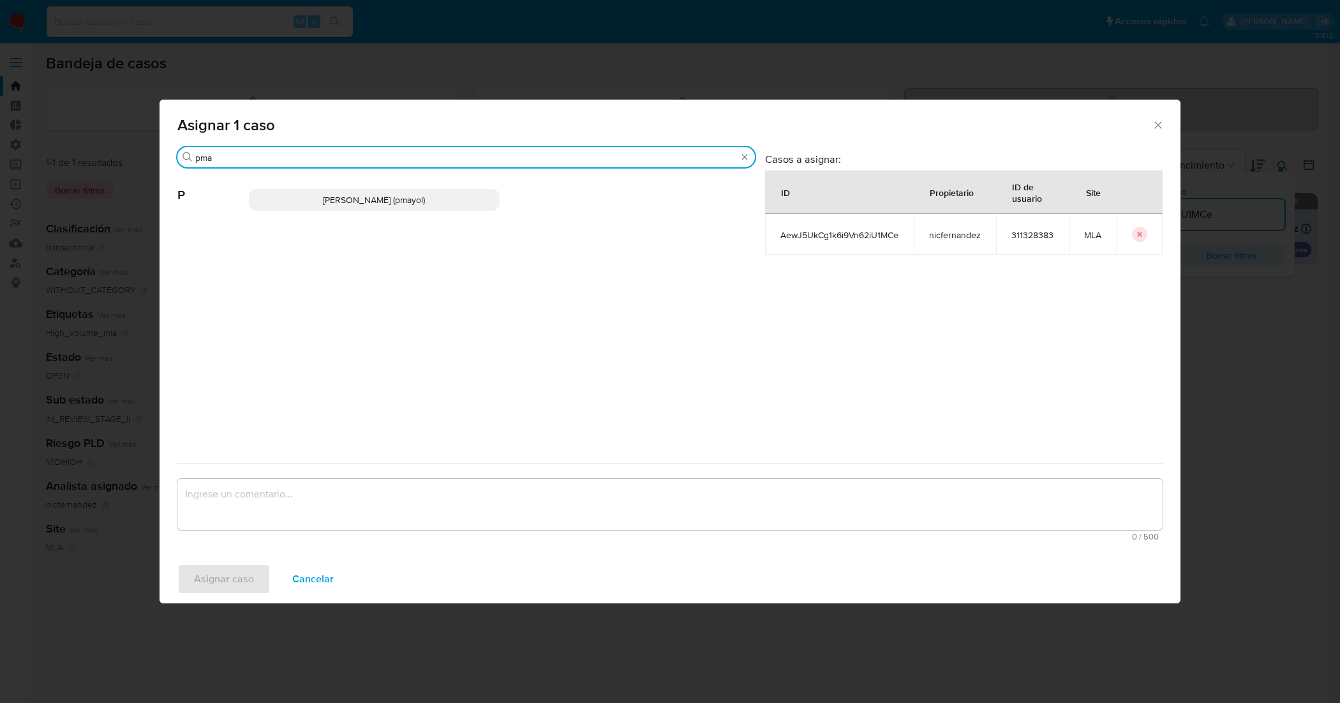
type input "pma"
click at [374, 201] on span "[PERSON_NAME] (pmayol)" at bounding box center [374, 199] width 102 height 13
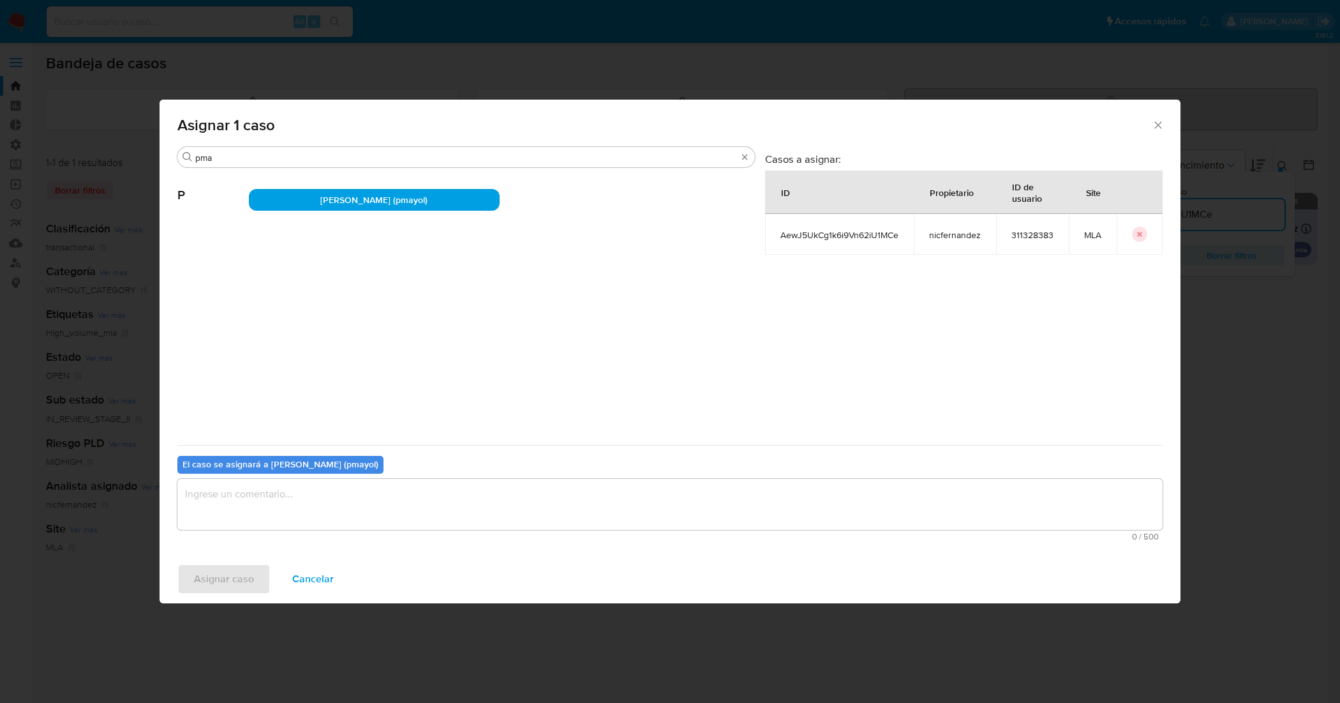
click at [415, 495] on textarea "assign-modal" at bounding box center [669, 504] width 985 height 51
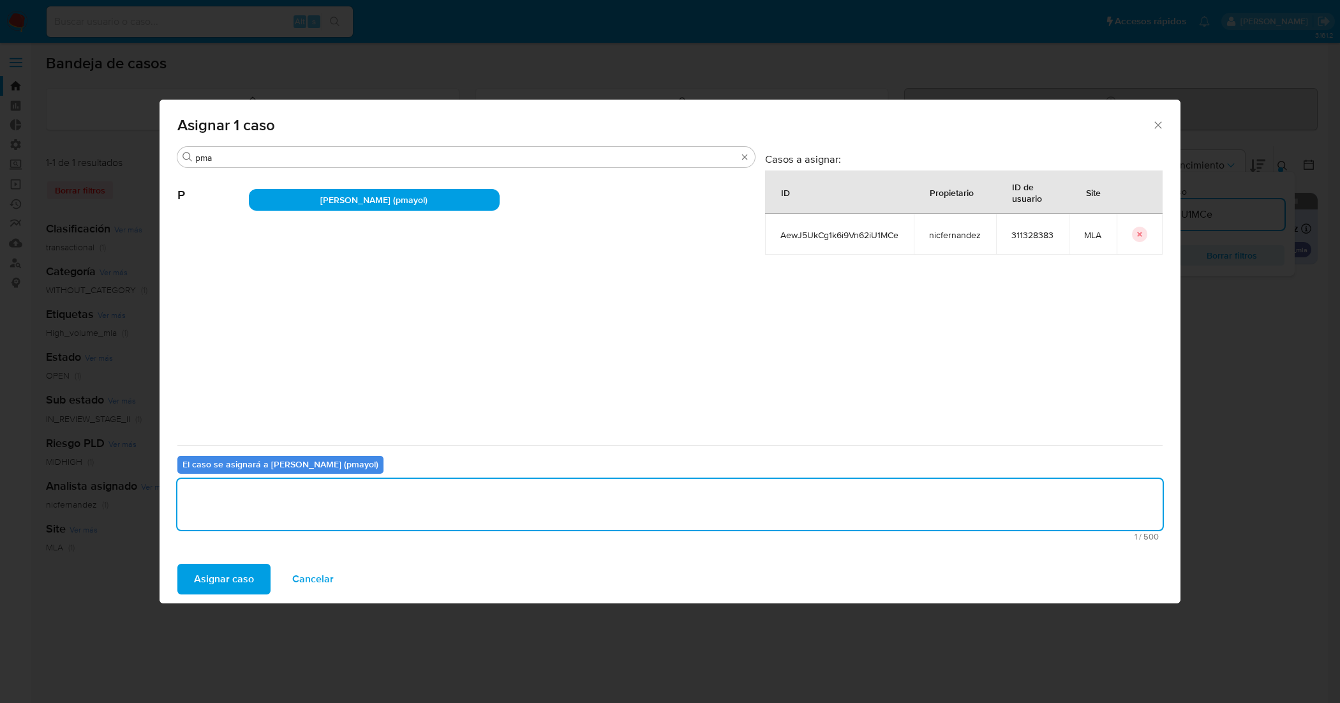
click at [249, 569] on span "Asignar caso" at bounding box center [224, 579] width 60 height 28
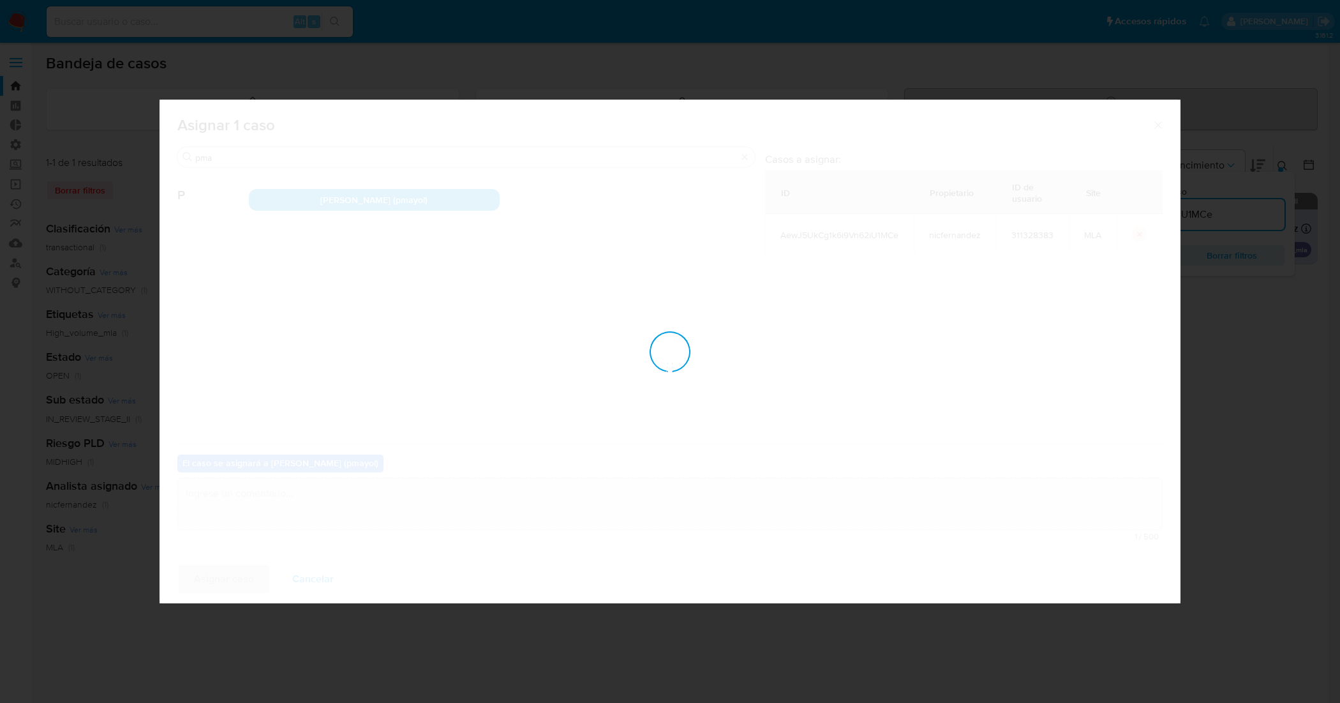
checkbox input "false"
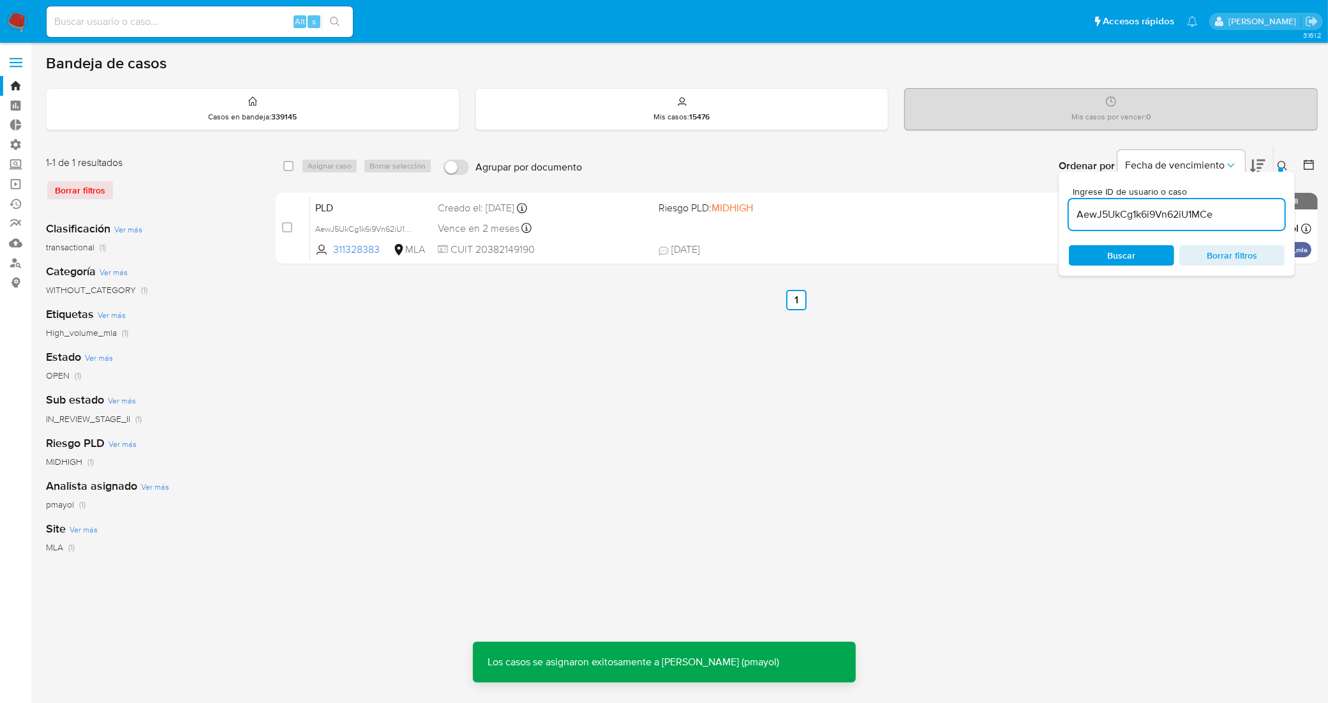
click at [1283, 154] on div "Ingrese ID de usuario o caso AewJ5UkCg1k6i9Vn62iU1MCe Buscar Borrar filtros" at bounding box center [1284, 166] width 22 height 40
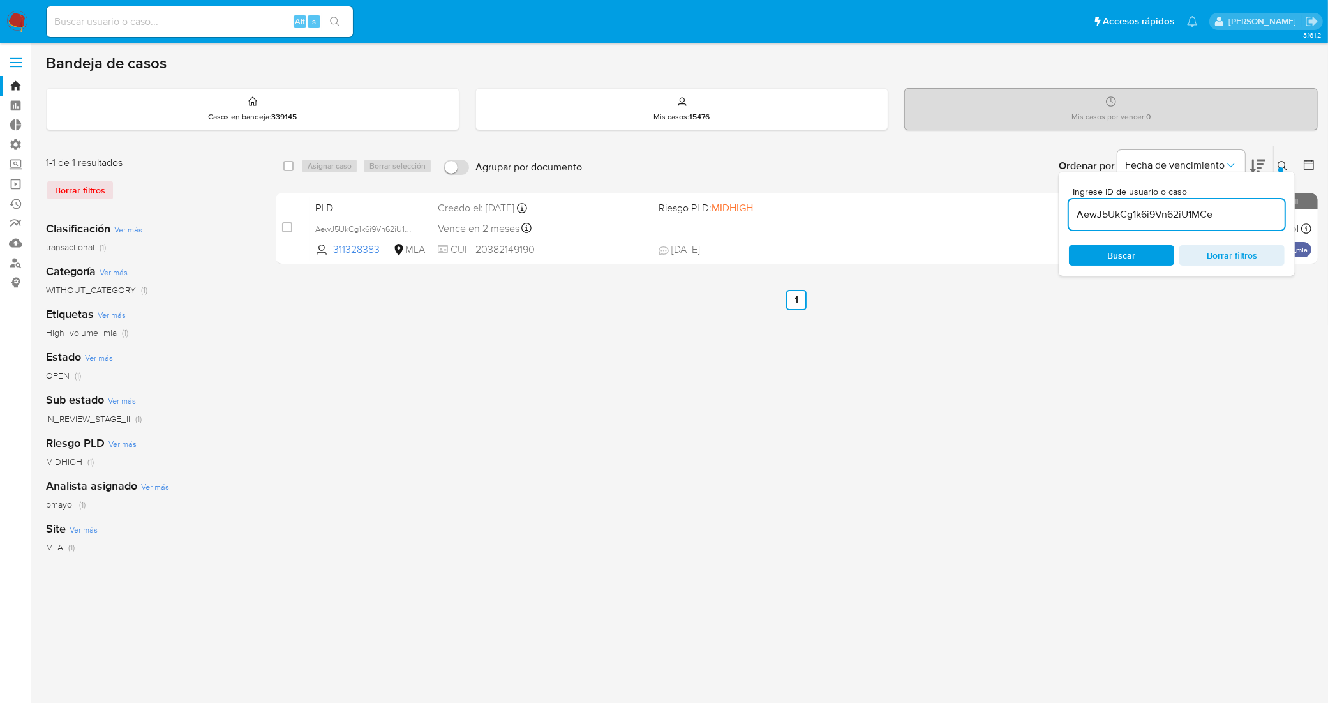
click at [1172, 338] on div "select-all-cases-checkbox Asignar caso Borrar selección Agrupar por documento O…" at bounding box center [797, 426] width 1042 height 560
click at [1281, 160] on button at bounding box center [1284, 165] width 21 height 15
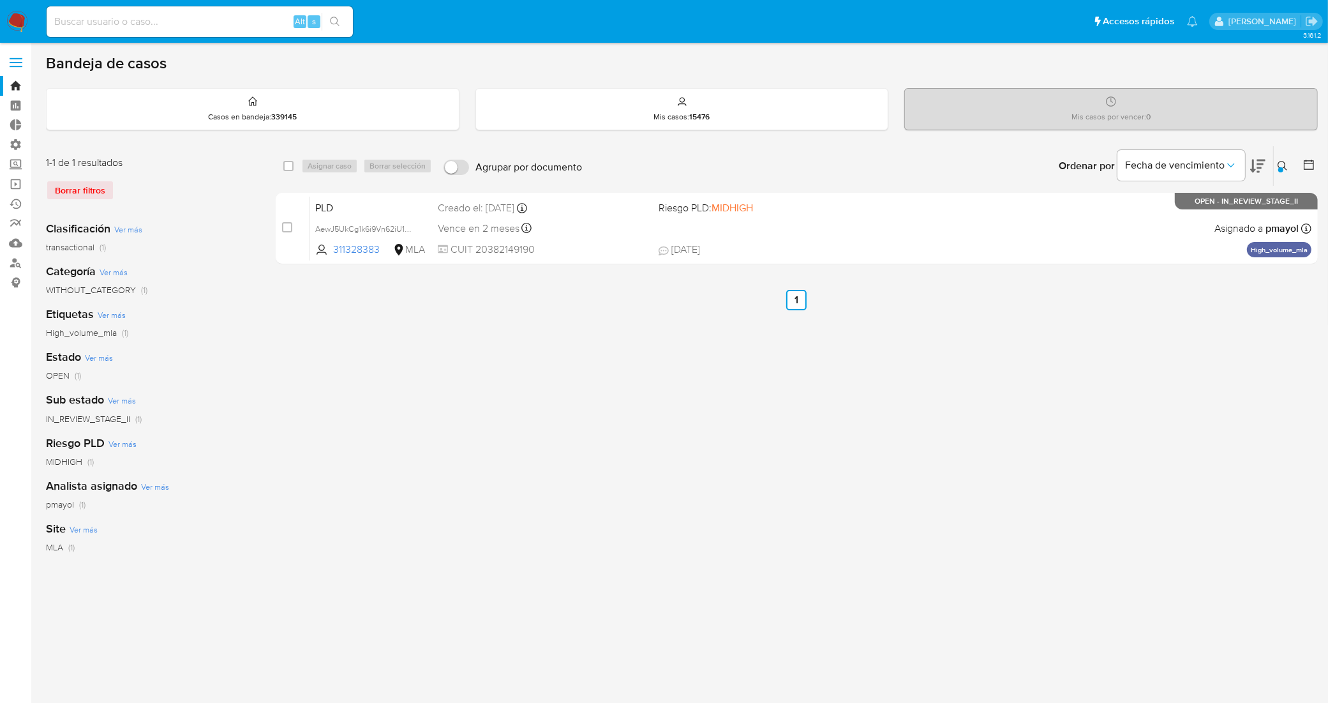
click at [1208, 368] on div "select-all-cases-checkbox Asignar caso Borrar selección Agrupar por documento O…" at bounding box center [797, 426] width 1042 height 560
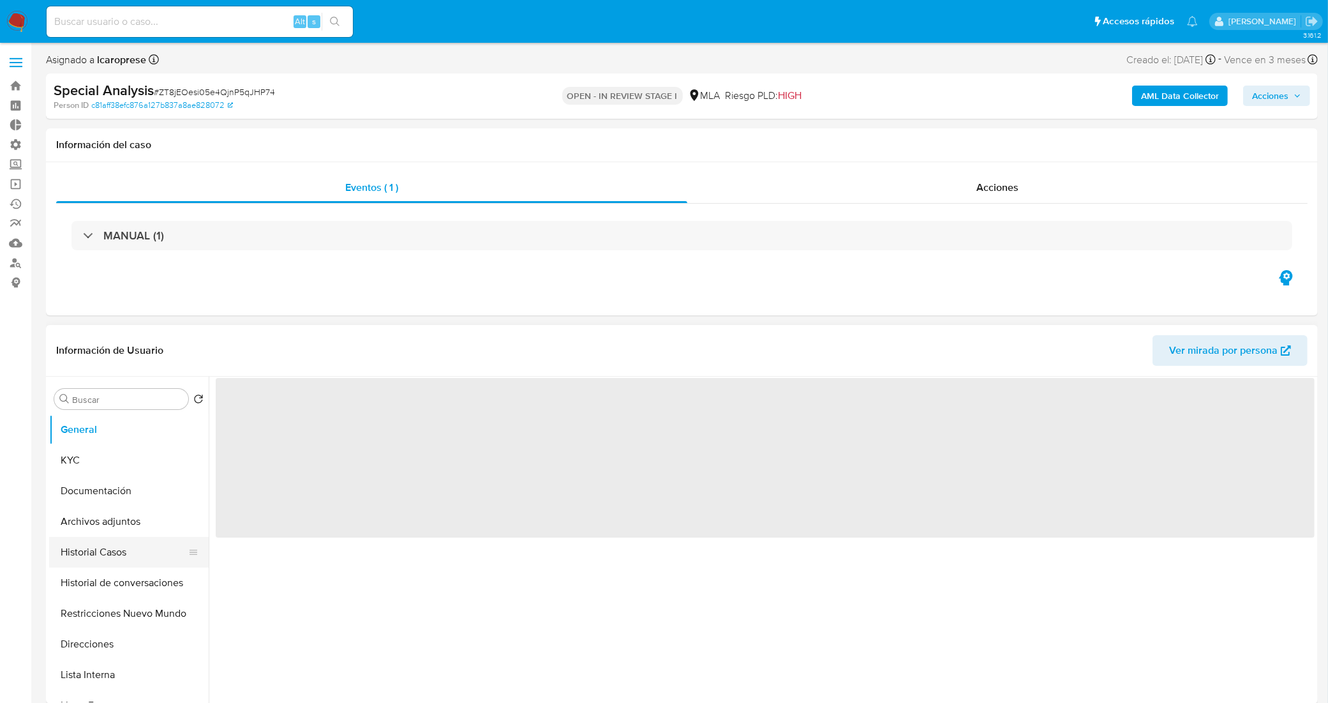
select select "10"
click at [126, 528] on button "Archivos adjuntos" at bounding box center [123, 521] width 149 height 31
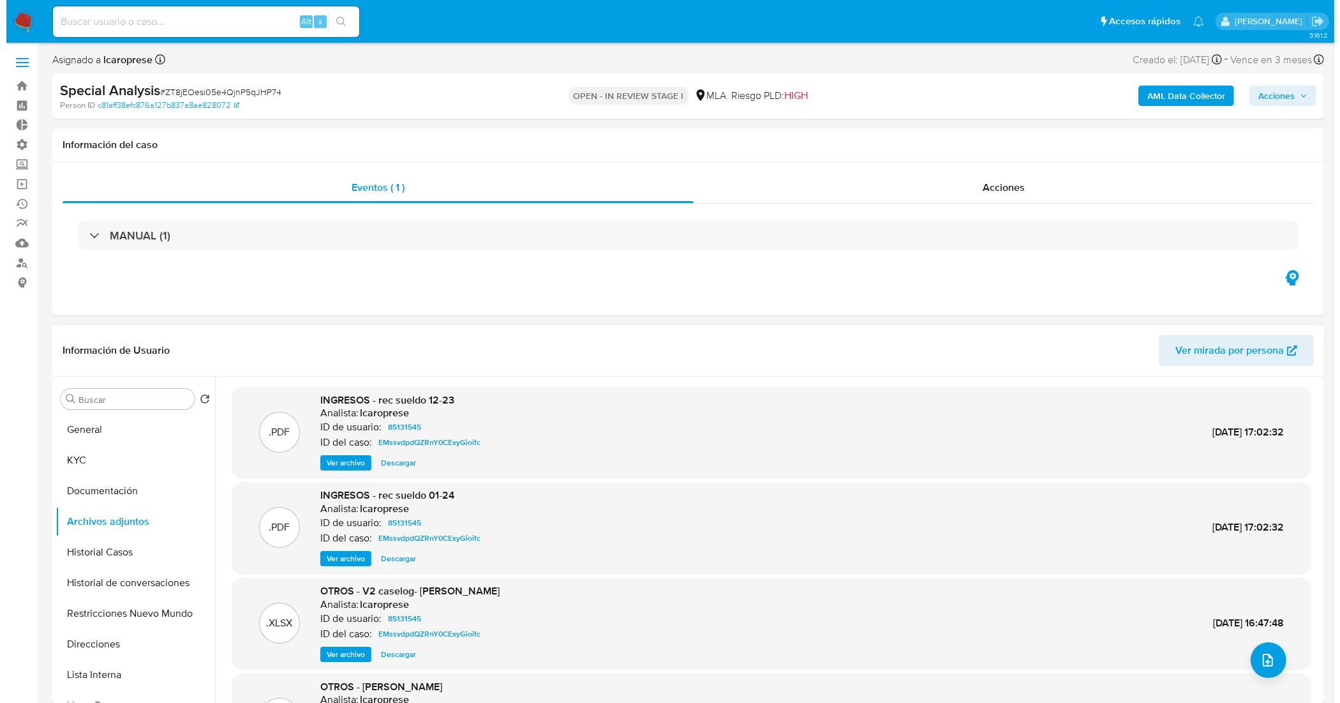
scroll to position [80, 0]
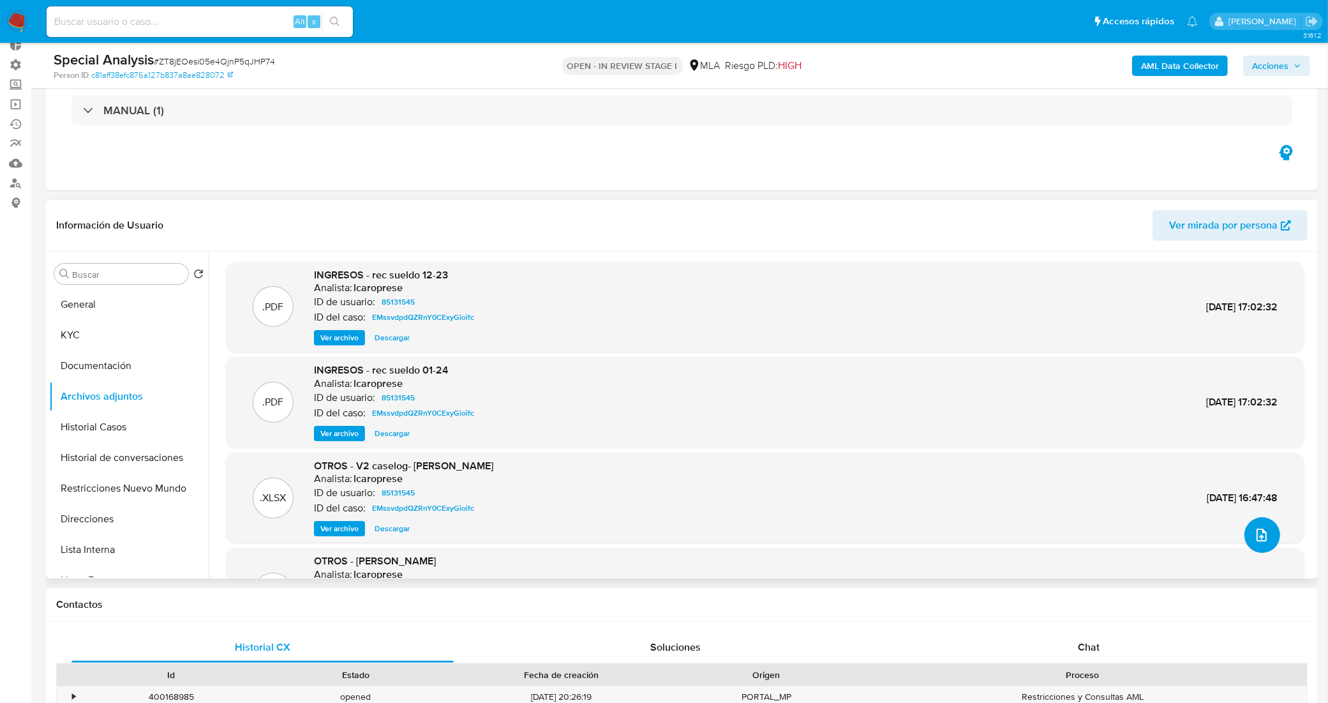
click at [1262, 534] on icon "upload-file" at bounding box center [1262, 534] width 10 height 13
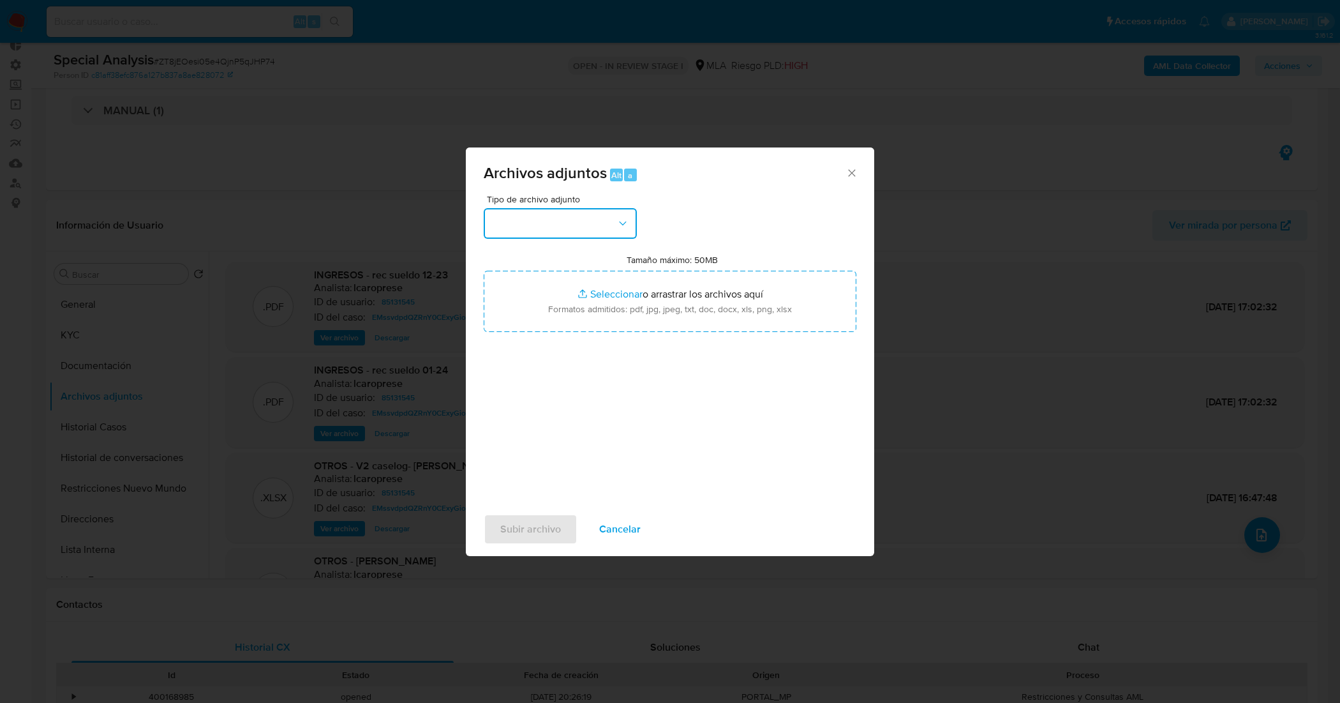
click at [617, 224] on icon "button" at bounding box center [623, 223] width 13 height 13
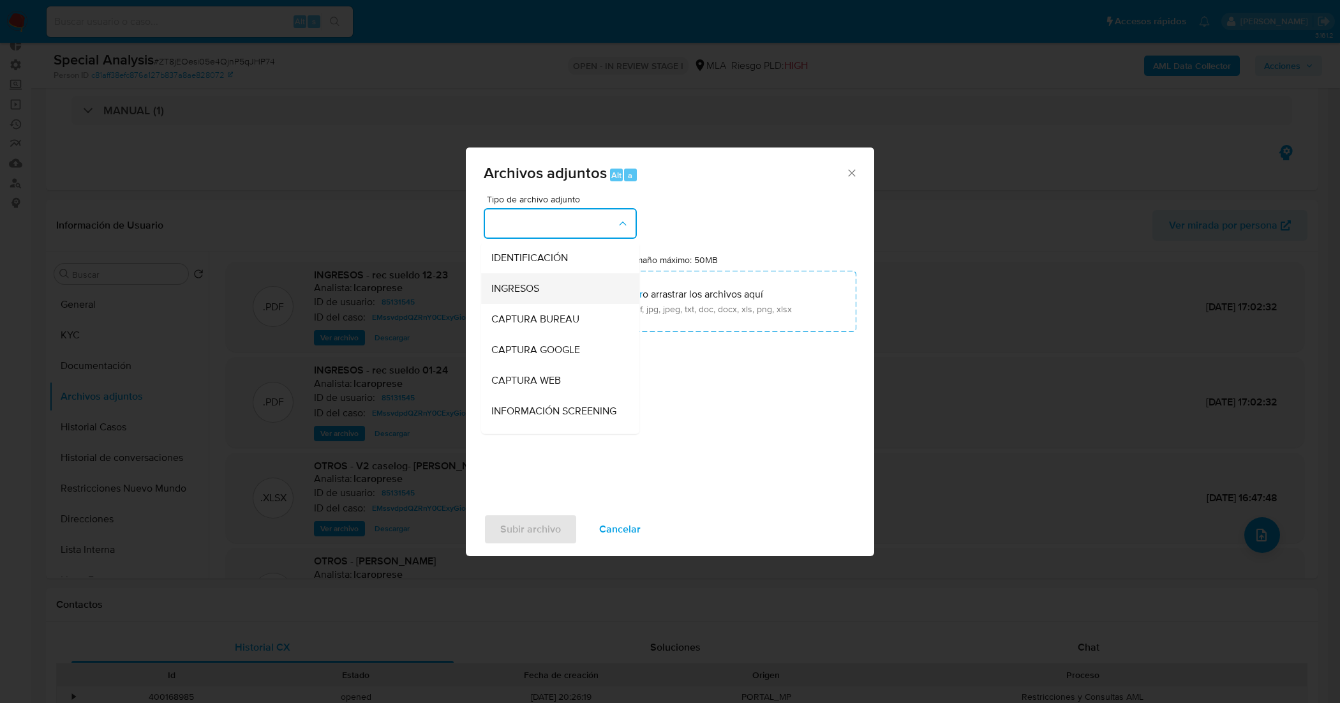
click at [550, 292] on div "INGRESOS" at bounding box center [556, 288] width 130 height 31
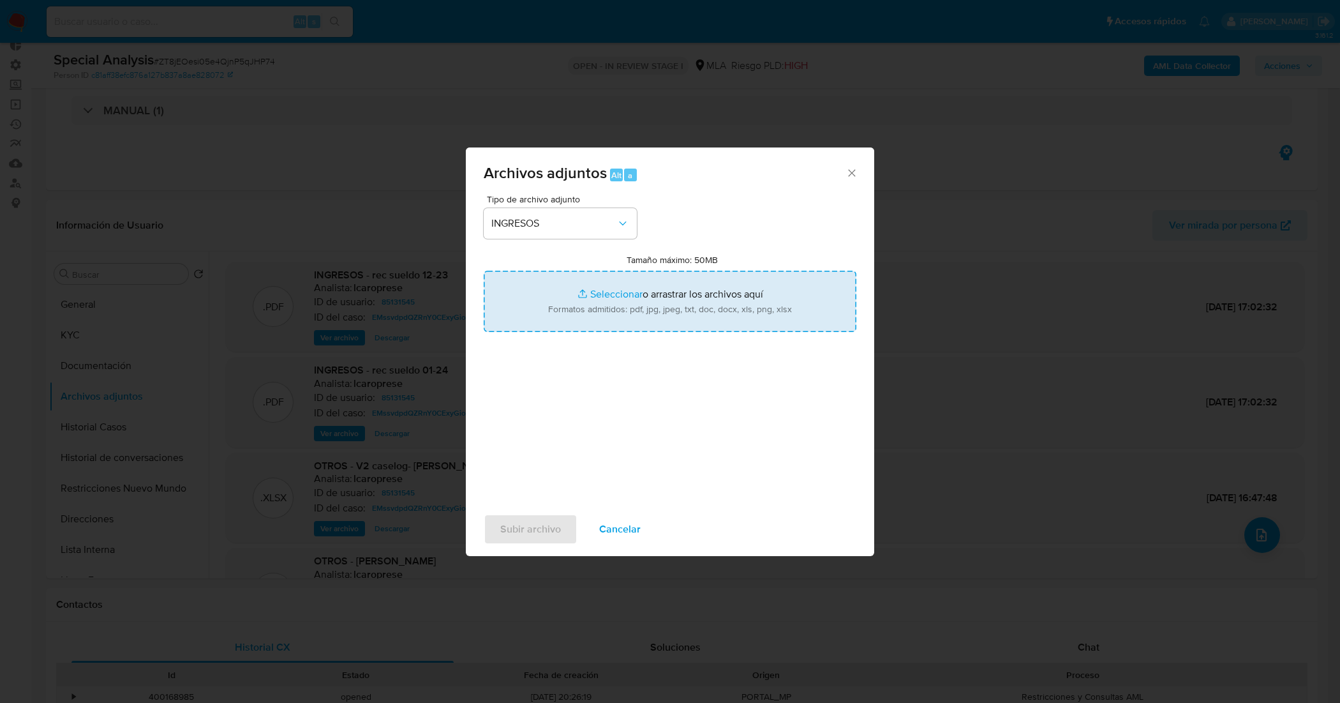
click at [662, 290] on input "Tamaño máximo: 50MB Seleccionar archivos" at bounding box center [670, 301] width 373 height 61
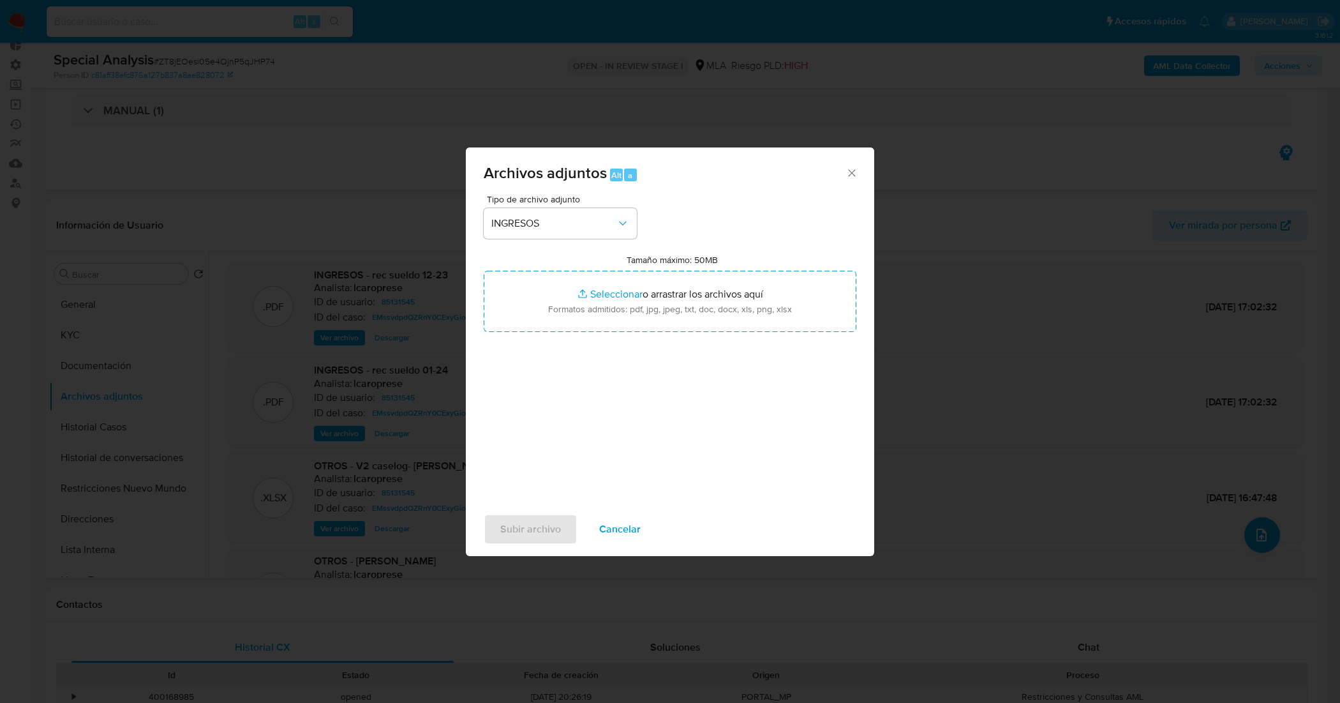
click at [587, 243] on div "Tipo de archivo adjunto INGRESOS Tamaño máximo: 50MB Seleccionar archivos Selec…" at bounding box center [670, 345] width 373 height 301
click at [589, 228] on span "INGRESOS" at bounding box center [553, 223] width 125 height 13
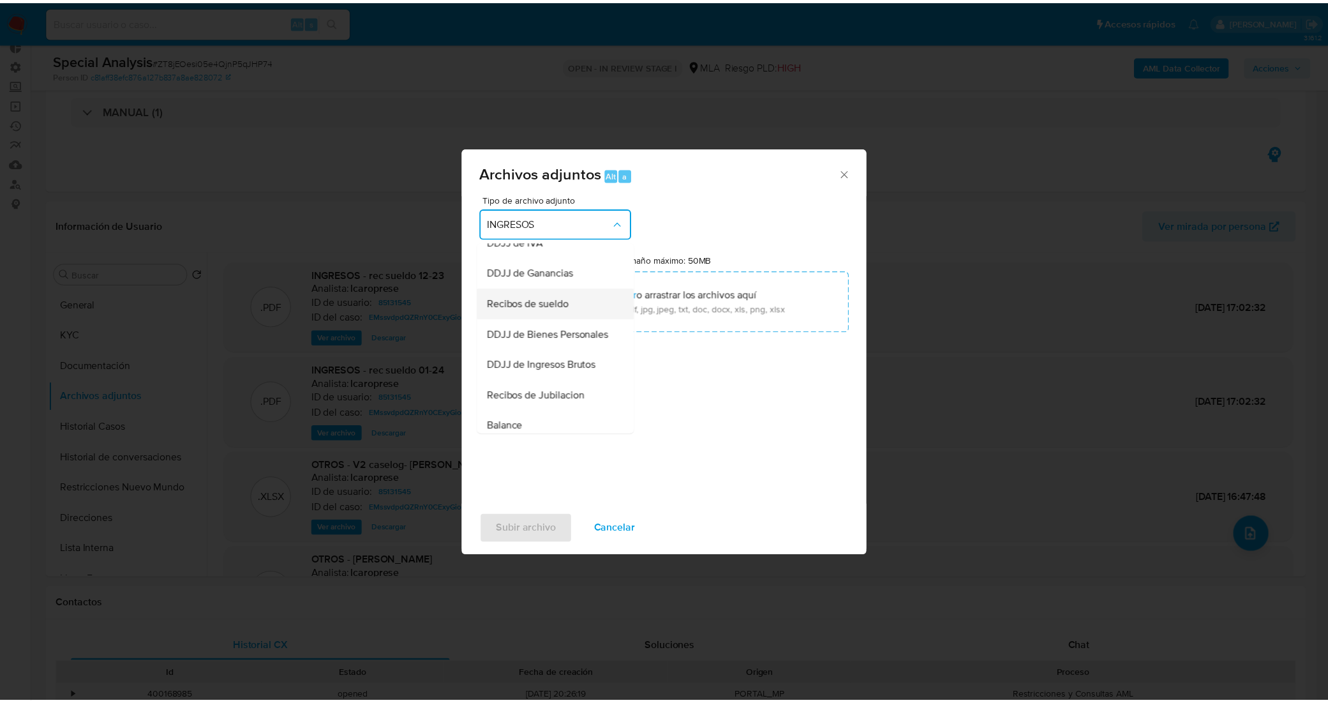
scroll to position [319, 0]
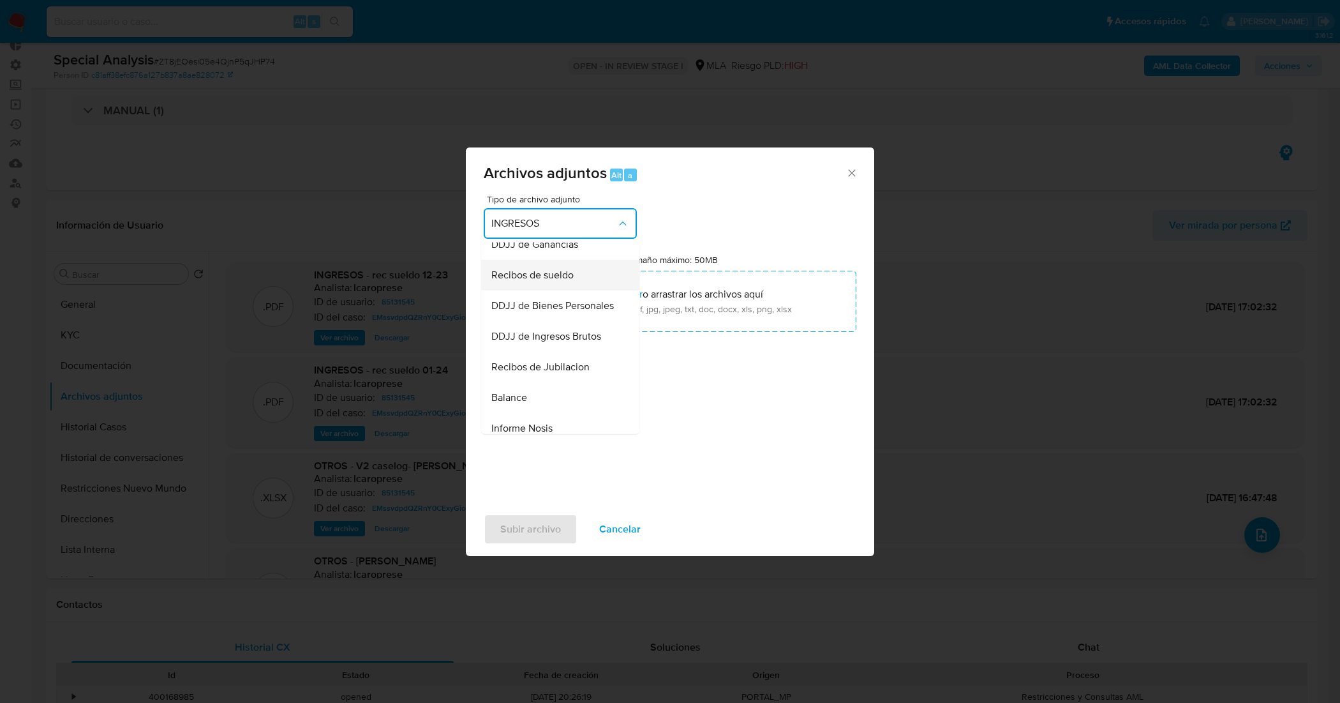
click at [539, 291] on div "Recibos de sueldo" at bounding box center [556, 275] width 130 height 31
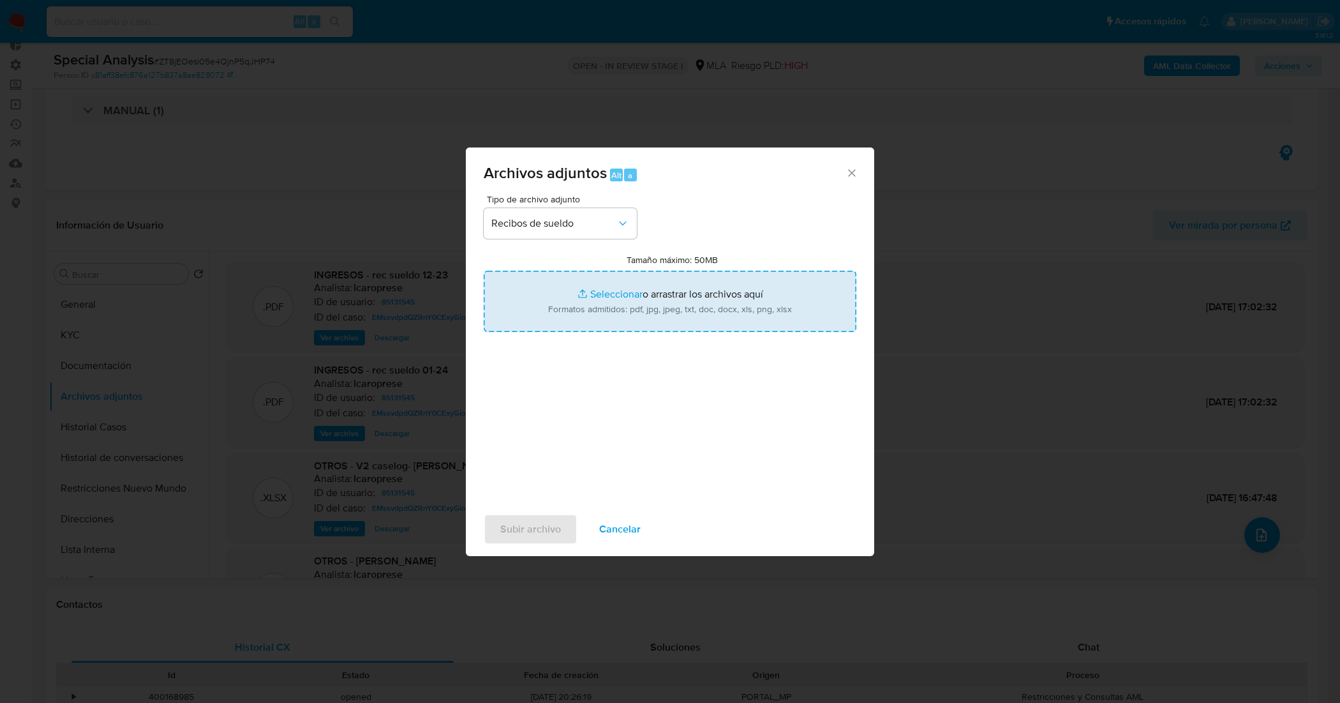
click at [604, 292] on input "Tamaño máximo: 50MB Seleccionar archivos" at bounding box center [670, 301] width 373 height 61
type input "C:\fakepath\recibo sueldo 07-2025.pdf"
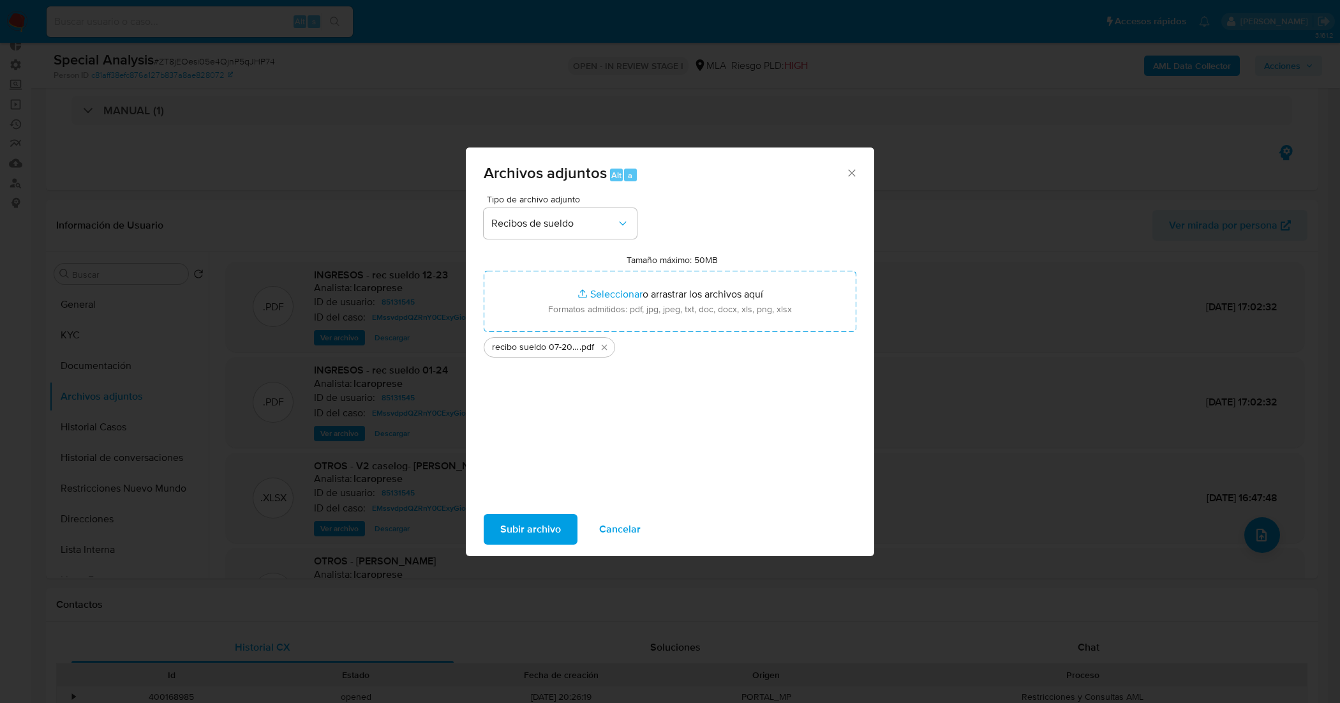
click at [562, 531] on button "Subir archivo" at bounding box center [531, 529] width 94 height 31
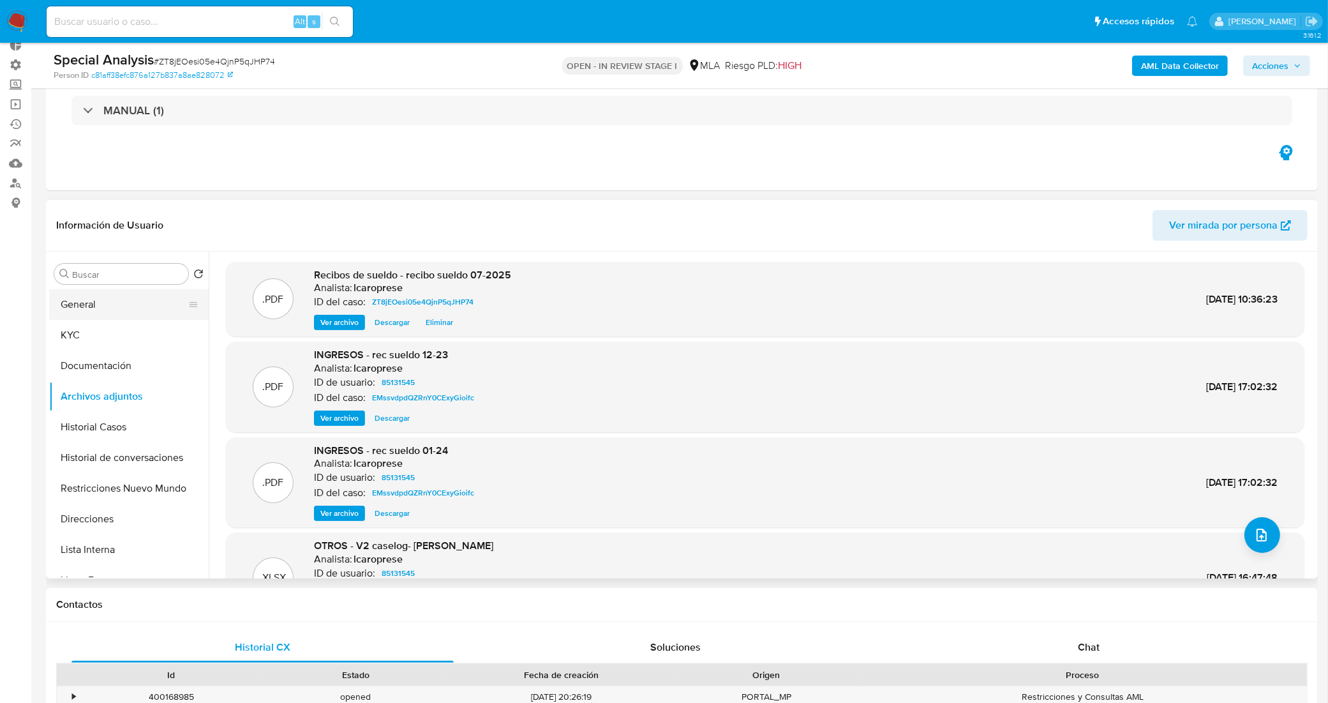
click at [119, 303] on button "General" at bounding box center [123, 304] width 149 height 31
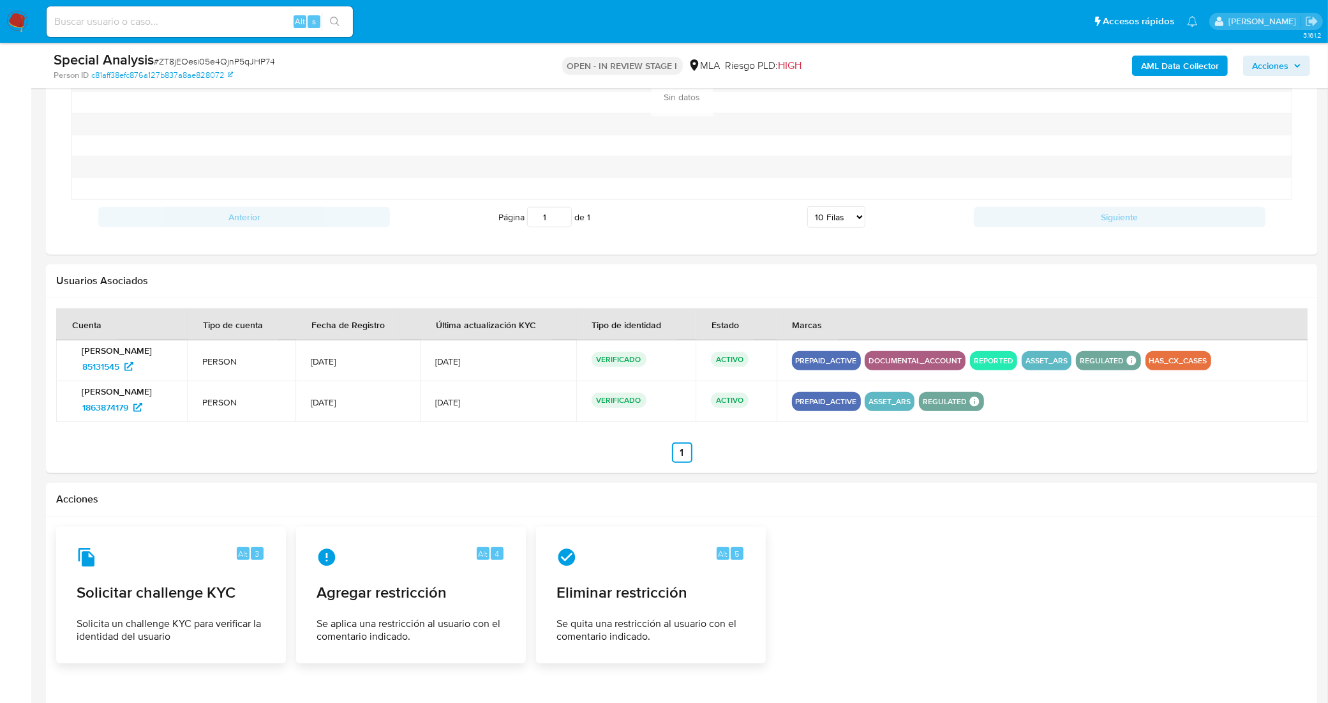
scroll to position [1329, 0]
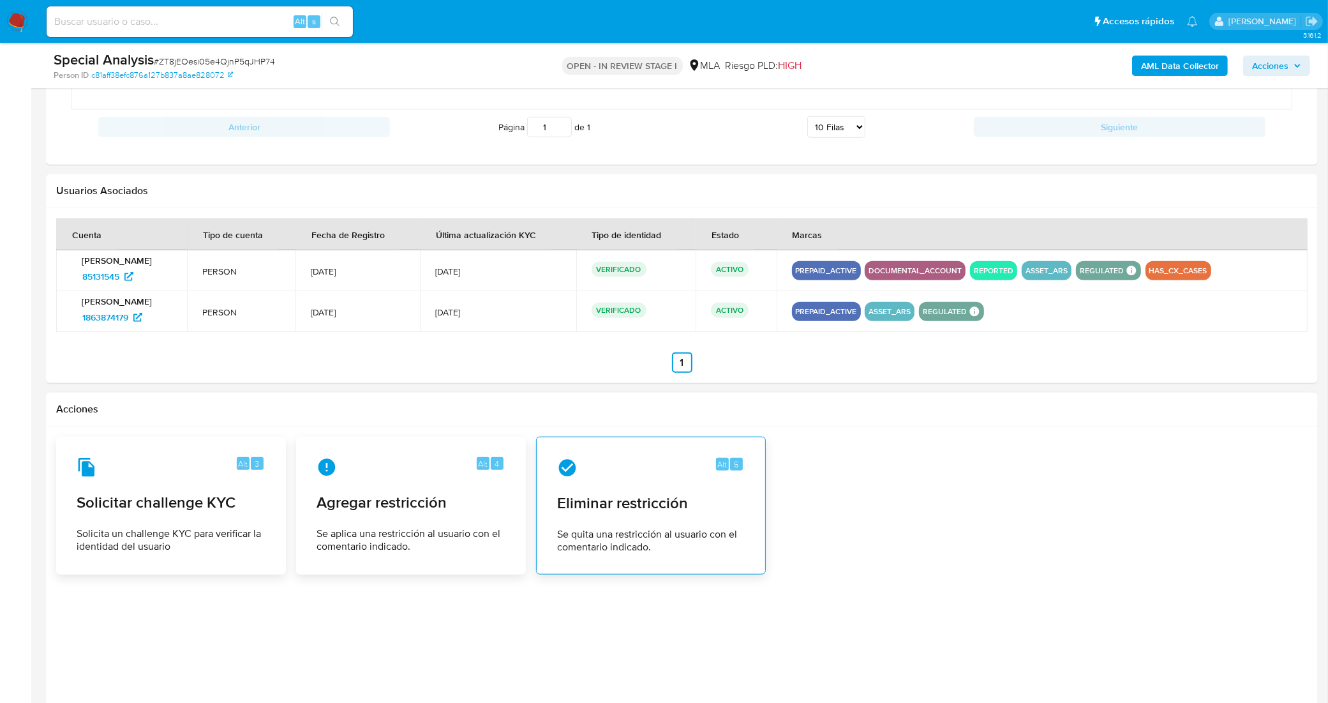
click at [636, 512] on span "Eliminar restricción" at bounding box center [651, 502] width 188 height 19
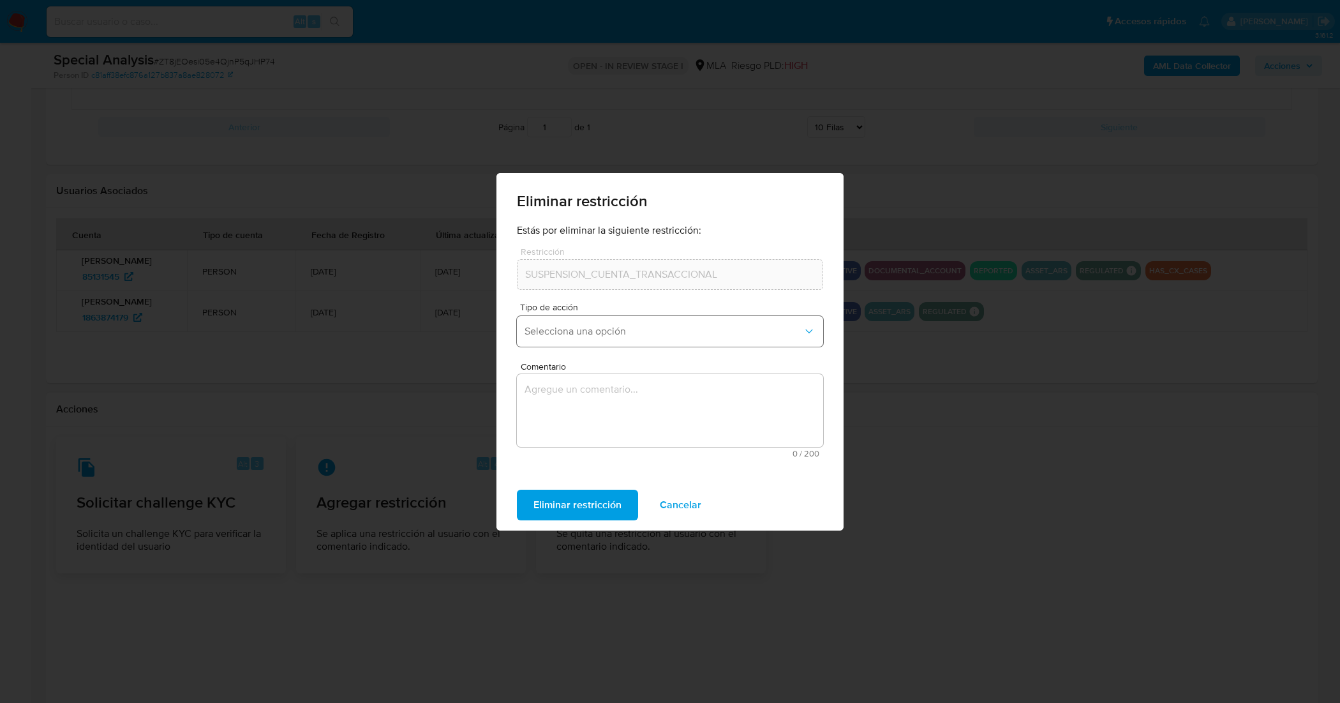
click at [652, 337] on button "Selecciona una opción" at bounding box center [670, 331] width 306 height 31
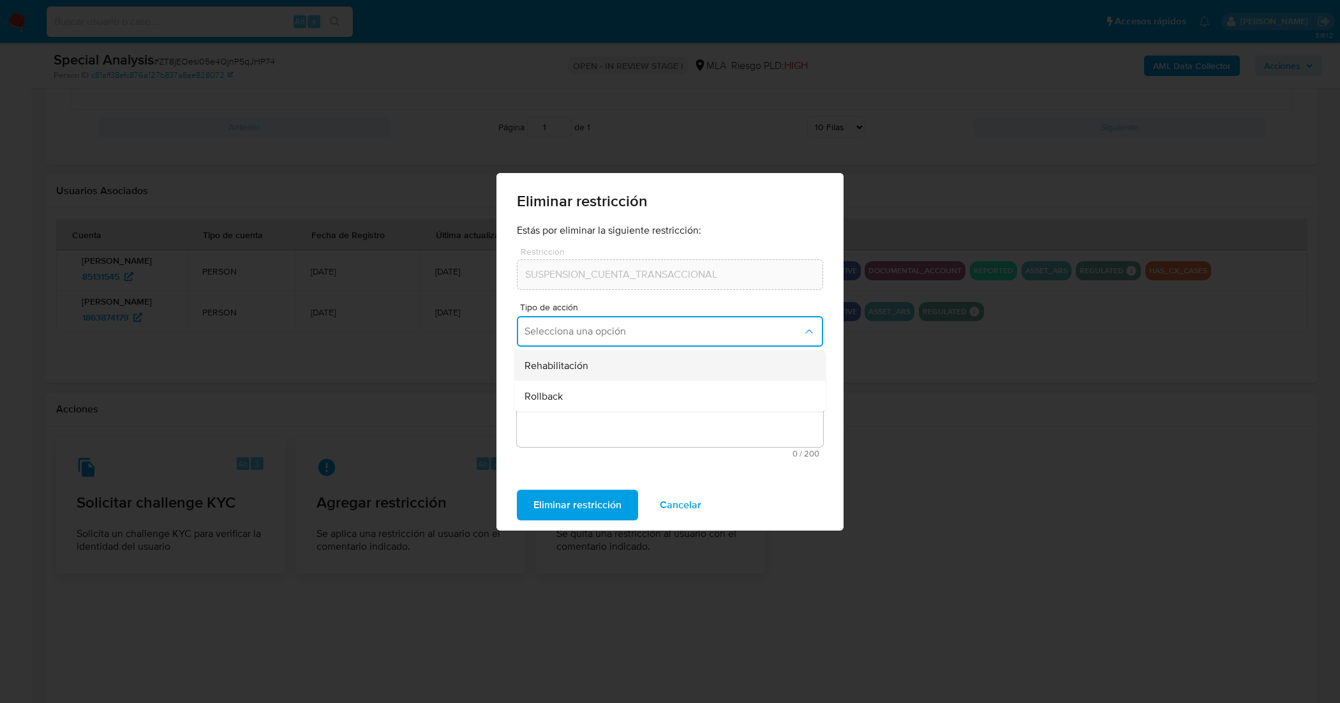
click at [606, 371] on div "Rehabilitación" at bounding box center [666, 365] width 283 height 31
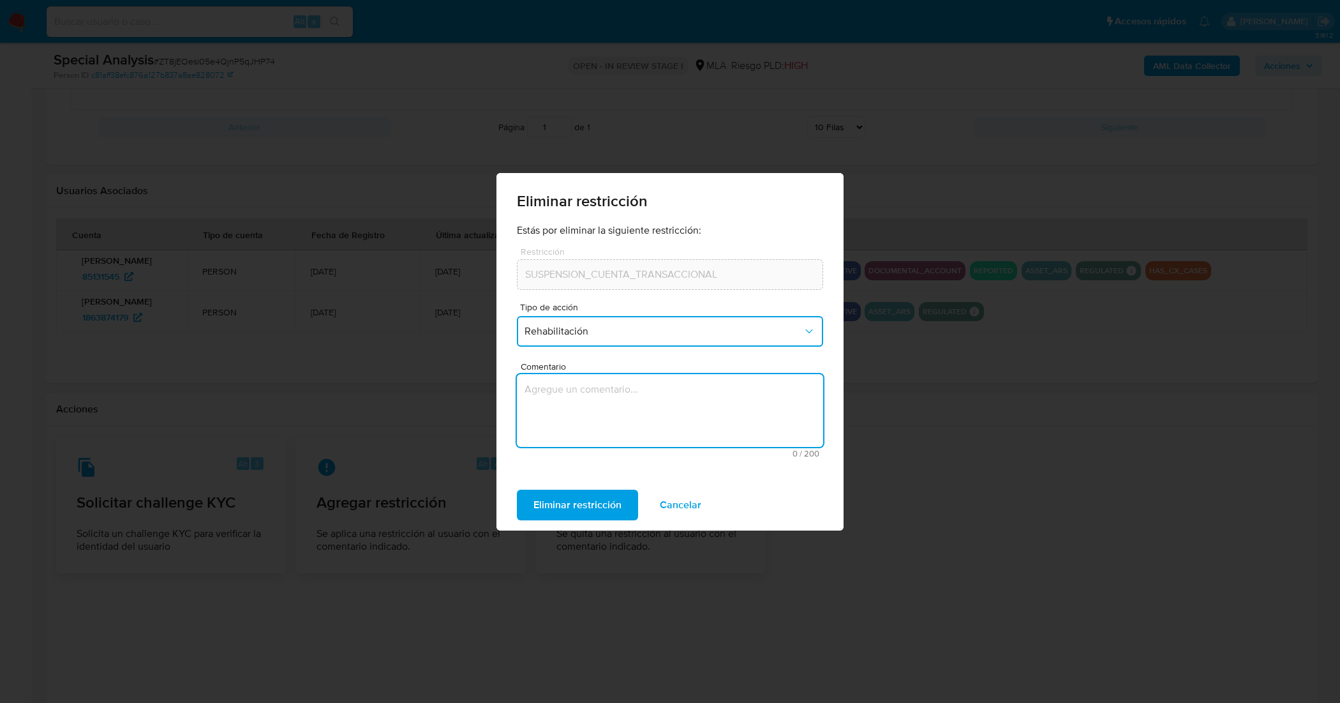
click at [613, 390] on textarea "Comentario" at bounding box center [670, 410] width 306 height 73
type textarea "AML"
click at [591, 511] on span "Eliminar restricción" at bounding box center [578, 505] width 88 height 28
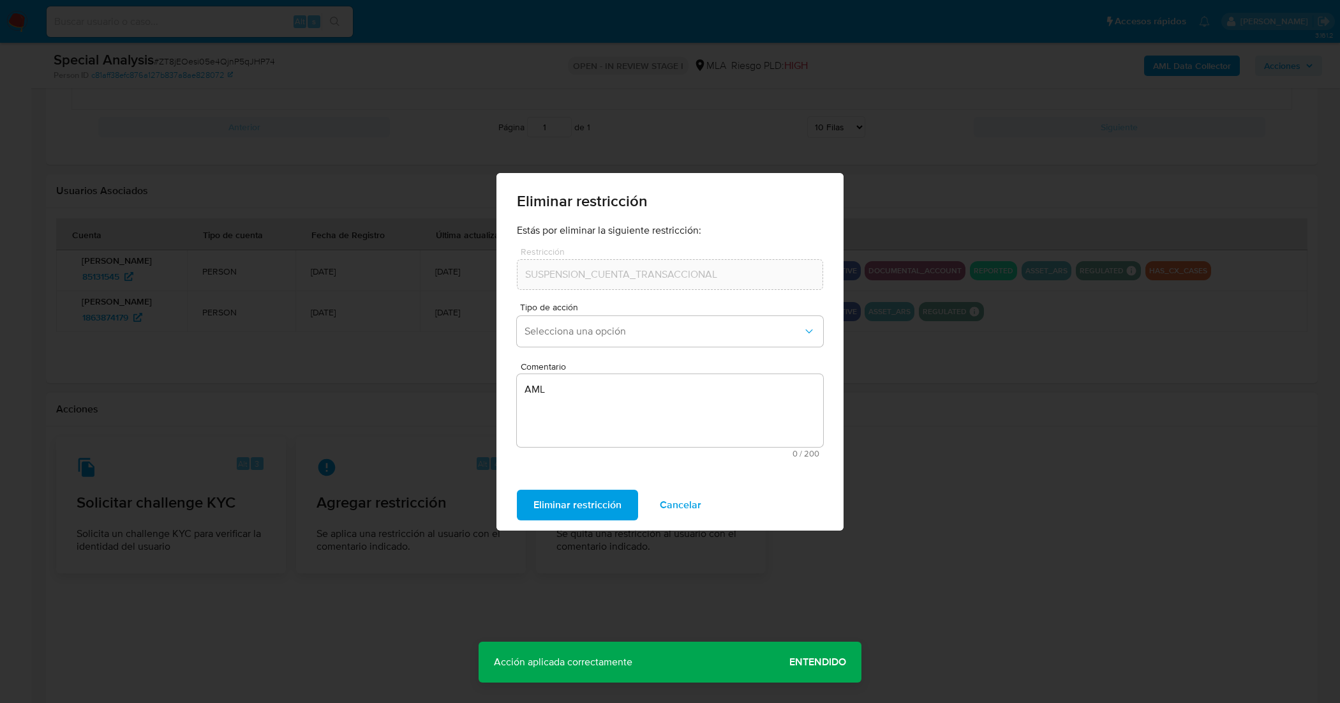
click at [805, 662] on span "Entendido" at bounding box center [817, 662] width 57 height 0
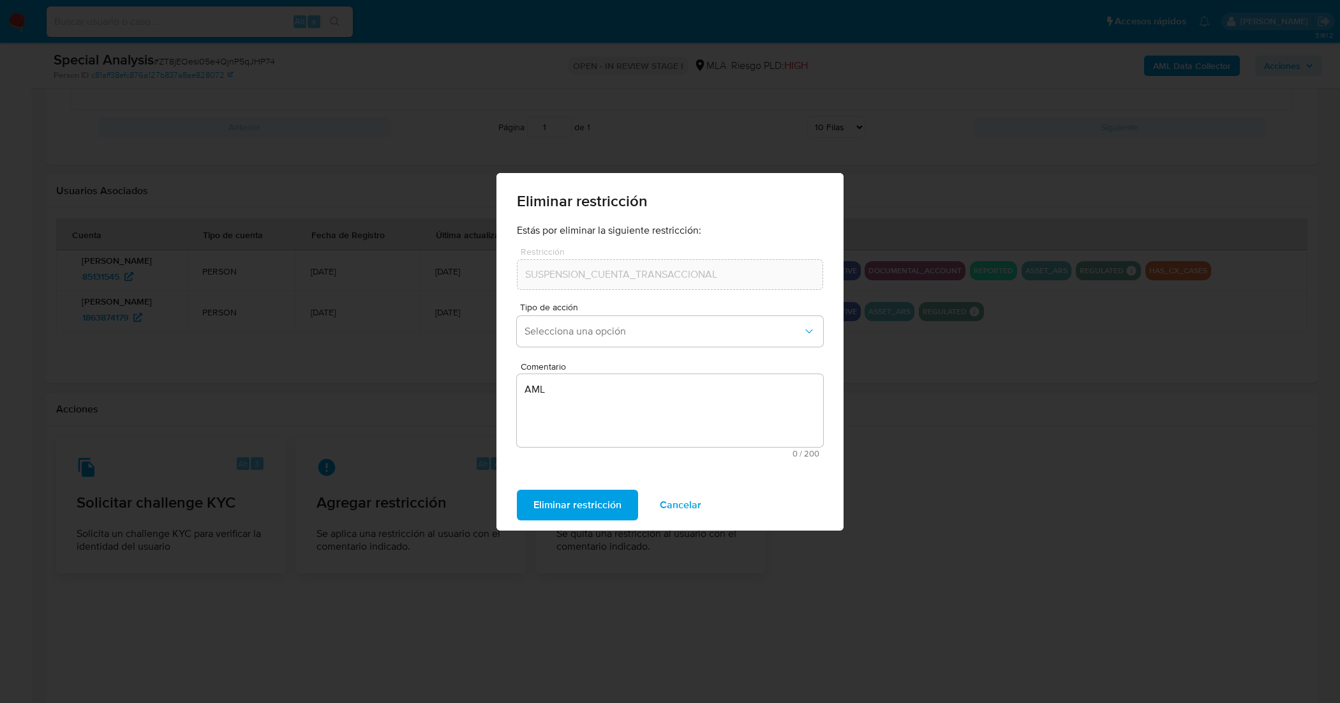
click at [707, 504] on button "Cancelar" at bounding box center [680, 505] width 75 height 31
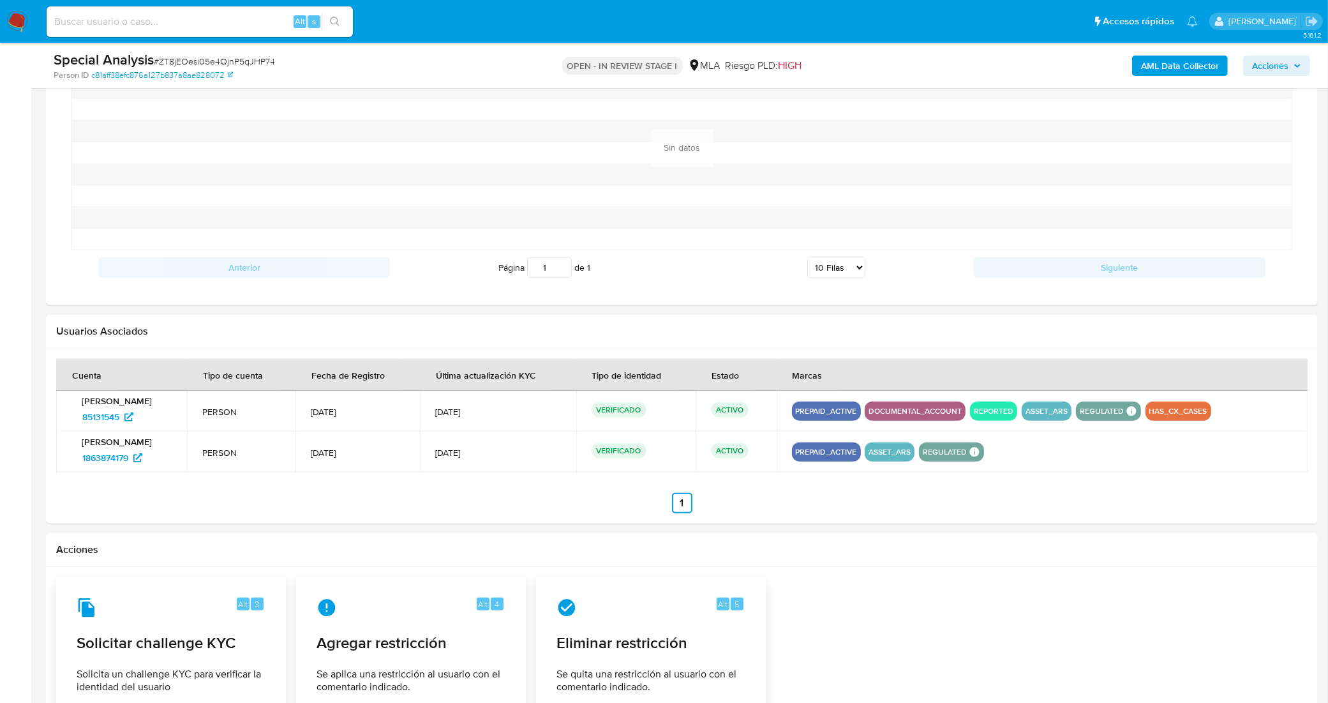
scroll to position [1010, 0]
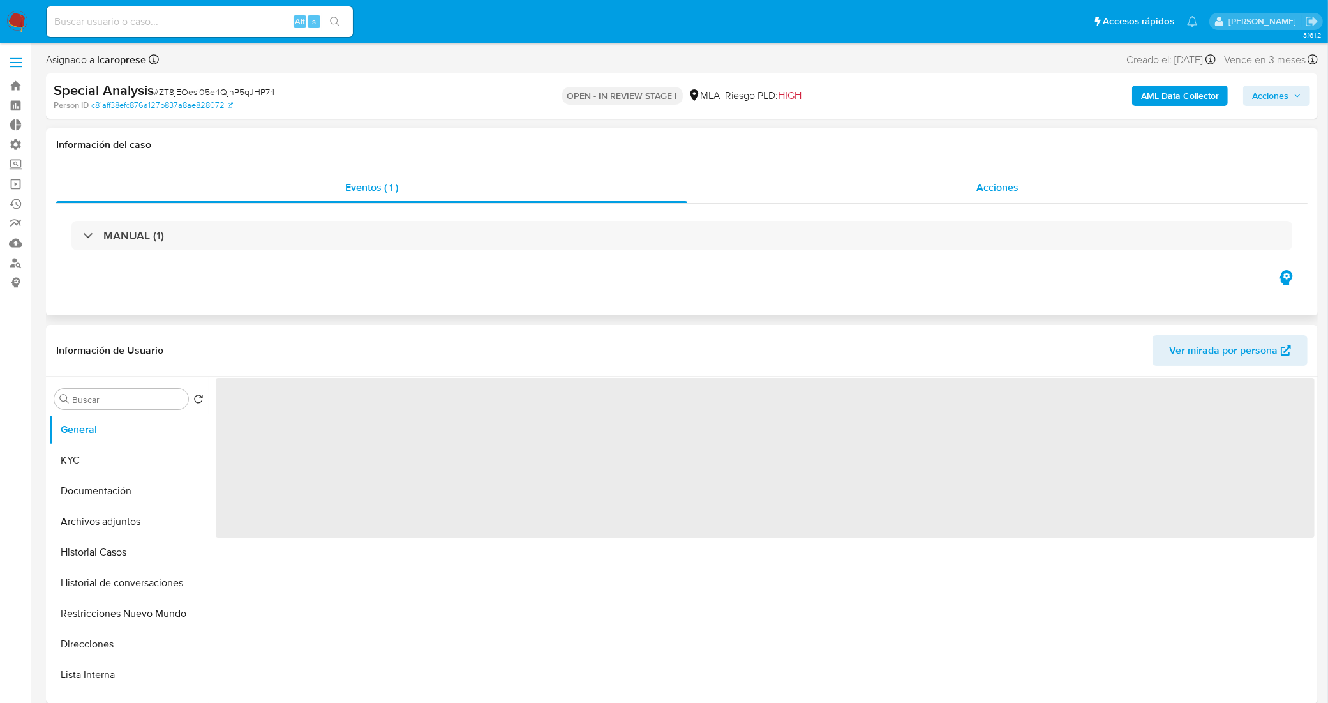
select select "10"
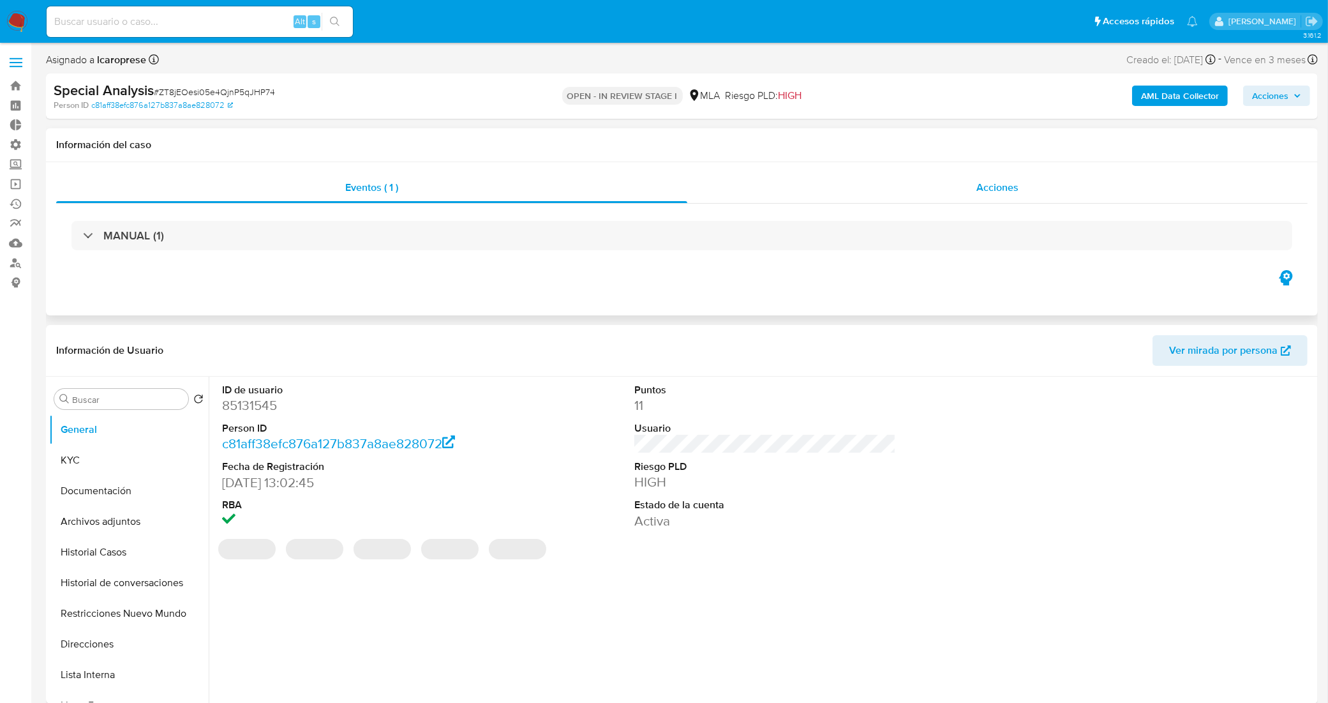
click at [846, 187] on div "Acciones" at bounding box center [997, 187] width 620 height 31
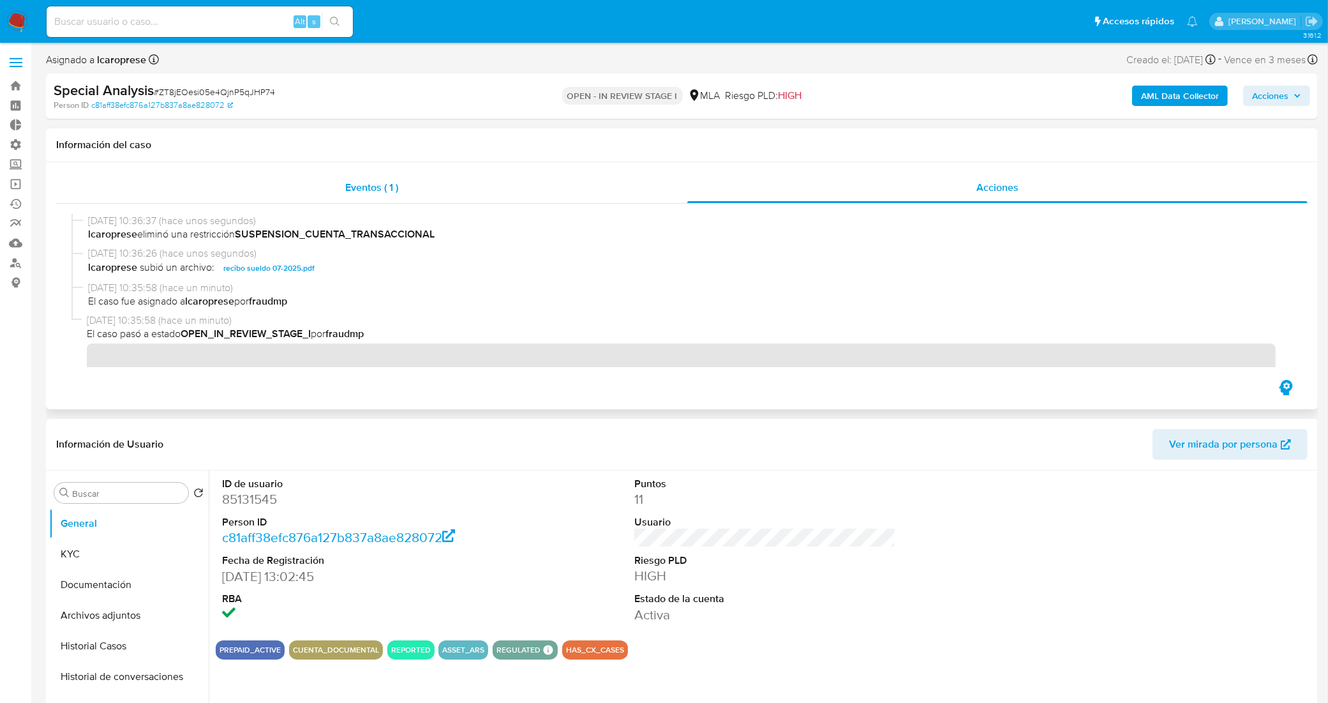
click at [420, 184] on div "Eventos ( 1 )" at bounding box center [371, 187] width 631 height 31
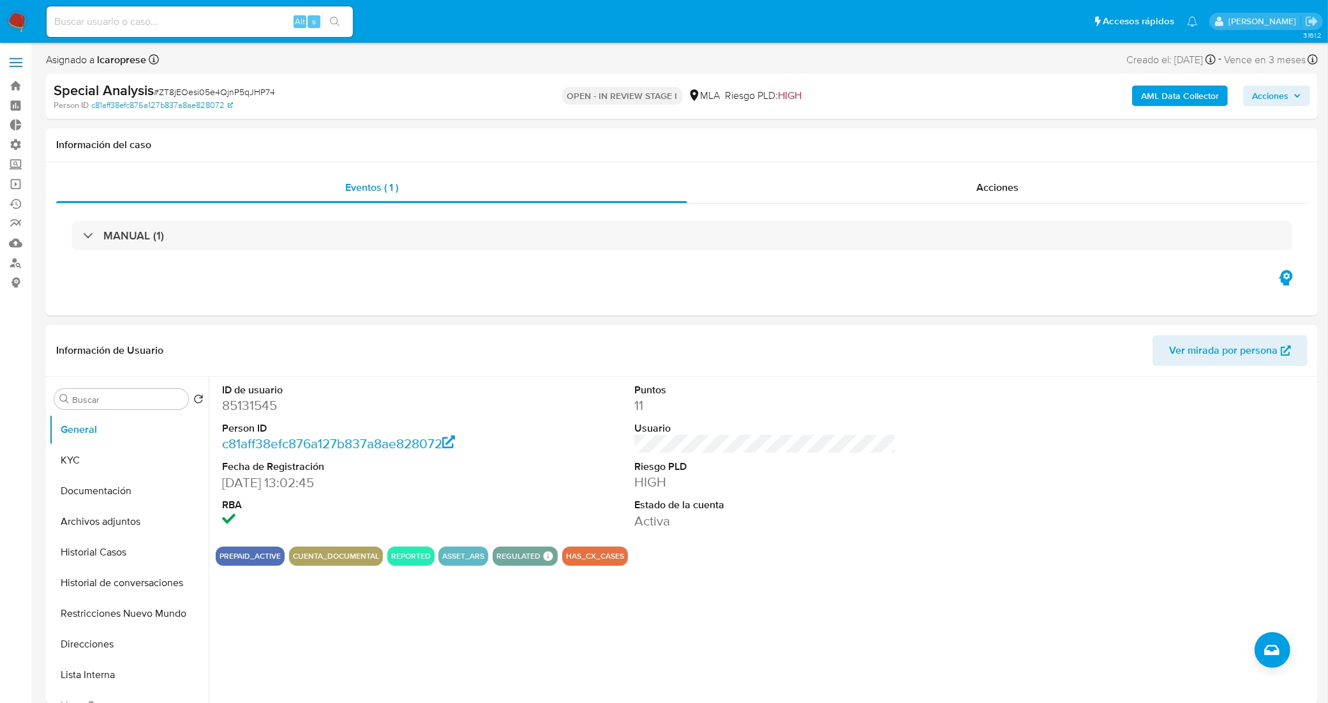
click at [1266, 94] on span "Acciones" at bounding box center [1270, 96] width 36 height 20
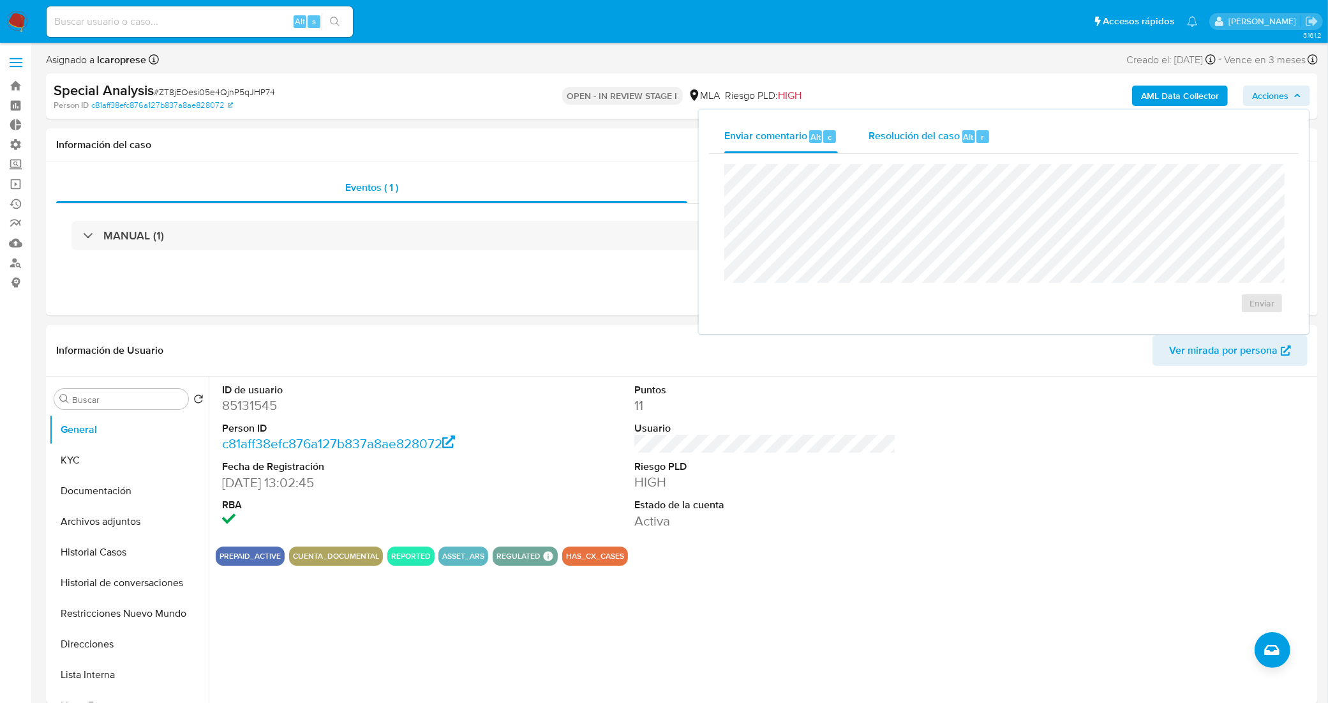
click at [895, 147] on div "Resolución del caso Alt r" at bounding box center [930, 136] width 122 height 33
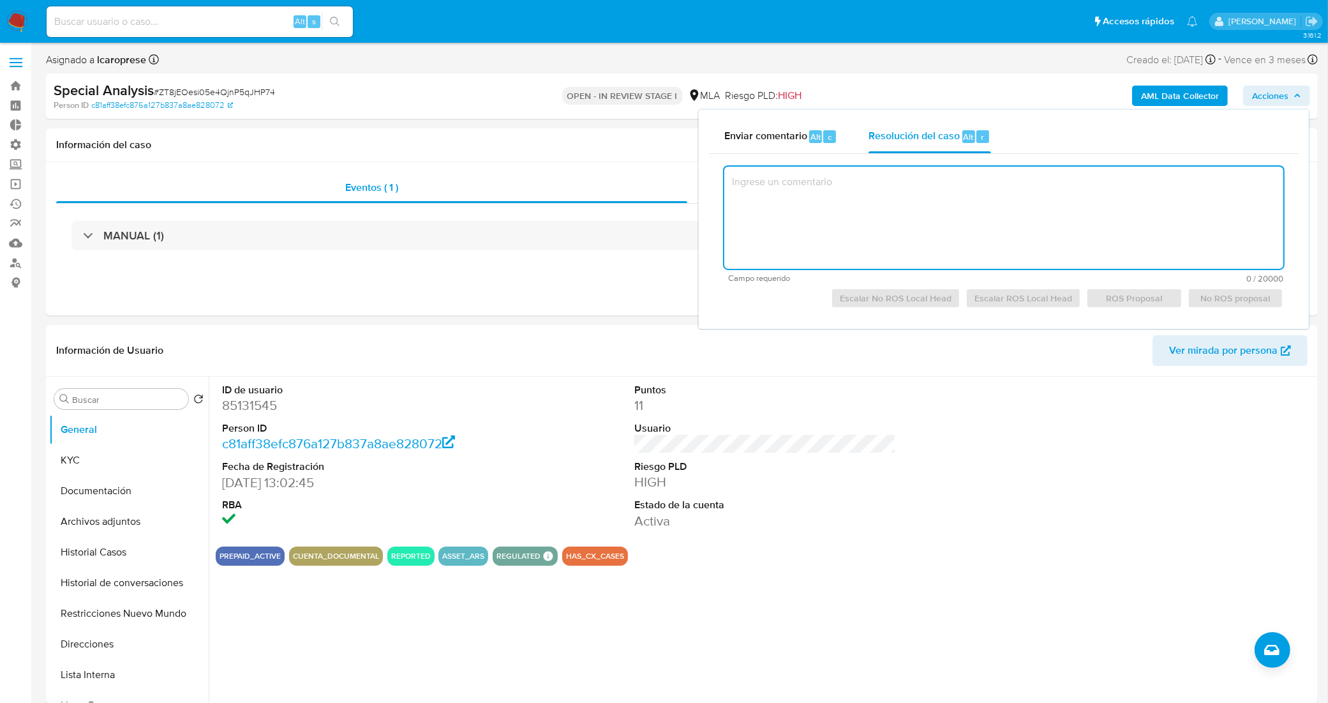
click at [897, 241] on textarea at bounding box center [1003, 218] width 559 height 102
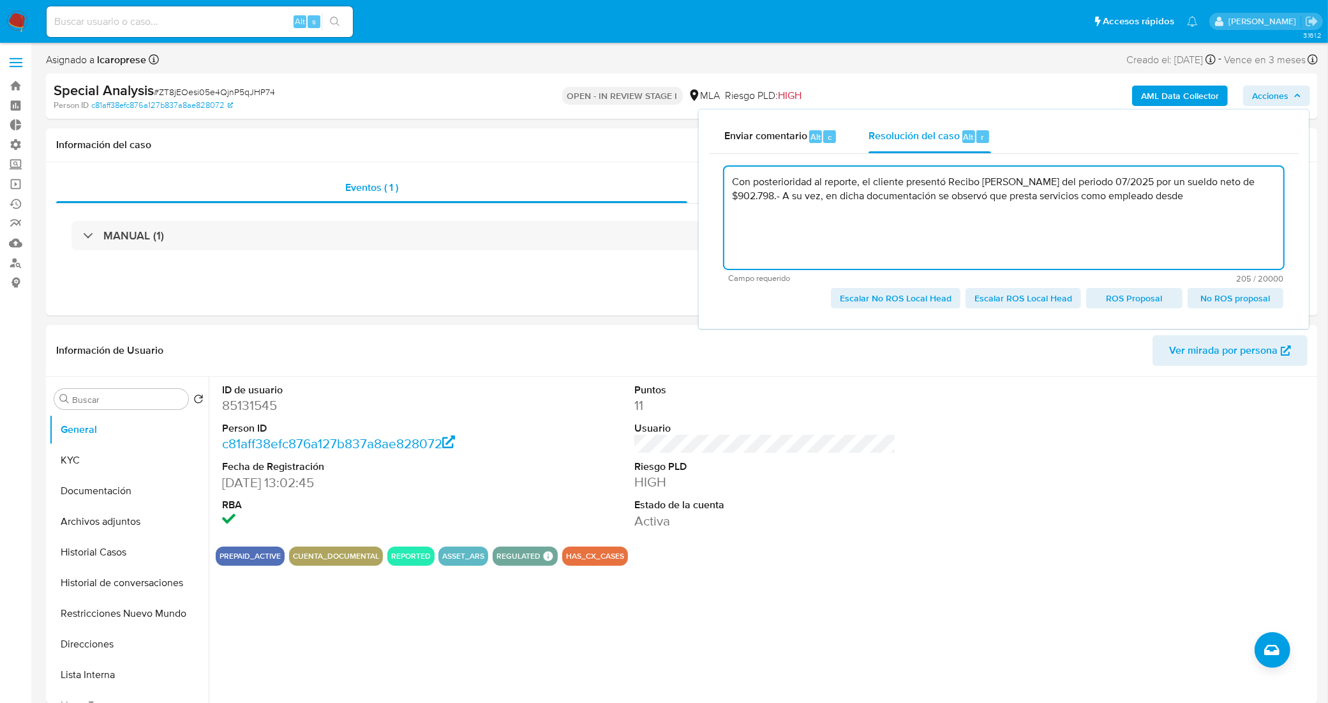
paste textarea "29-09-2014"
click at [1135, 193] on textarea "Con posterioridad al reporte, el cliente presentó Recibo de sueldo del periodo …" at bounding box center [1003, 218] width 559 height 102
click at [1224, 198] on textarea "Con posterioridad al reporte, el cliente presentó Recibo de sueldo del periodo …" at bounding box center [1003, 218] width 559 height 102
click at [1045, 211] on textarea "Con posterioridad al reporte, el cliente presentó Recibo de sueldo del periodo …" at bounding box center [1003, 218] width 559 height 102
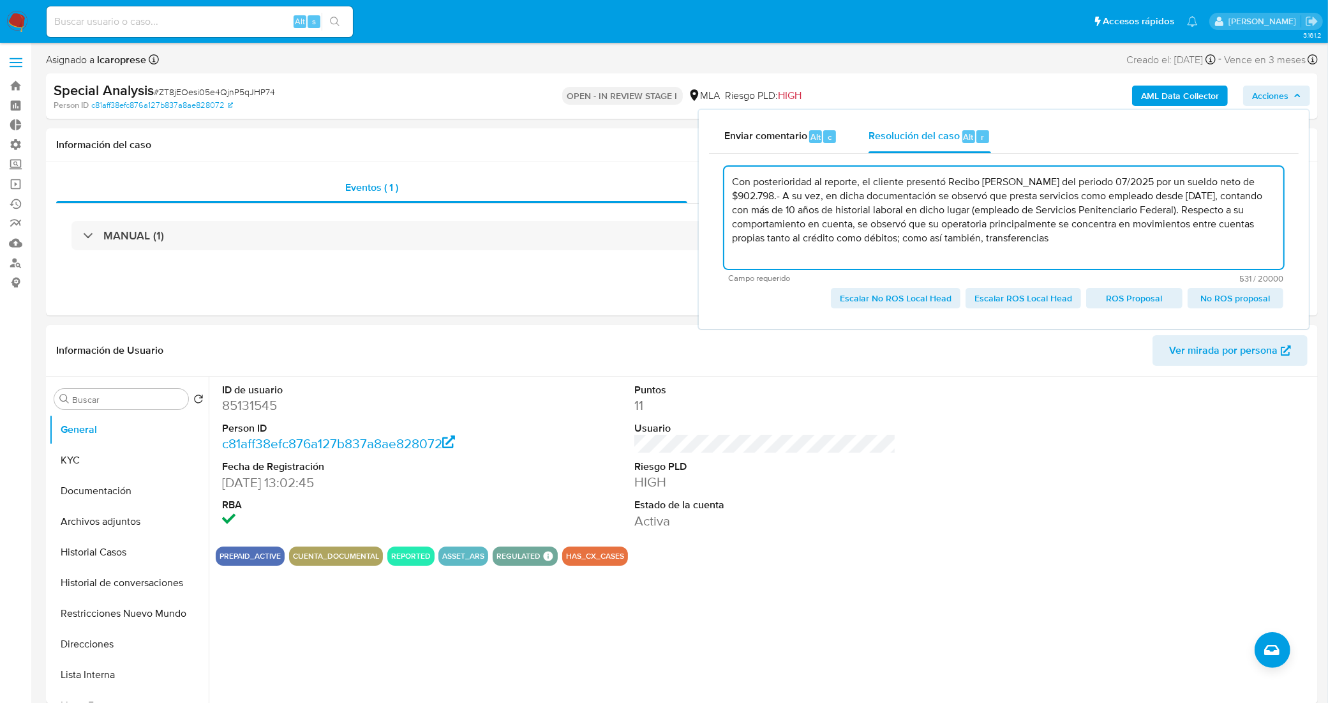
click at [1075, 237] on textarea "Con posterioridad al reporte, el cliente presentó Recibo de sueldo del periodo …" at bounding box center [1003, 218] width 559 height 102
paste textarea "constantes ingresos y egresos diarios y consecutivos, lo que permite determinar…"
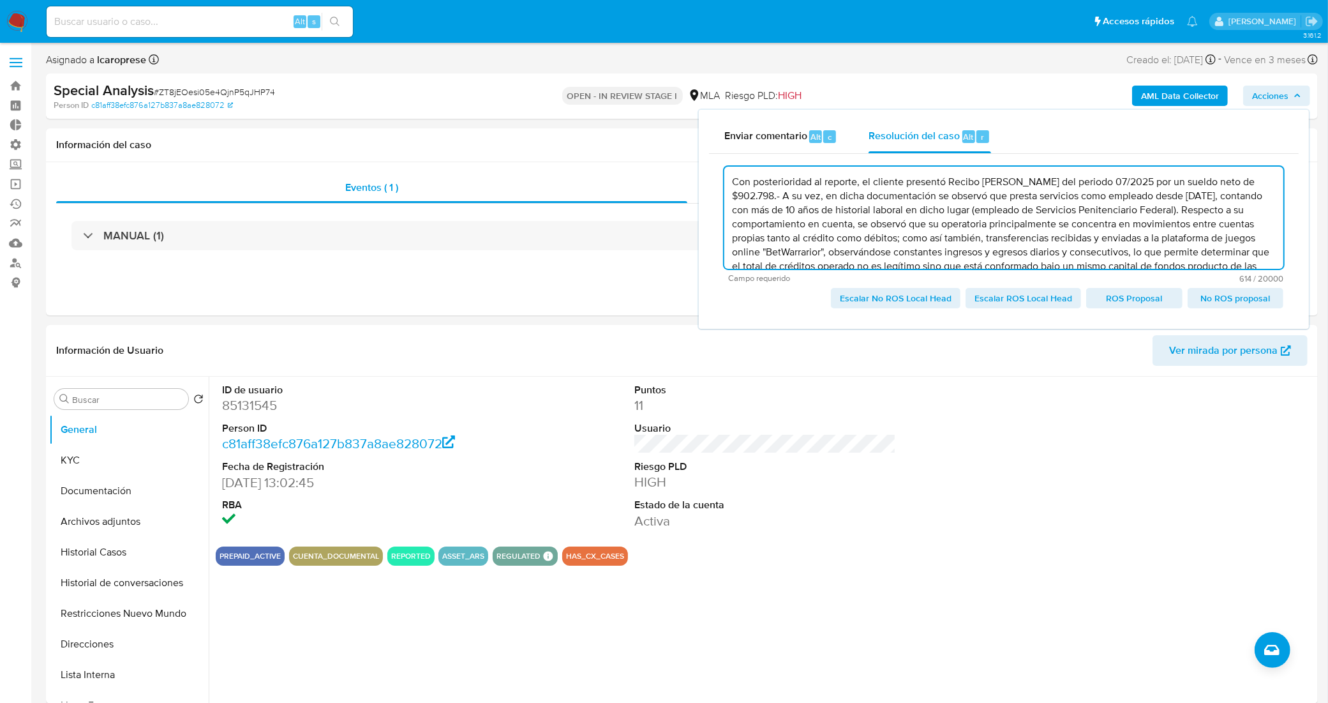
scroll to position [47, 0]
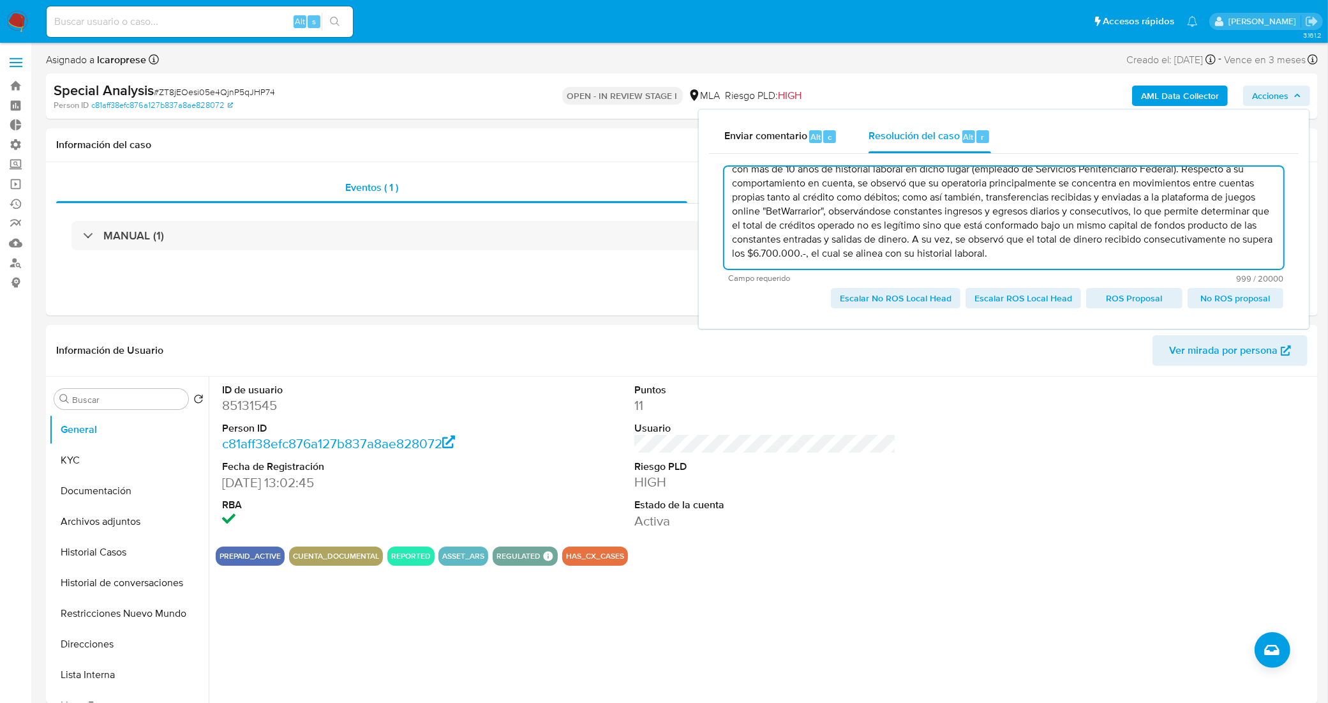
drag, startPoint x: 885, startPoint y: 246, endPoint x: 929, endPoint y: 249, distance: 44.8
click at [929, 249] on textarea "Con posterioridad al reporte, el cliente presentó Recibo de sueldo del periodo …" at bounding box center [1003, 218] width 559 height 102
drag, startPoint x: 1122, startPoint y: 247, endPoint x: 936, endPoint y: 244, distance: 186.4
click at [936, 244] on textarea "Con posterioridad al reporte, el cliente presentó Recibo de sueldo del periodo …" at bounding box center [1003, 218] width 559 height 102
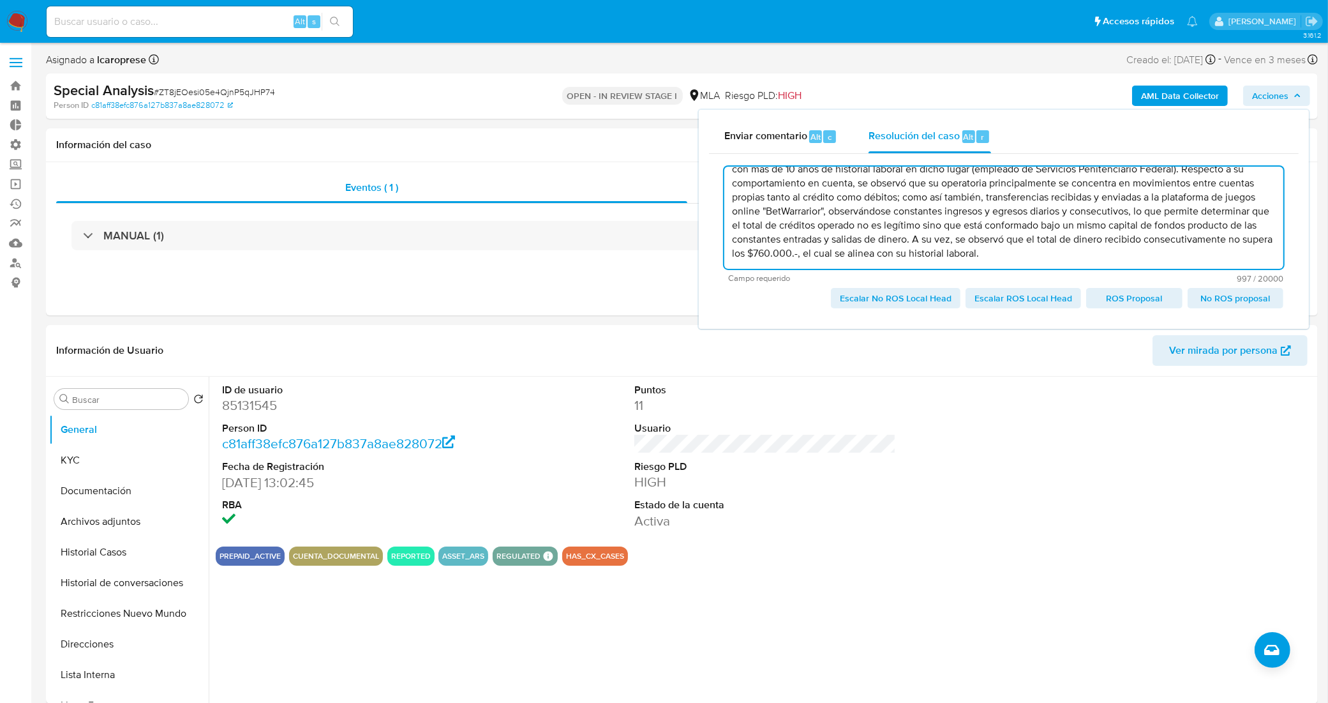
click at [994, 251] on textarea "Con posterioridad al reporte, el cliente presentó Recibo de sueldo del periodo …" at bounding box center [1003, 218] width 559 height 102
drag, startPoint x: 962, startPoint y: 236, endPoint x: 933, endPoint y: 236, distance: 29.4
click at [933, 236] on textarea "Con posterioridad al reporte, el cliente presentó Recibo de sueldo del periodo …" at bounding box center [1003, 218] width 559 height 102
click at [1132, 244] on textarea "Con posterioridad al reporte, el cliente presentó Recibo de sueldo del periodo …" at bounding box center [1003, 218] width 559 height 102
drag, startPoint x: 1112, startPoint y: 240, endPoint x: 934, endPoint y: 241, distance: 178.1
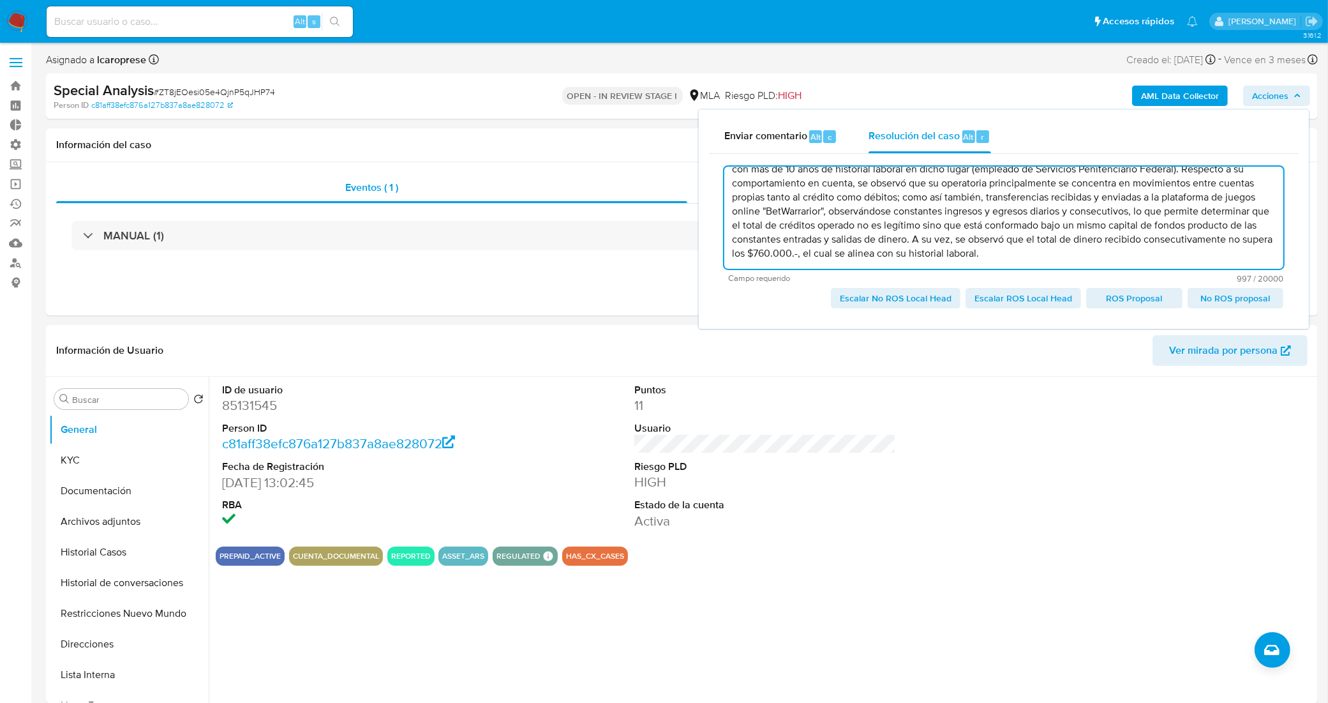
click at [934, 241] on textarea "Con posterioridad al reporte, el cliente presentó Recibo de sueldo del periodo …" at bounding box center [1003, 218] width 559 height 102
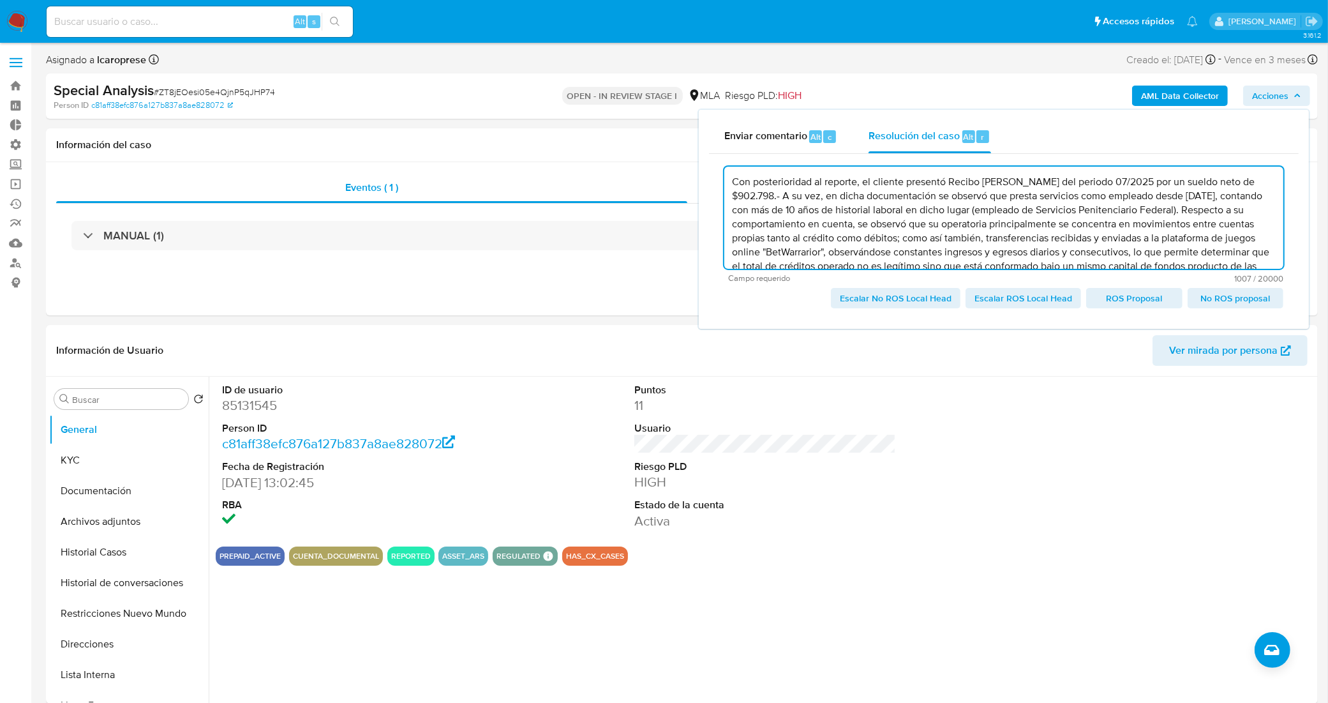
drag, startPoint x: 1185, startPoint y: 257, endPoint x: 735, endPoint y: 187, distance: 455.3
click at [735, 187] on textarea "Con posterioridad al reporte, el cliente presentó Recibo de sueldo del periodo …" at bounding box center [1003, 218] width 559 height 102
paste textarea "Posteriormente al reporte, el cliente presentó su recibo de sueldo correspondie…"
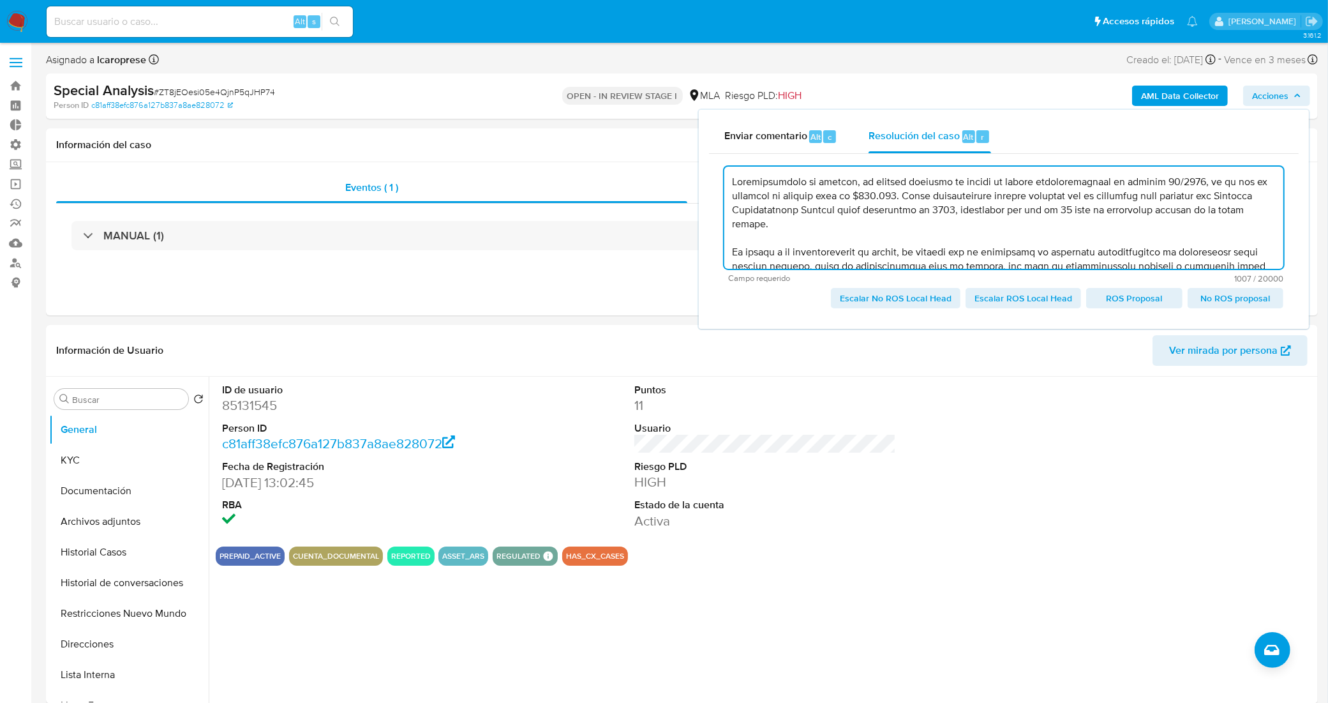
scroll to position [103, 0]
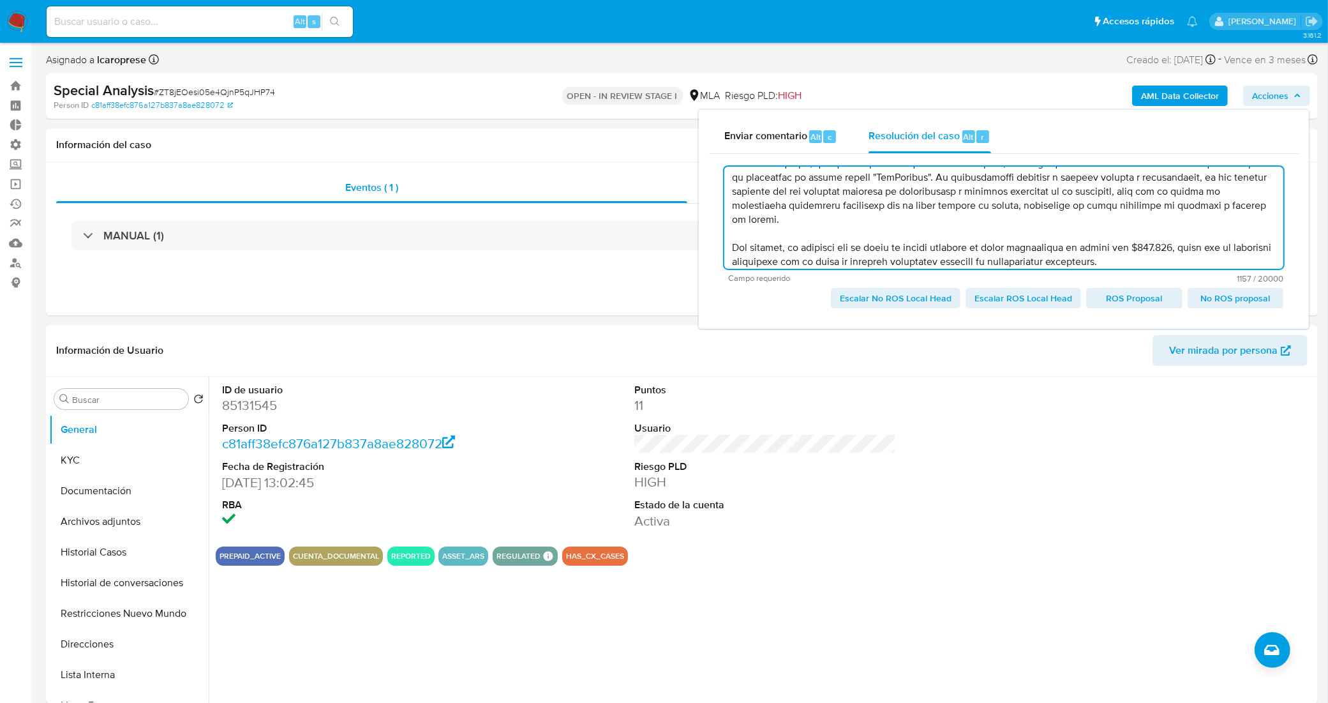
click at [909, 219] on textarea at bounding box center [1003, 218] width 559 height 102
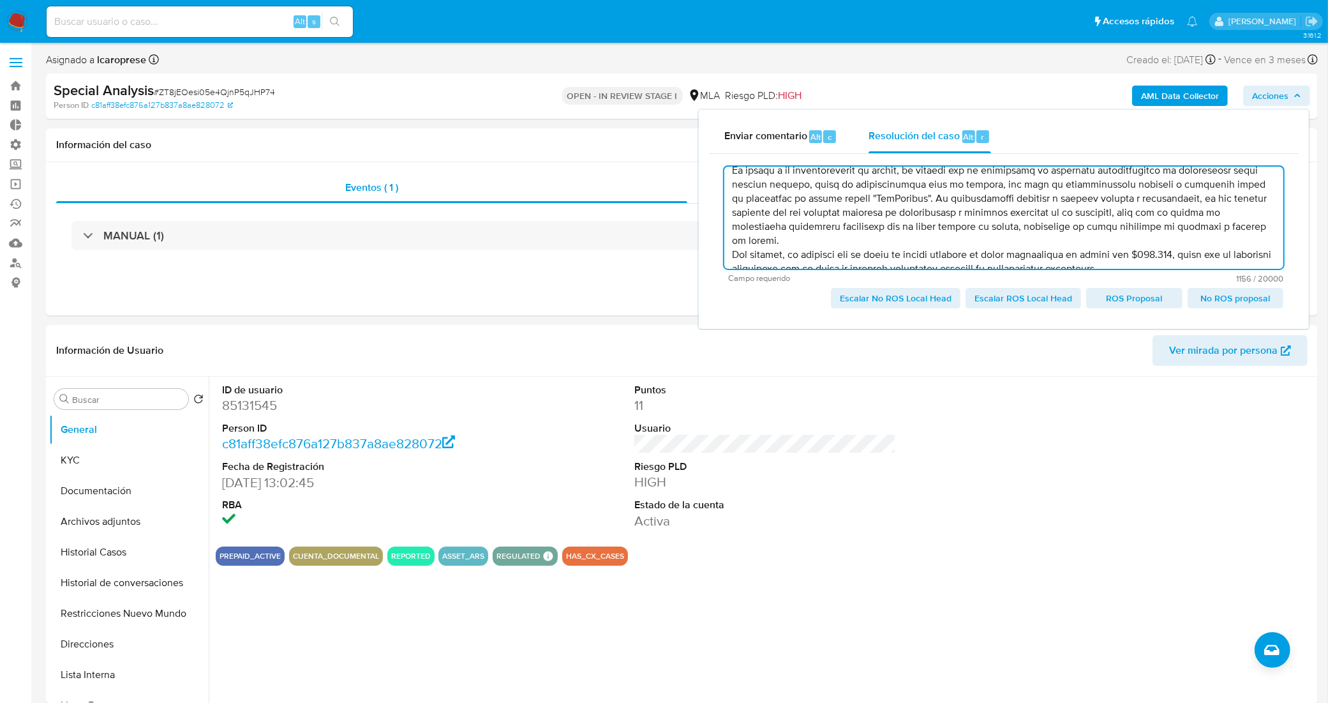
scroll to position [8, 0]
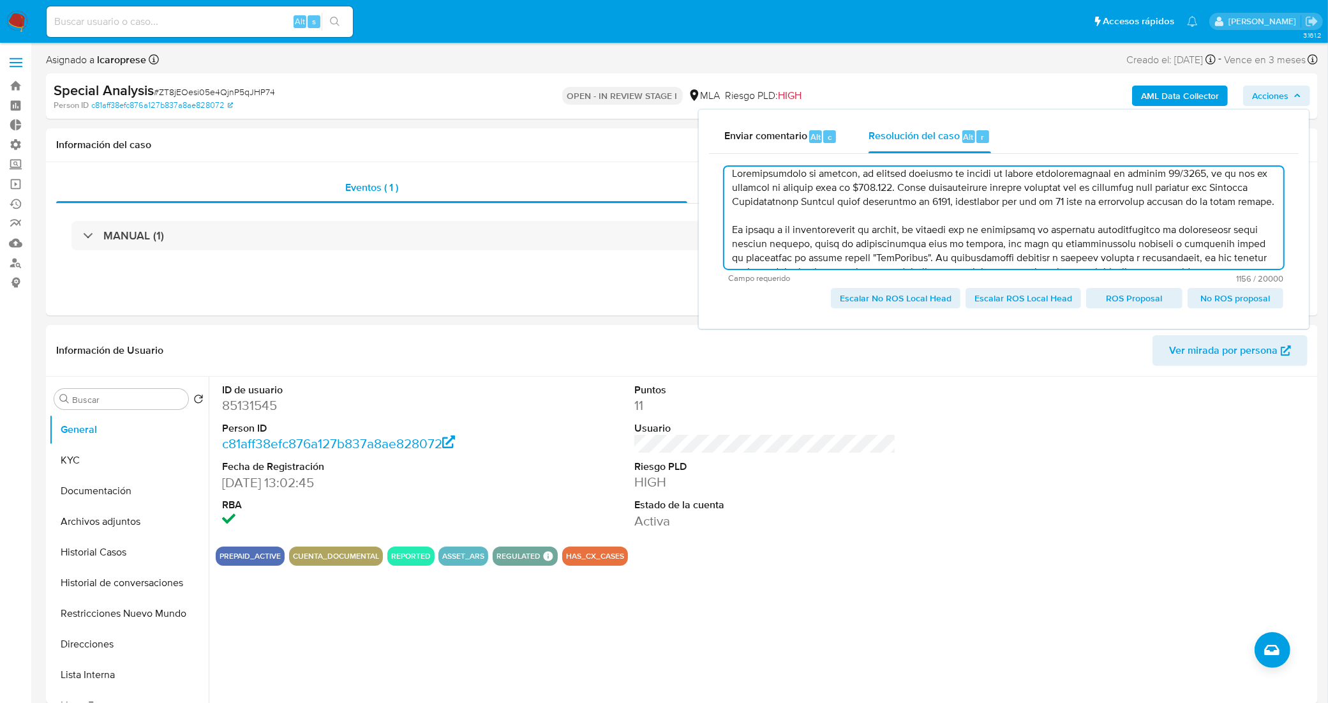
click at [925, 219] on textarea at bounding box center [1003, 218] width 559 height 102
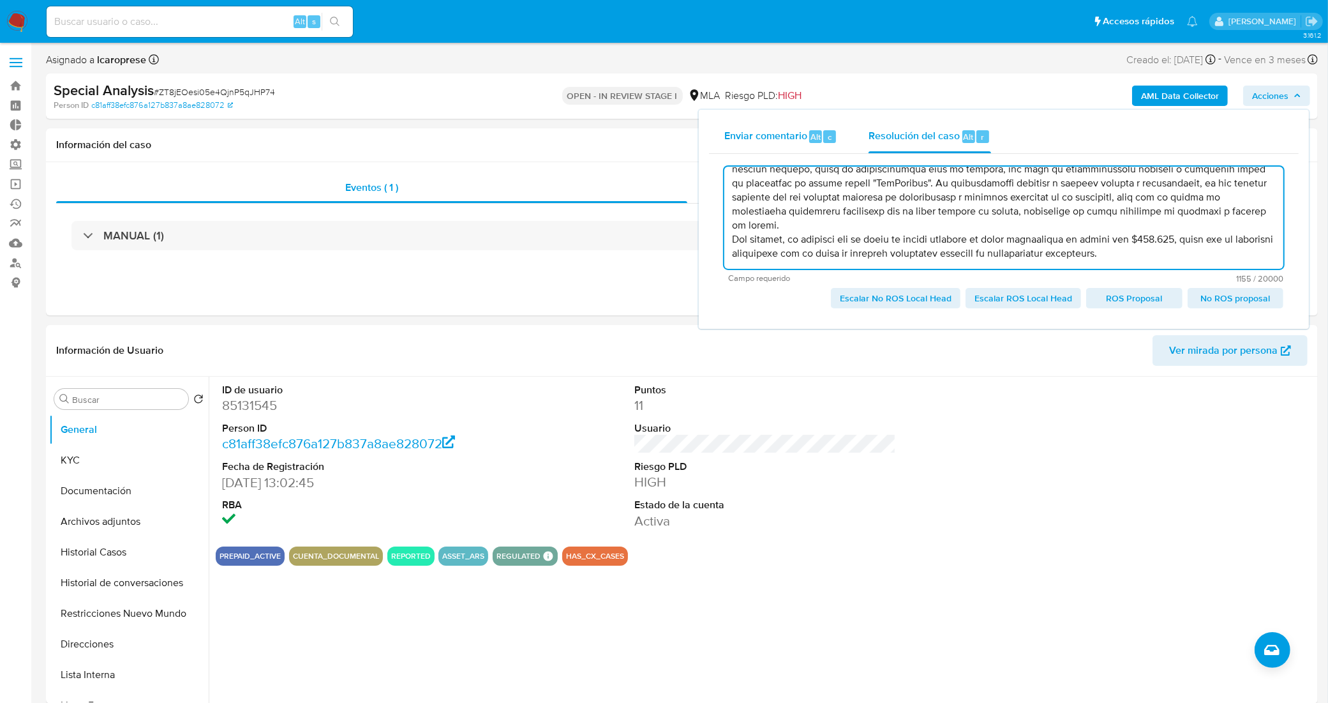
scroll to position [0, 0]
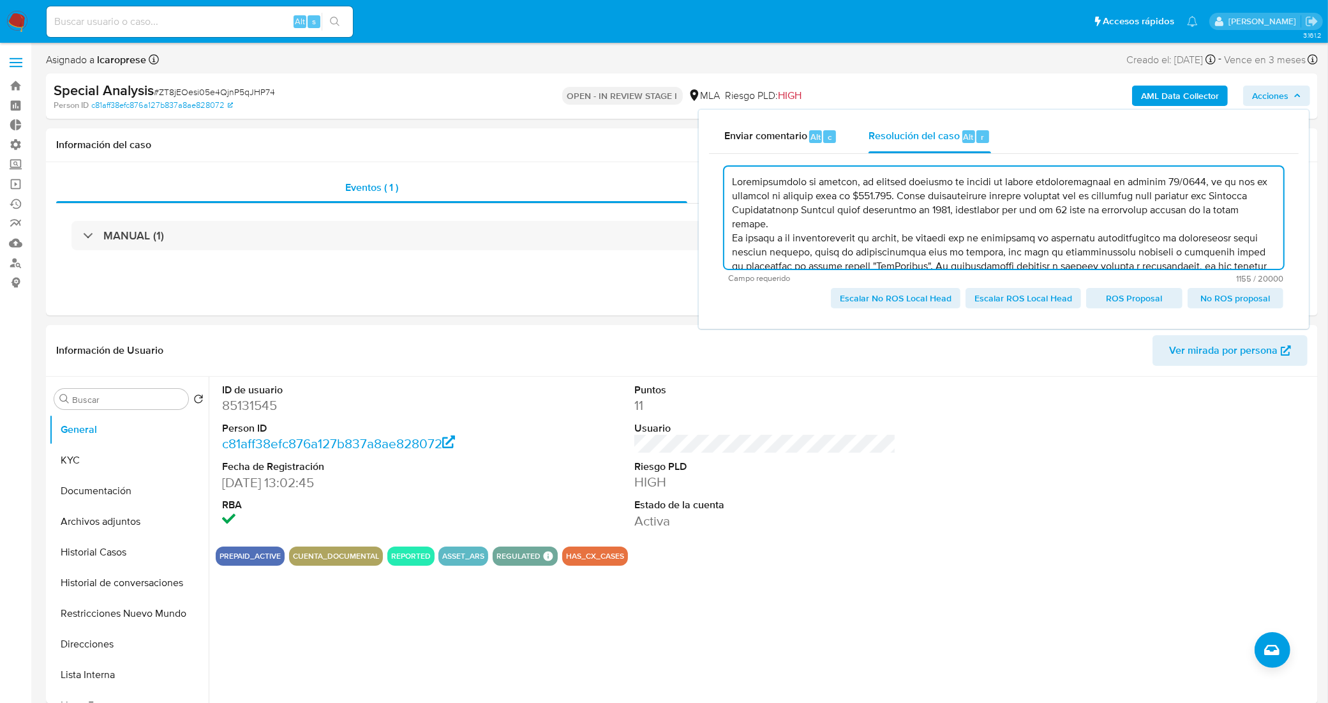
drag, startPoint x: 1199, startPoint y: 254, endPoint x: 733, endPoint y: 167, distance: 474.0
click at [733, 167] on textarea at bounding box center [1003, 218] width 559 height 102
click at [985, 206] on textarea at bounding box center [1003, 218] width 559 height 102
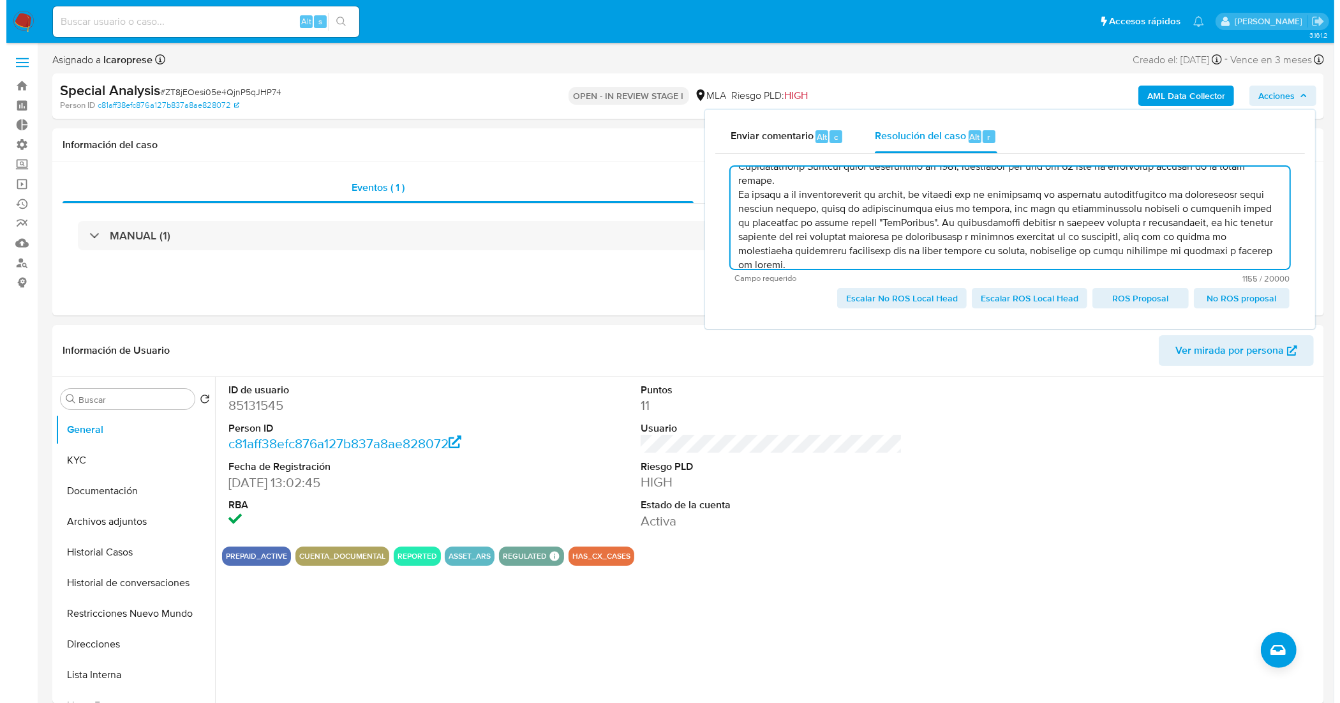
scroll to position [83, 0]
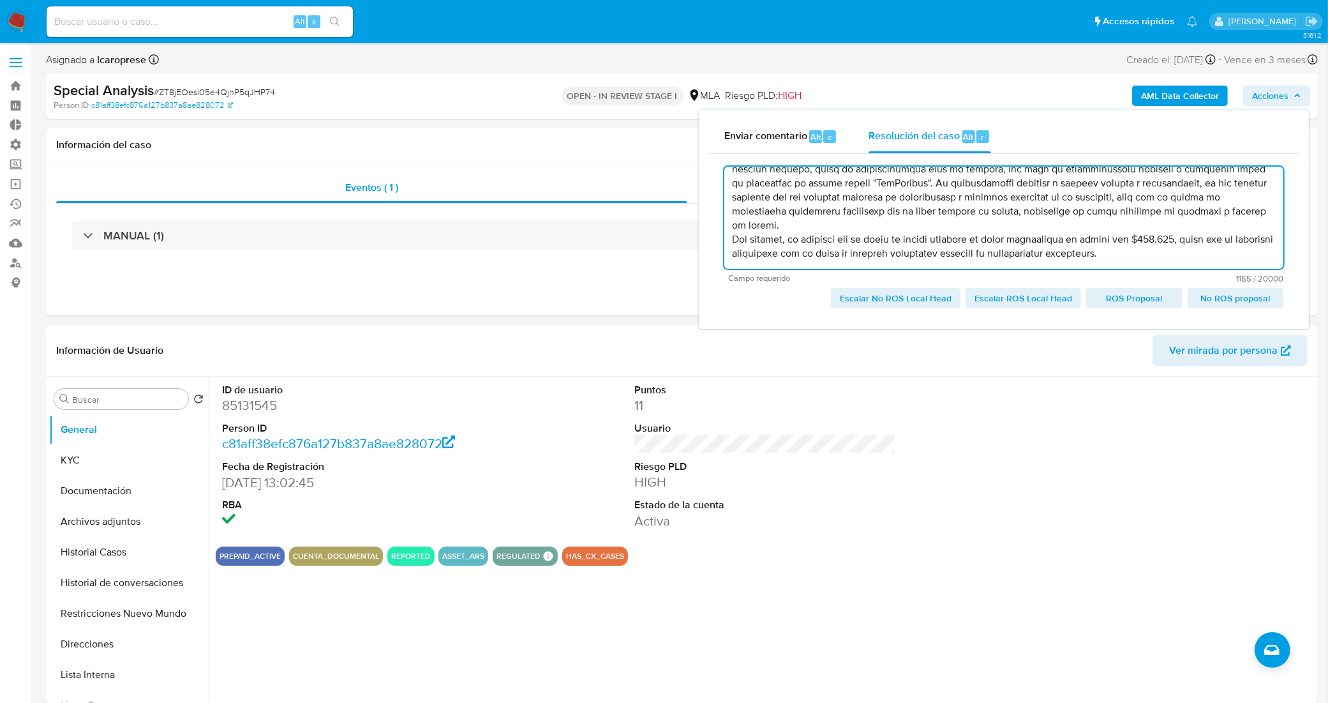
click at [1210, 299] on span "No ROS proposal" at bounding box center [1236, 298] width 78 height 18
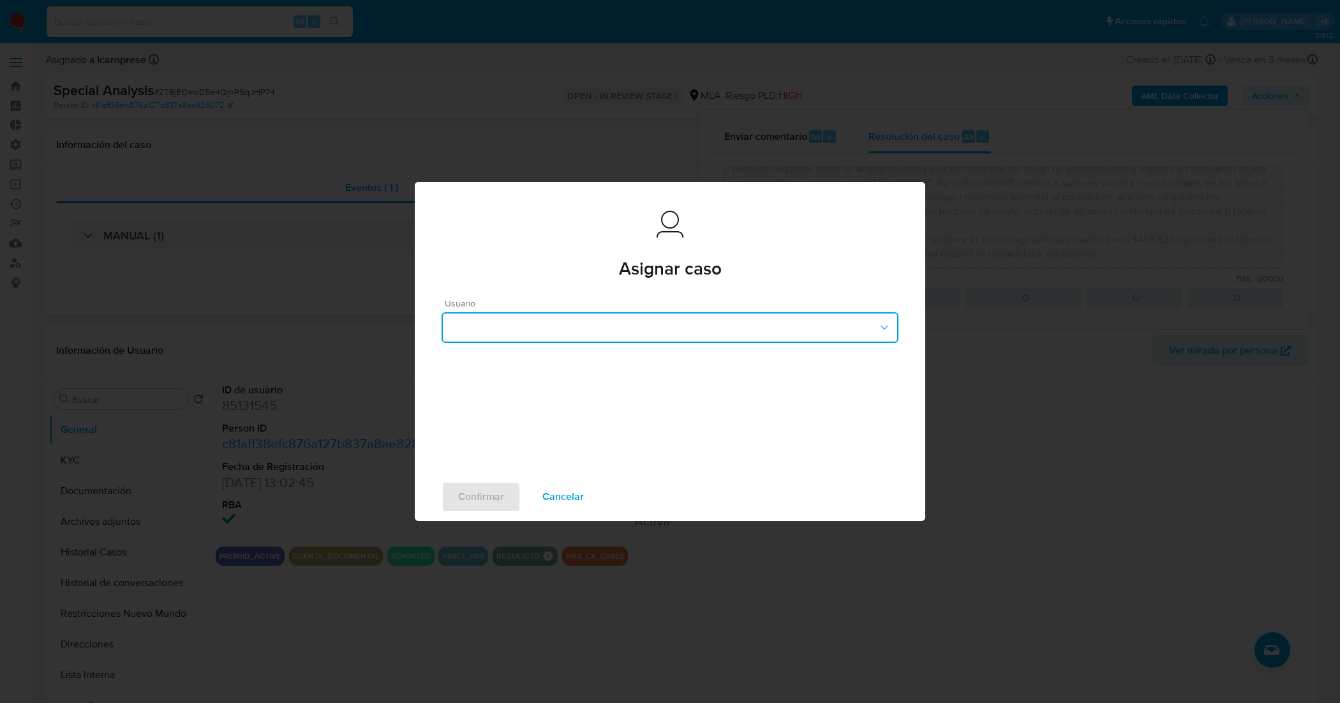
click at [714, 326] on button "button" at bounding box center [670, 327] width 457 height 31
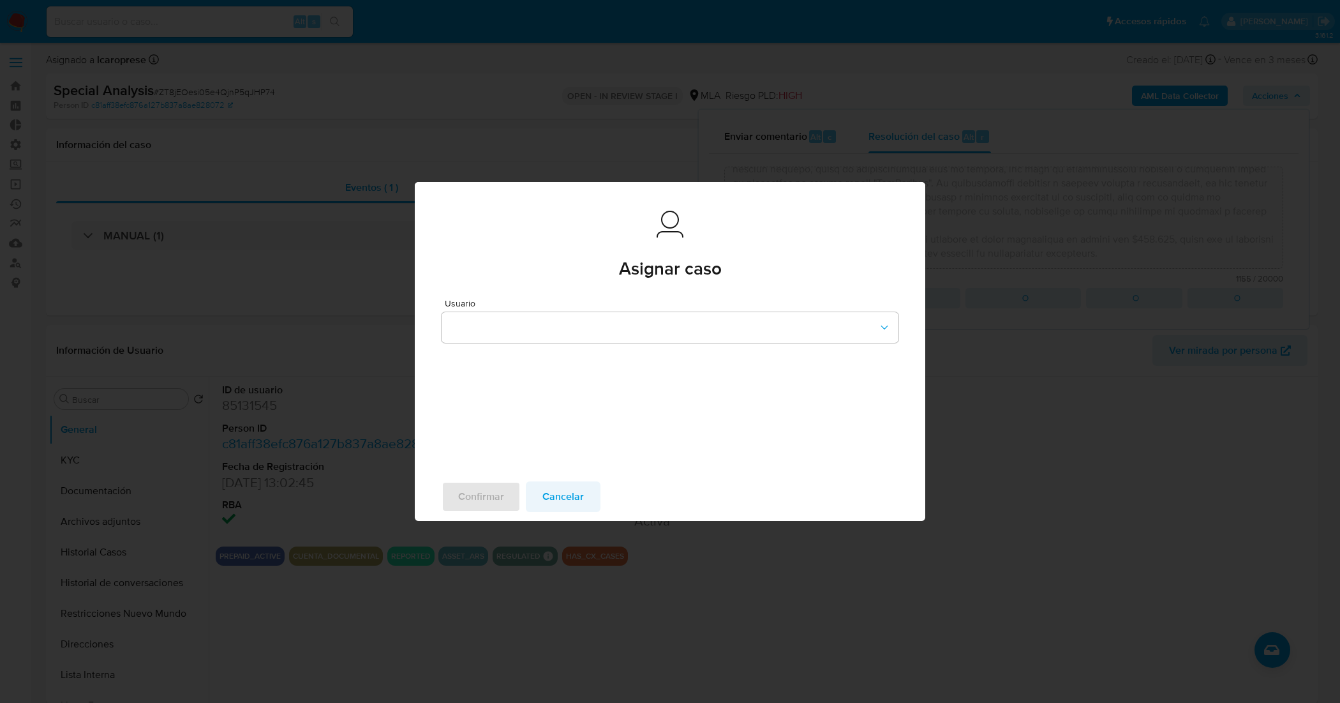
click at [565, 498] on span "Cancelar" at bounding box center [563, 497] width 41 height 28
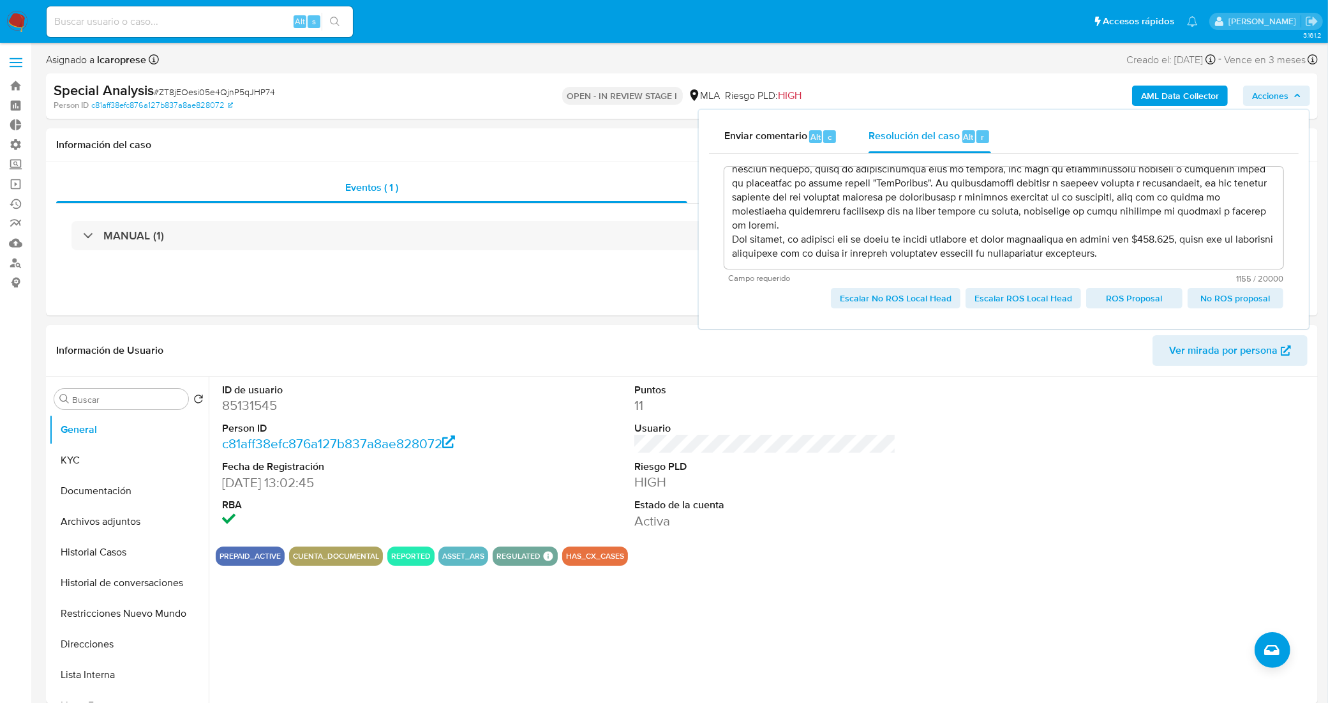
click at [897, 302] on span "Escalar No ROS Local Head" at bounding box center [896, 298] width 112 height 18
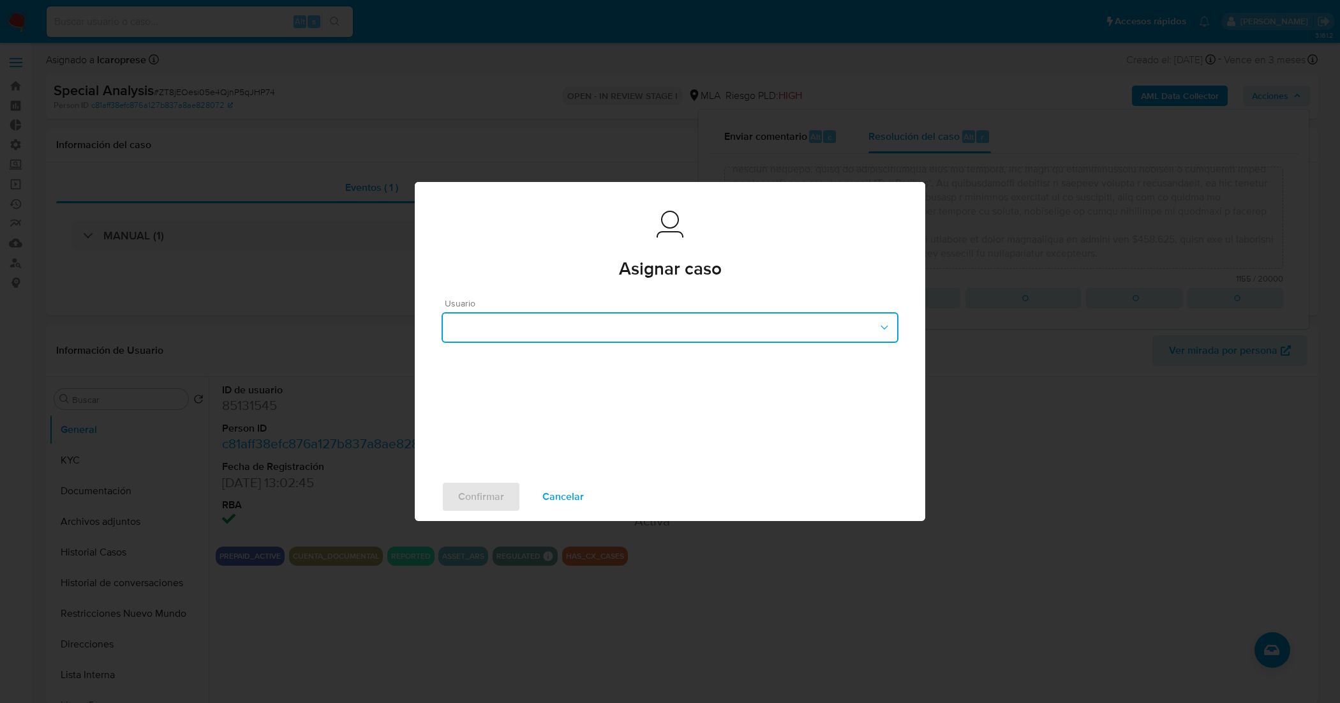
click at [569, 329] on button "button" at bounding box center [670, 327] width 457 height 31
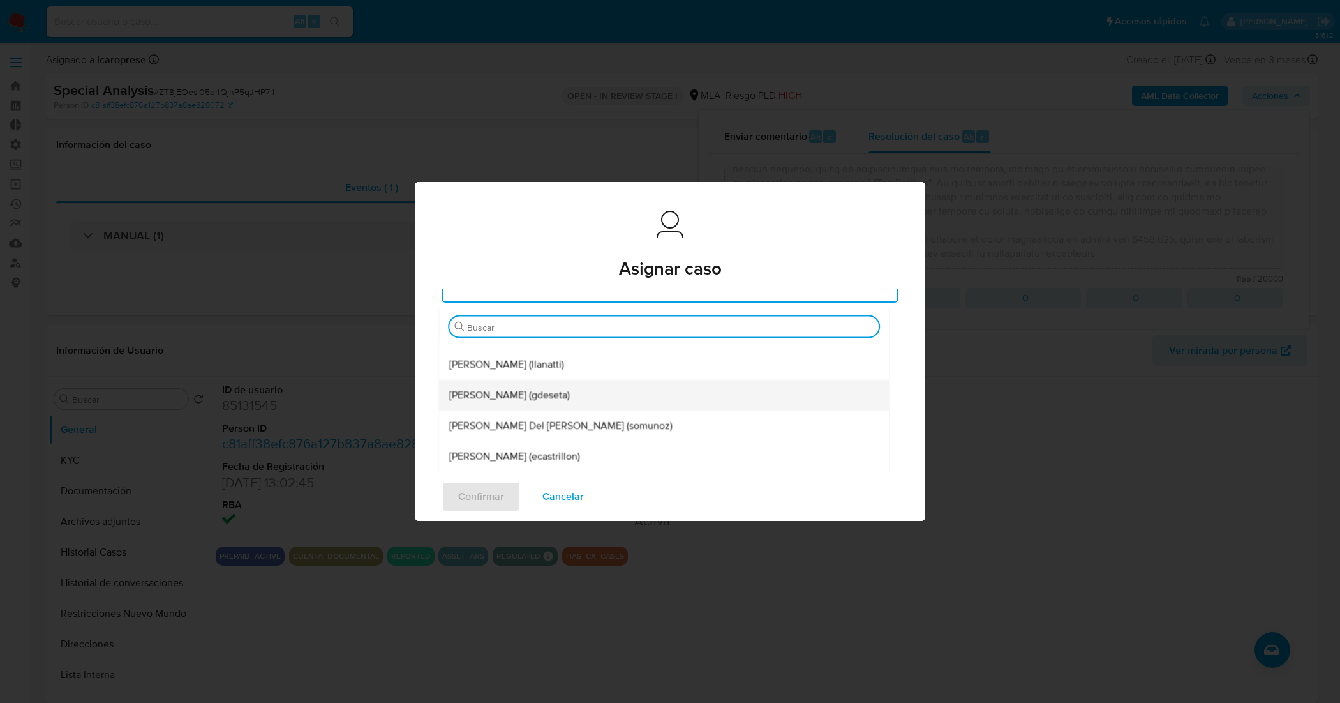
scroll to position [80, 0]
click at [544, 445] on div "Leandro Ezequiel Caroprese (lcaroprese)" at bounding box center [664, 459] width 430 height 31
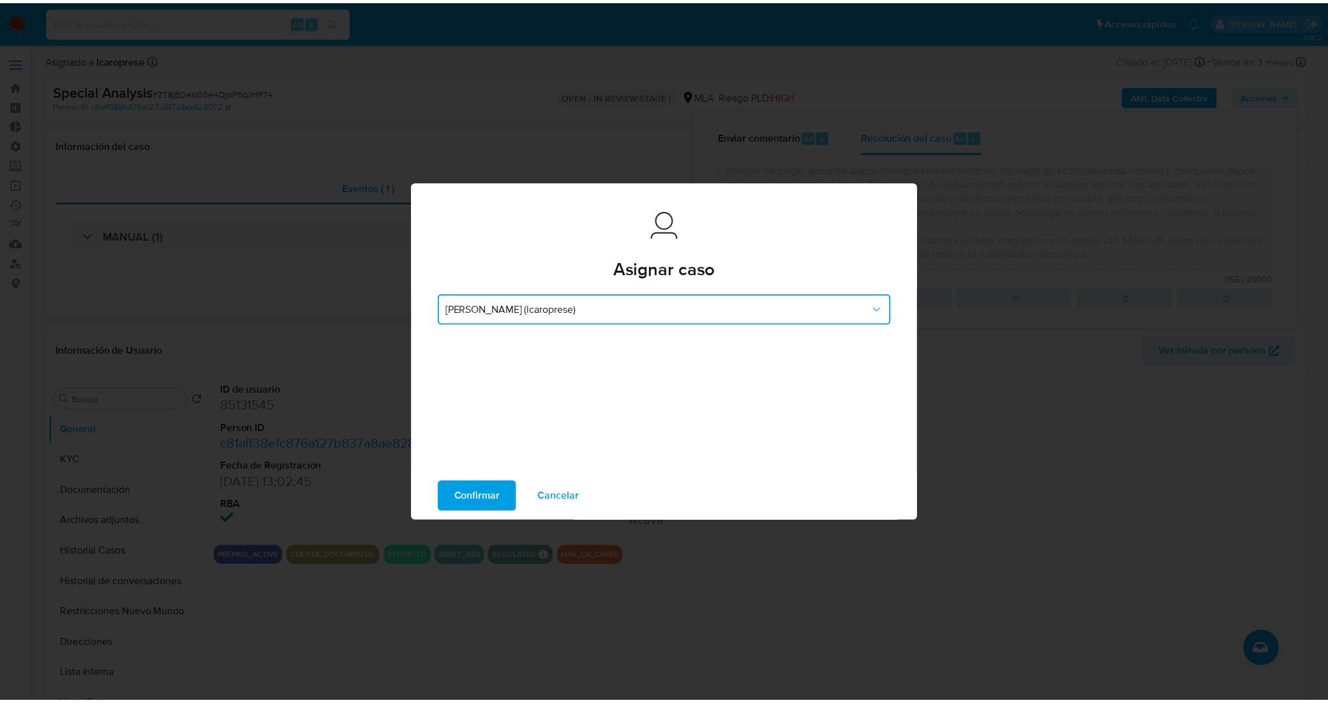
scroll to position [15, 0]
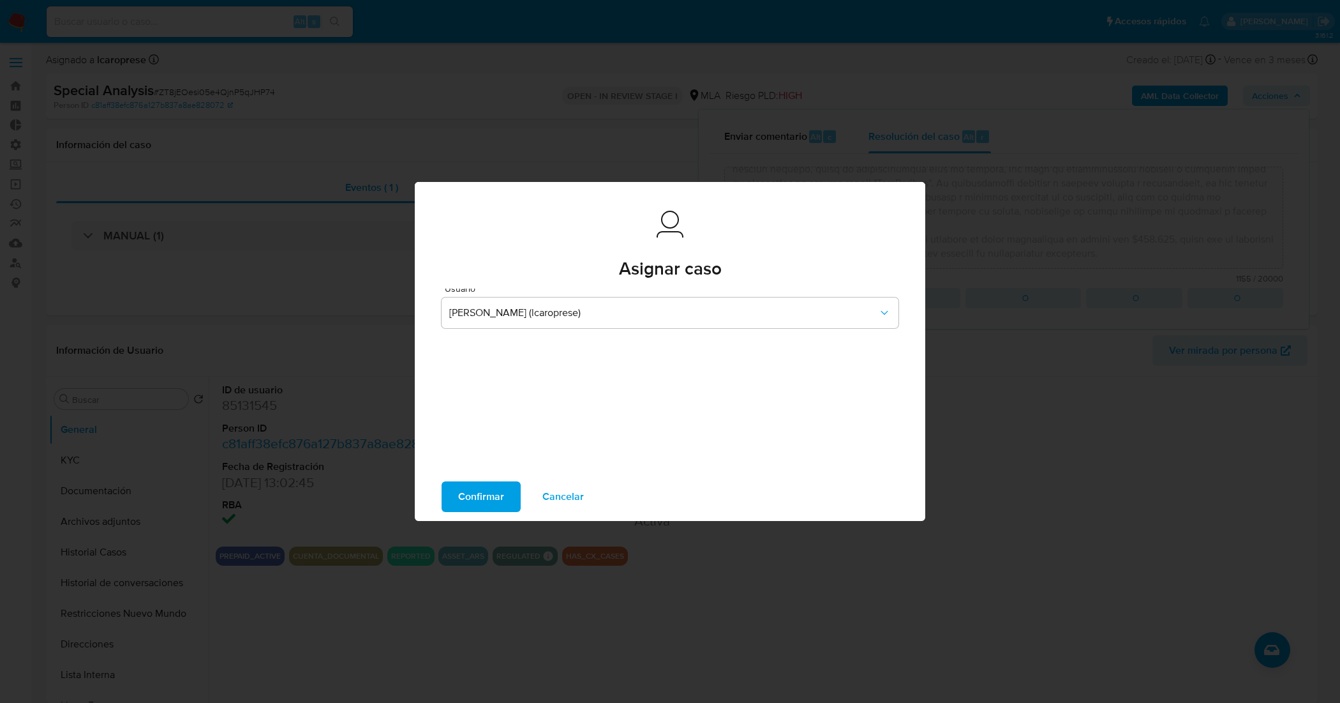
click at [500, 483] on span "Confirmar" at bounding box center [481, 497] width 46 height 28
type textarea "Posteriormente al reporte, el cliente presentó su recibo de sueldo correspondie…"
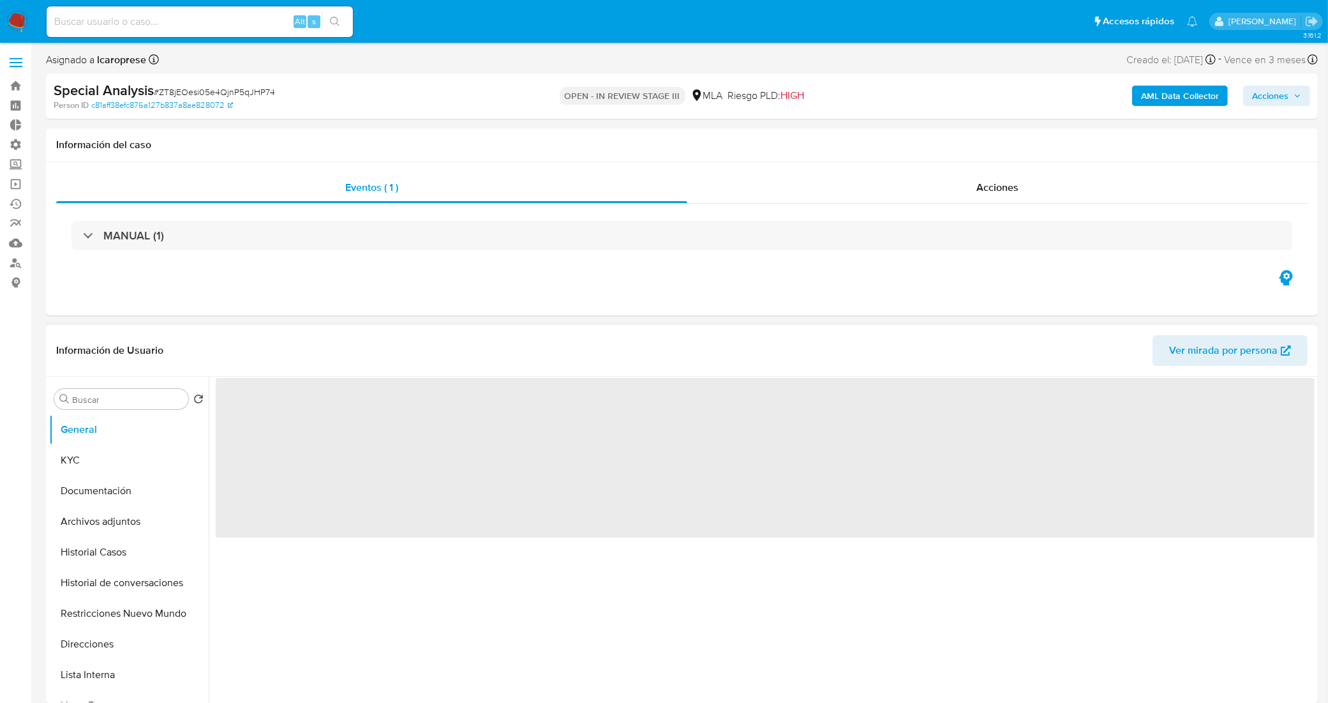
select select "10"
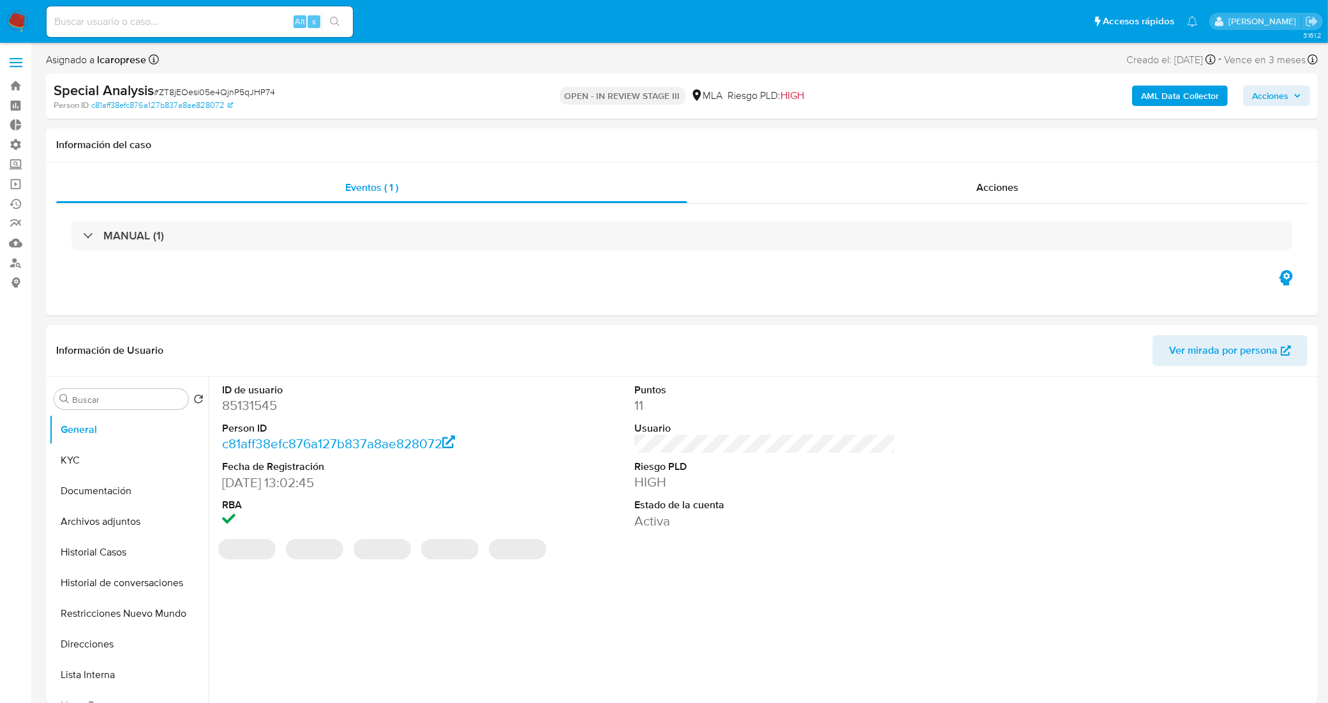
drag, startPoint x: 1268, startPoint y: 96, endPoint x: 1243, endPoint y: 107, distance: 27.2
click at [1264, 104] on span "Acciones" at bounding box center [1270, 96] width 36 height 20
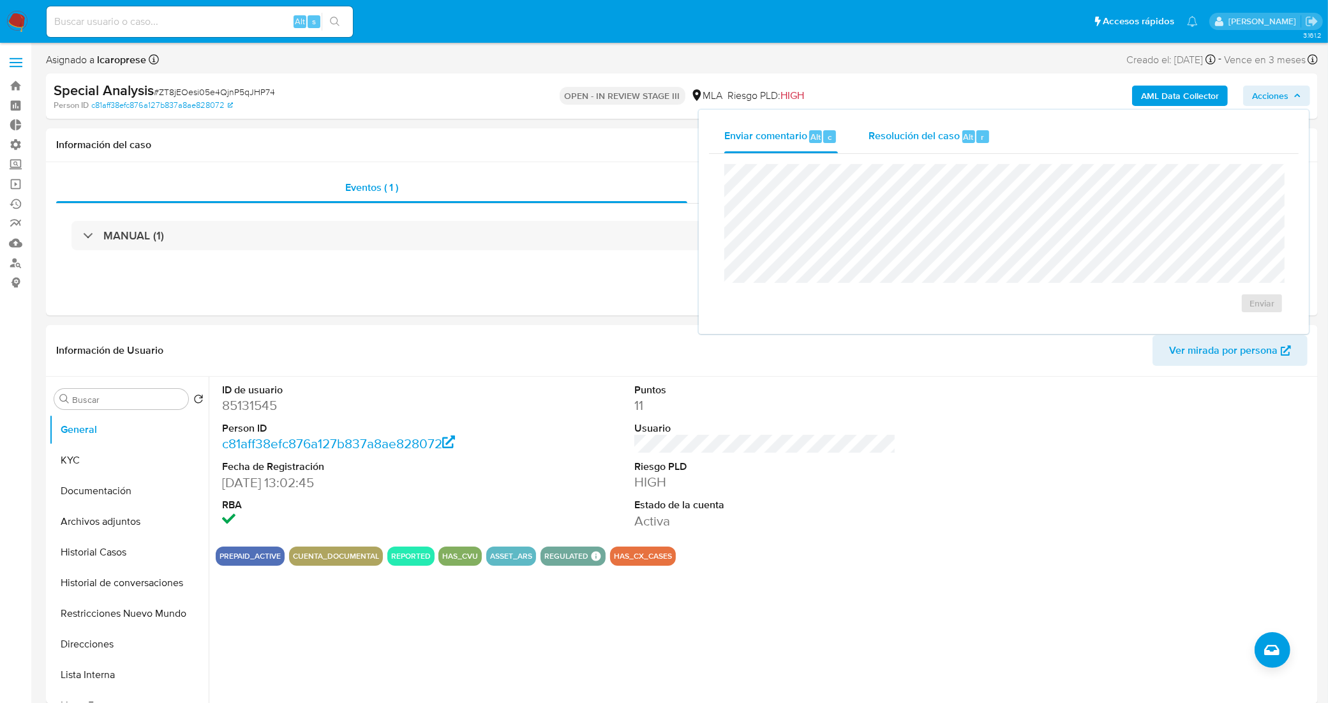
click at [897, 142] on span "Resolución del caso" at bounding box center [914, 136] width 91 height 15
click at [910, 198] on textarea at bounding box center [1004, 218] width 558 height 102
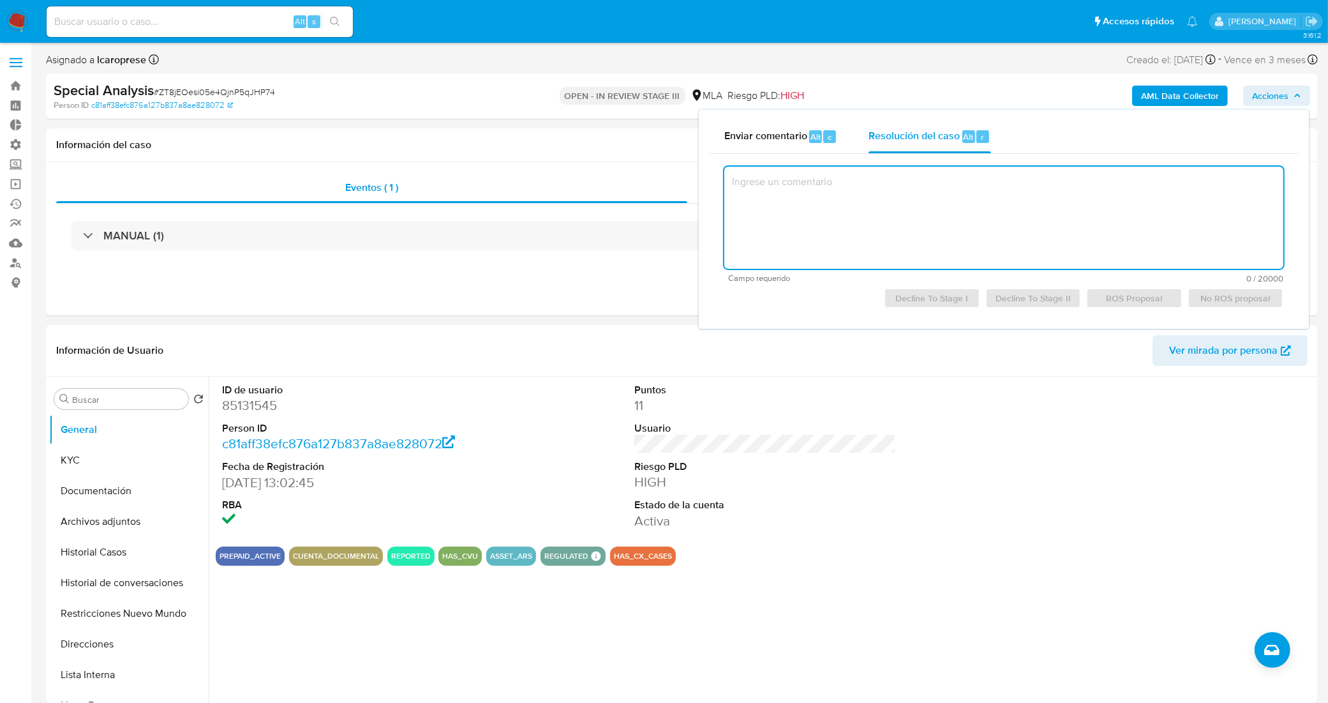
paste textarea "Loremipsumdolo si ametcon, ad elitsed doeiusmo te incidi ut labore etdoloremagn…"
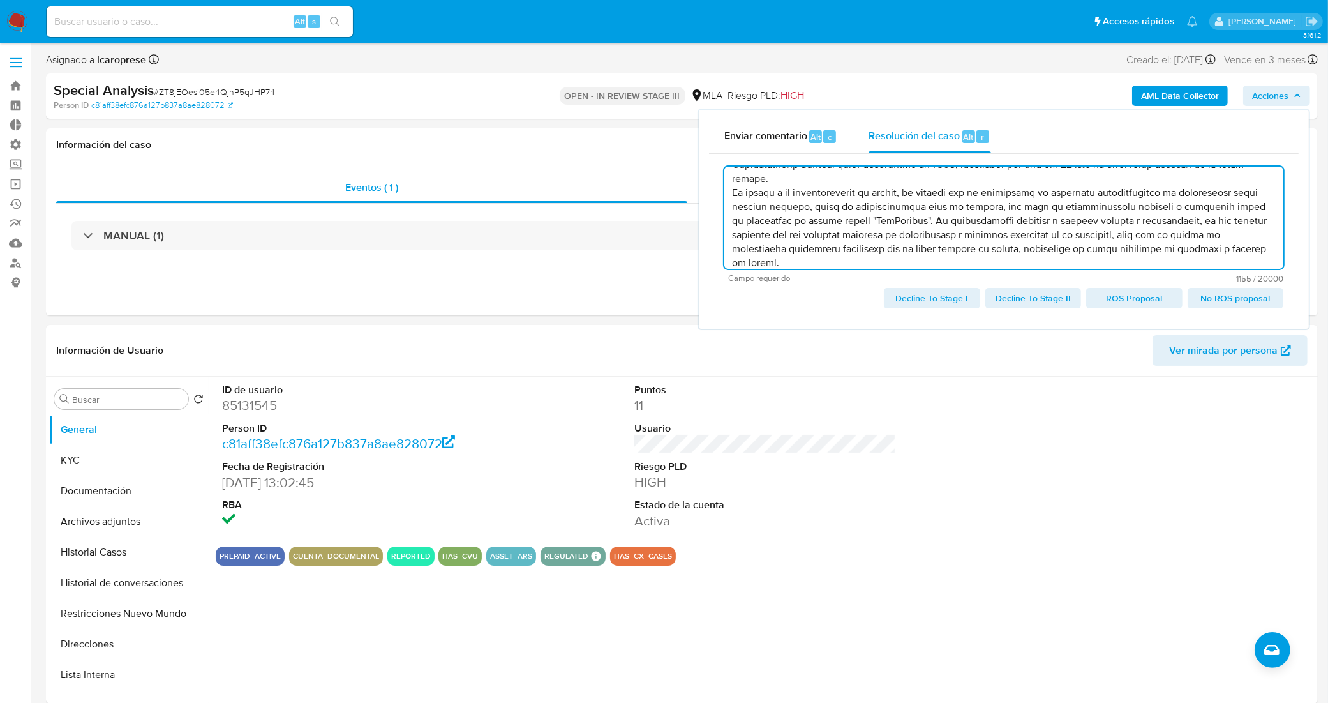
scroll to position [83, 0]
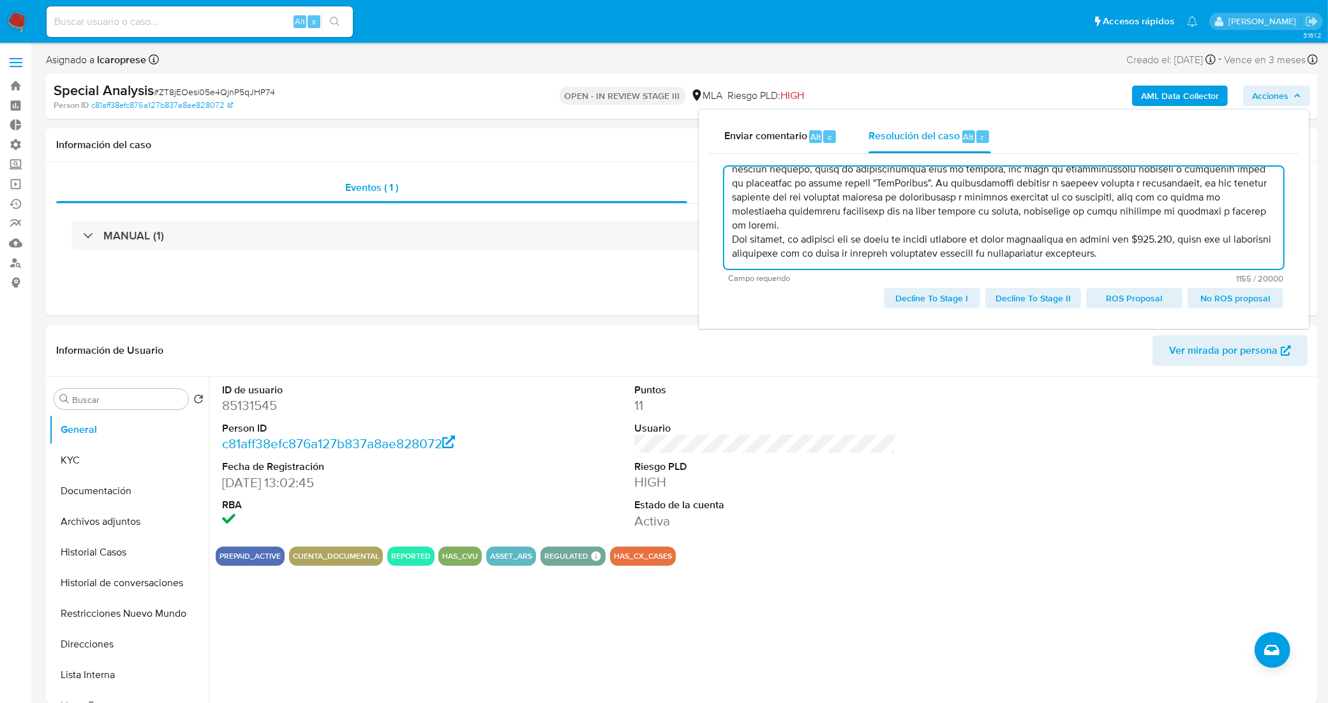
click at [1230, 302] on span "No ROS proposal" at bounding box center [1236, 298] width 78 height 18
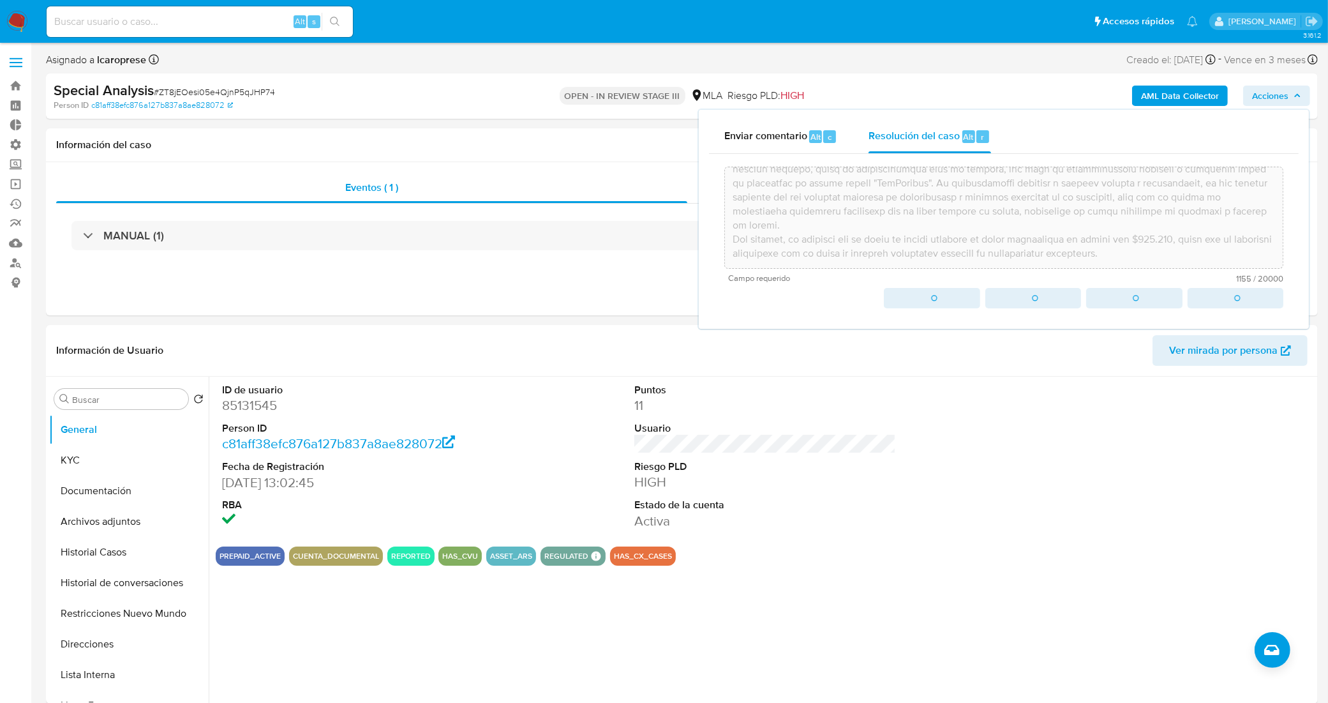
type textarea "Loremipsumdolo si ametcon, ad elitsed doeiusmo te incidi ut labore etdoloremagn…"
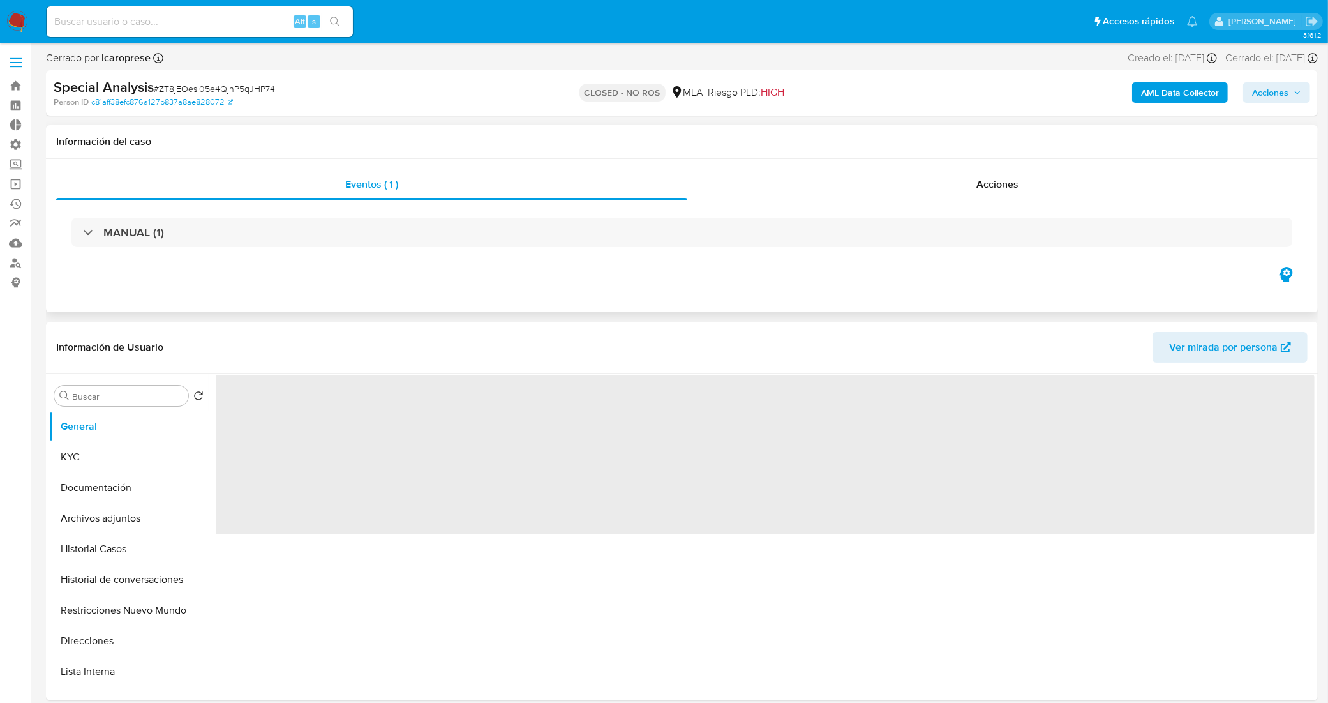
select select "10"
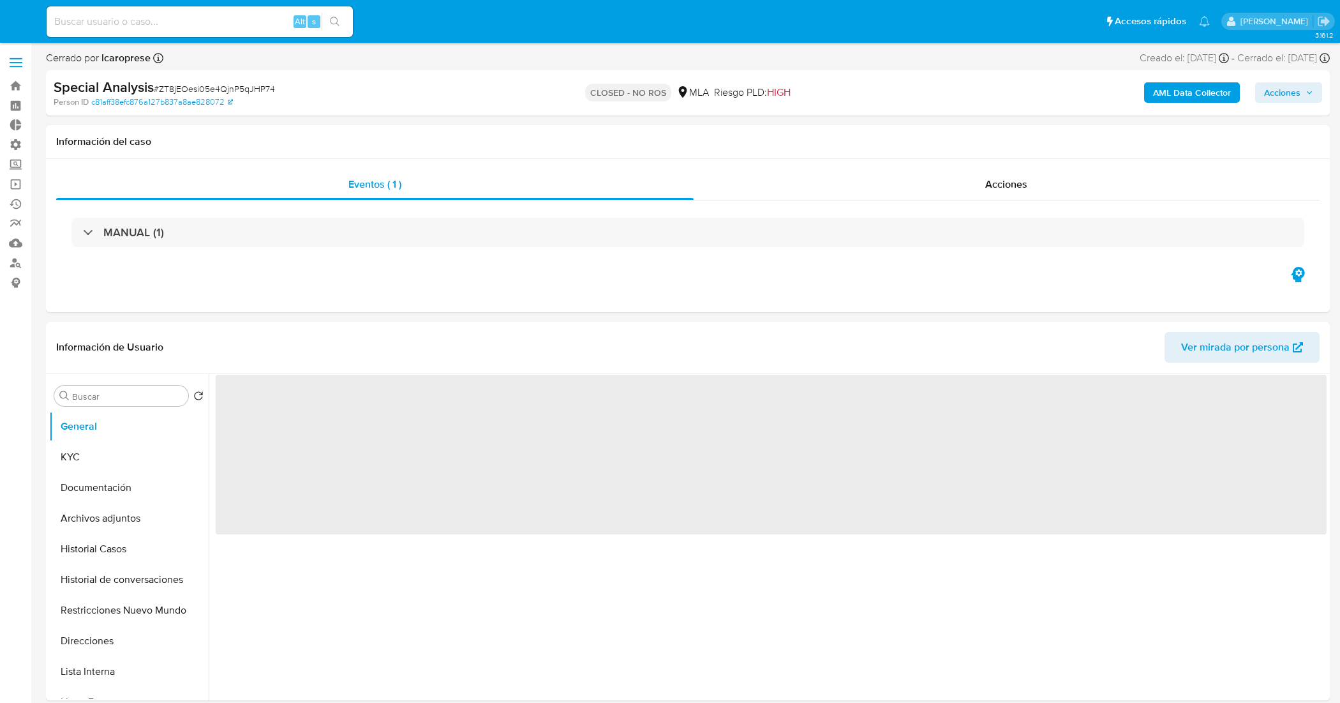
select select "10"
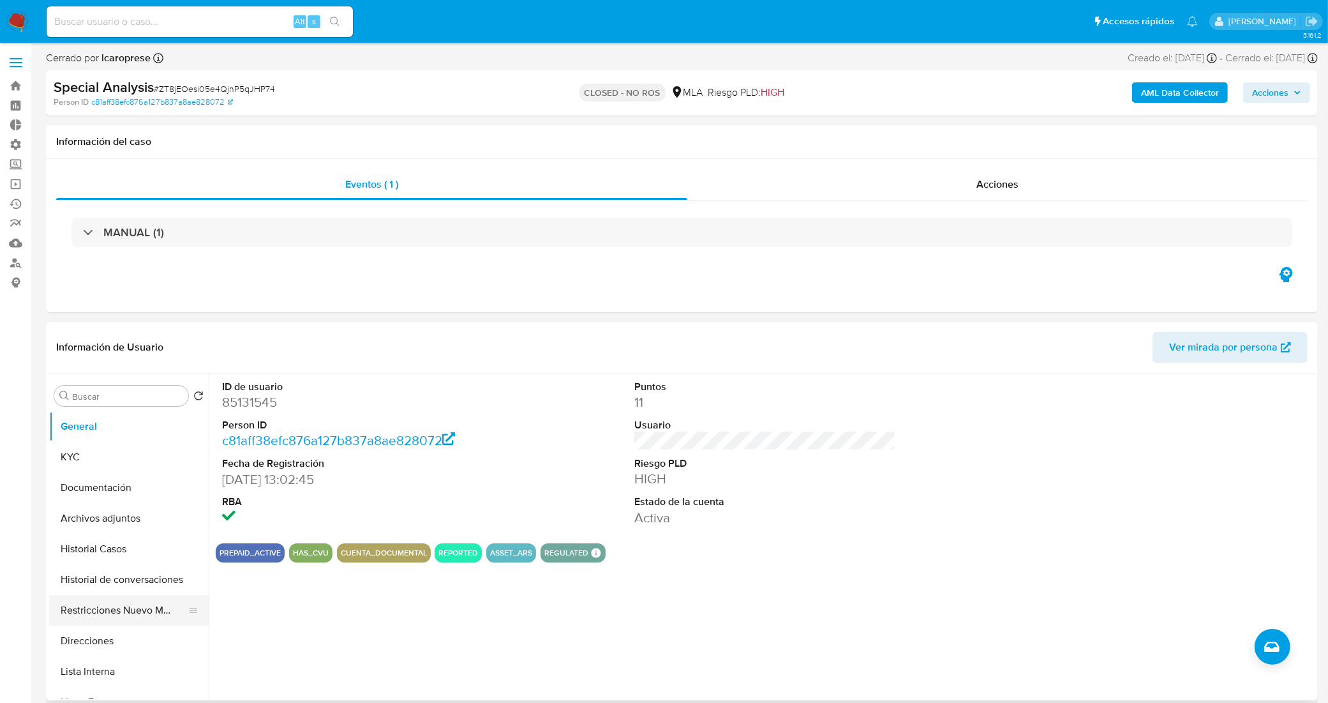
click at [126, 610] on button "Restricciones Nuevo Mundo" at bounding box center [123, 610] width 149 height 31
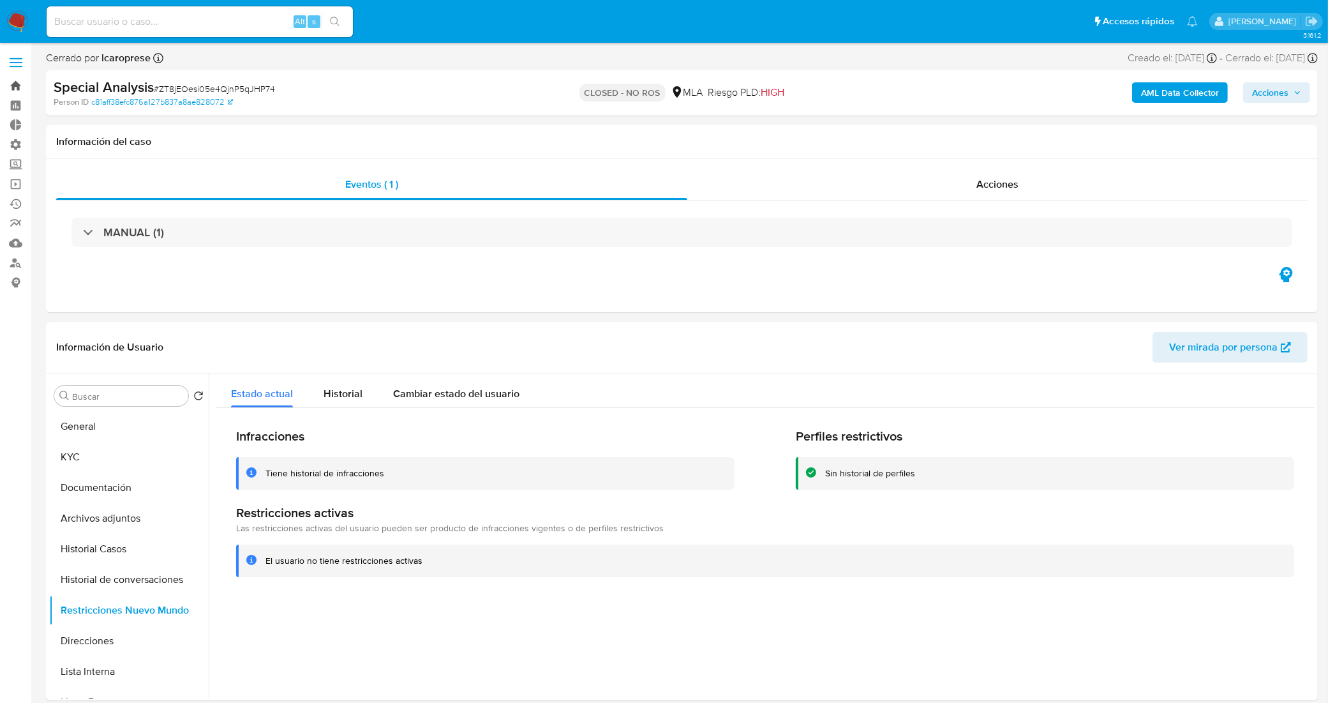
click at [16, 84] on link "Bandeja" at bounding box center [76, 86] width 152 height 20
